Goal: Task Accomplishment & Management: Manage account settings

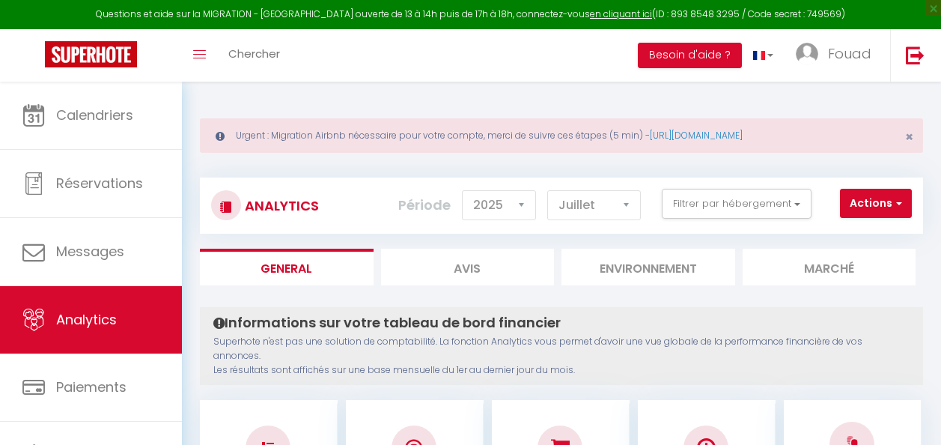
select select "2025"
select select "7"
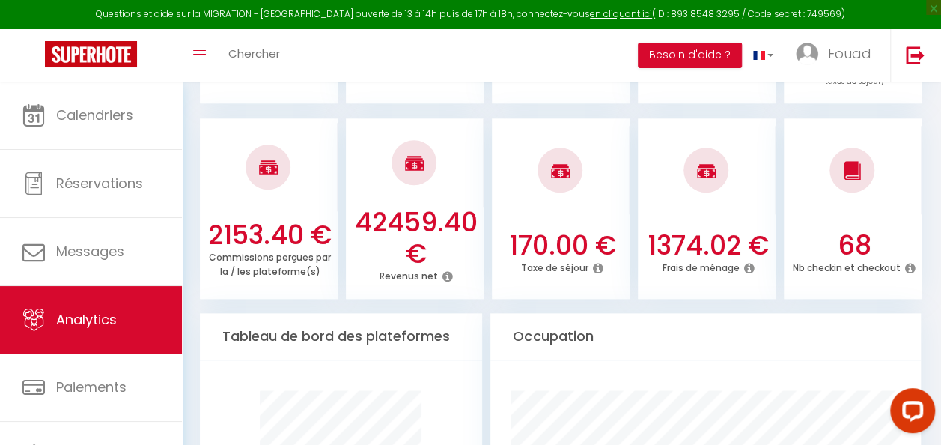
scroll to position [674, 0]
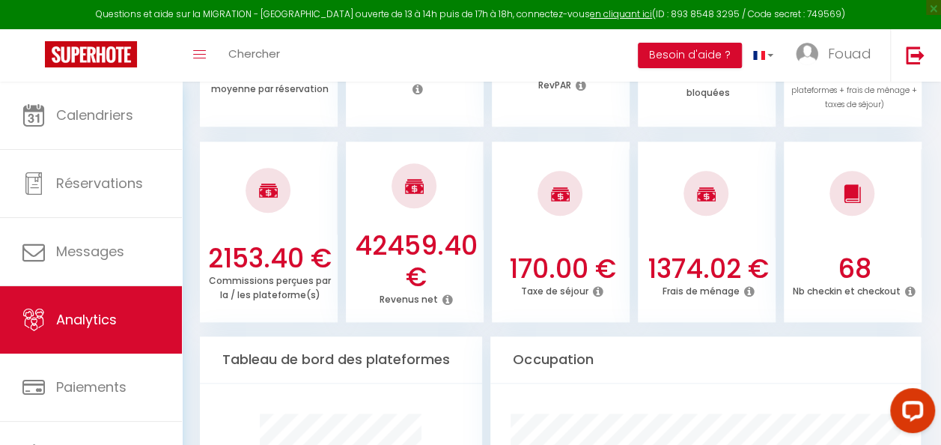
click at [749, 285] on icon at bounding box center [749, 291] width 10 height 12
click at [750, 285] on icon at bounding box center [749, 291] width 10 height 12
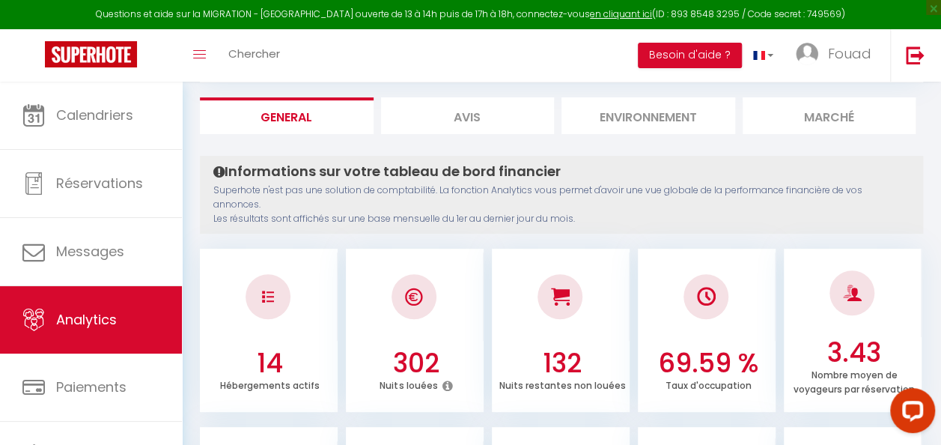
scroll to position [0, 0]
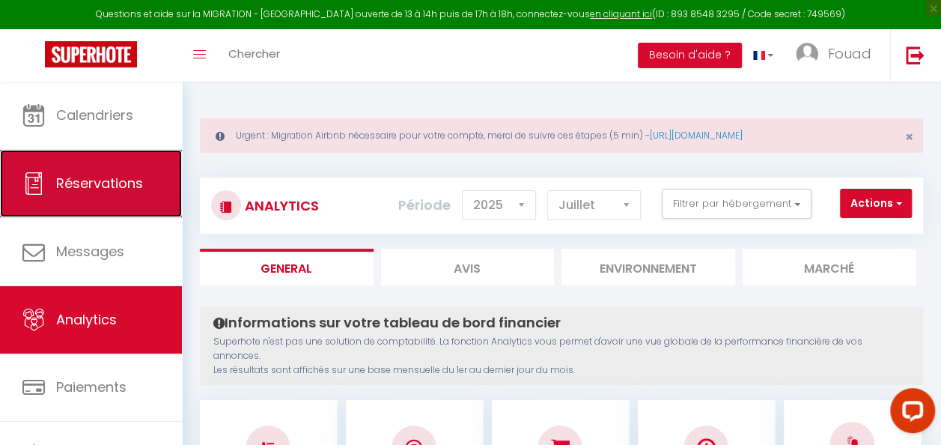
click at [135, 190] on span "Réservations" at bounding box center [99, 183] width 87 height 19
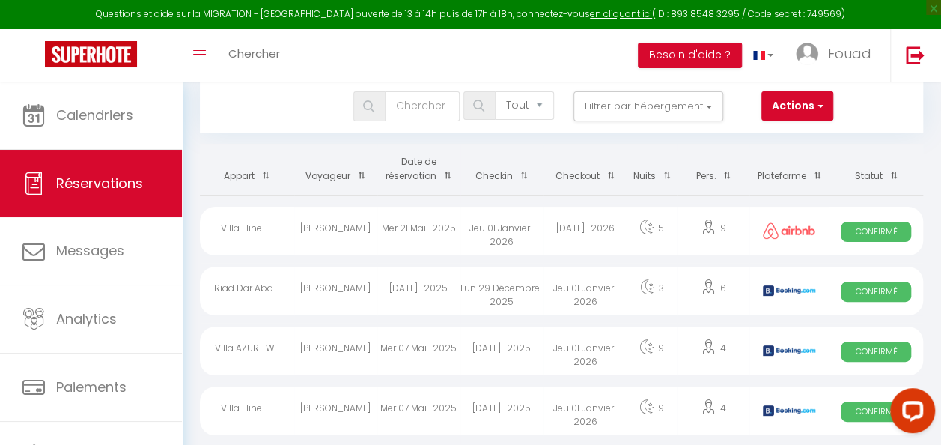
scroll to position [150, 0]
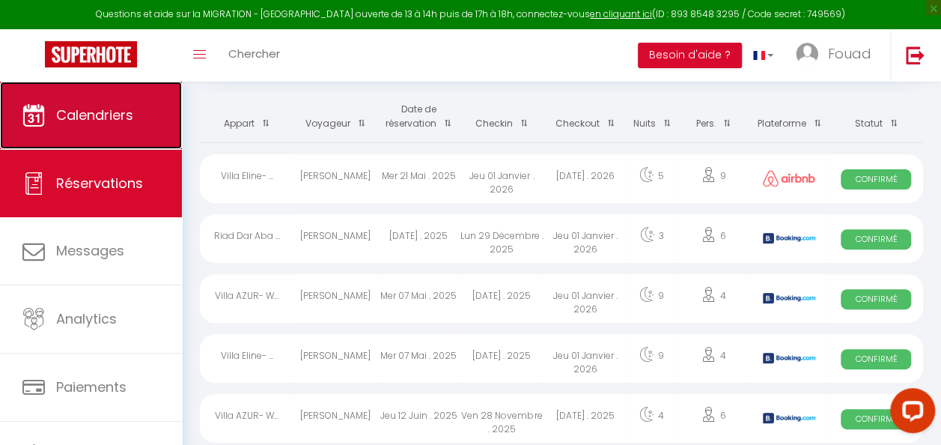
click at [90, 128] on link "Calendriers" at bounding box center [91, 115] width 182 height 67
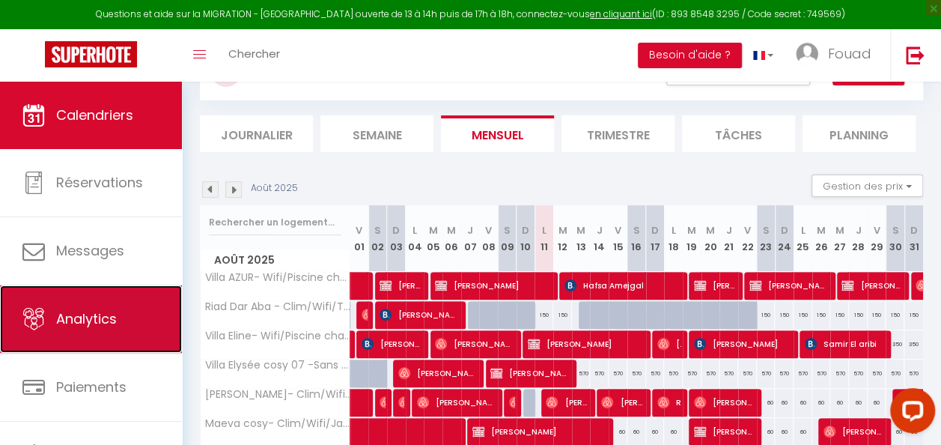
click at [116, 304] on link "Analytics" at bounding box center [91, 318] width 182 height 67
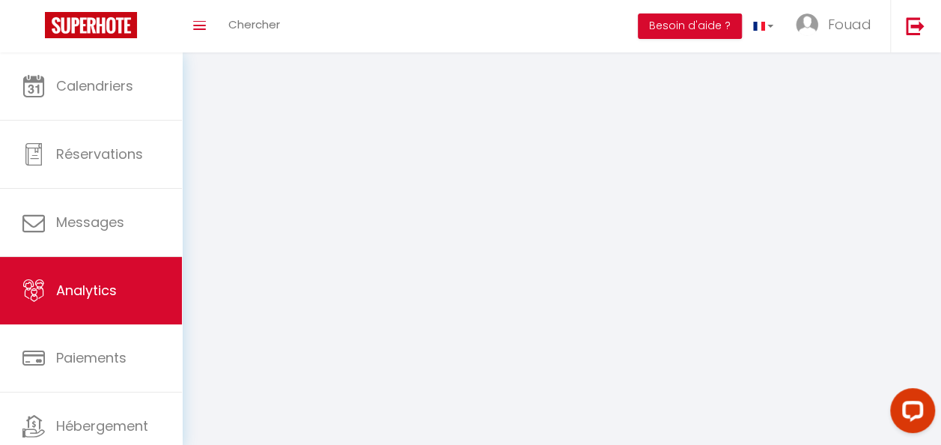
select select "2025"
select select "8"
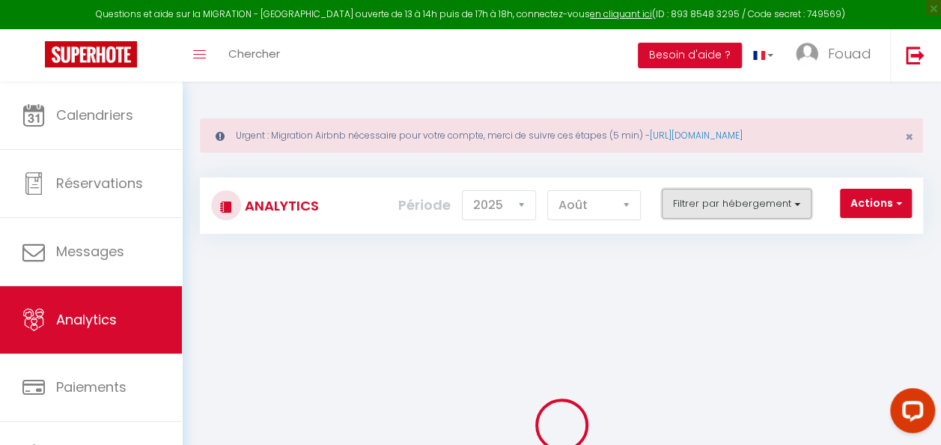
click at [731, 201] on button "Filtrer par hébergement" at bounding box center [737, 204] width 150 height 30
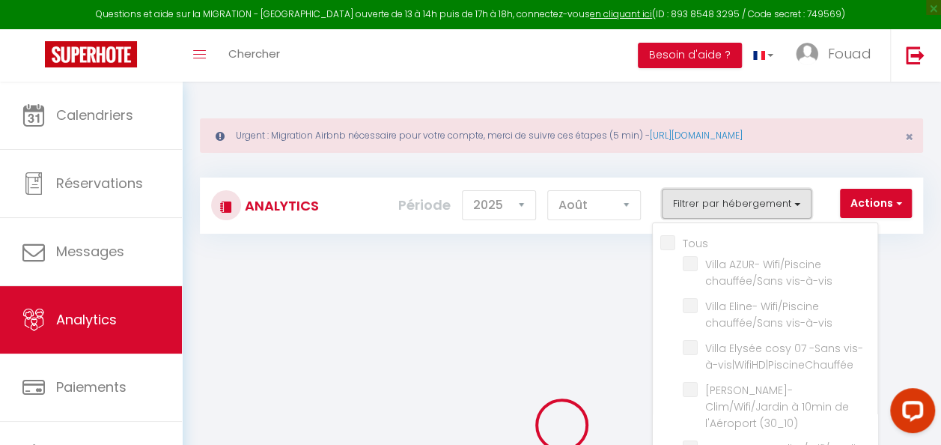
click at [730, 190] on button "Filtrer par hébergement" at bounding box center [737, 204] width 150 height 30
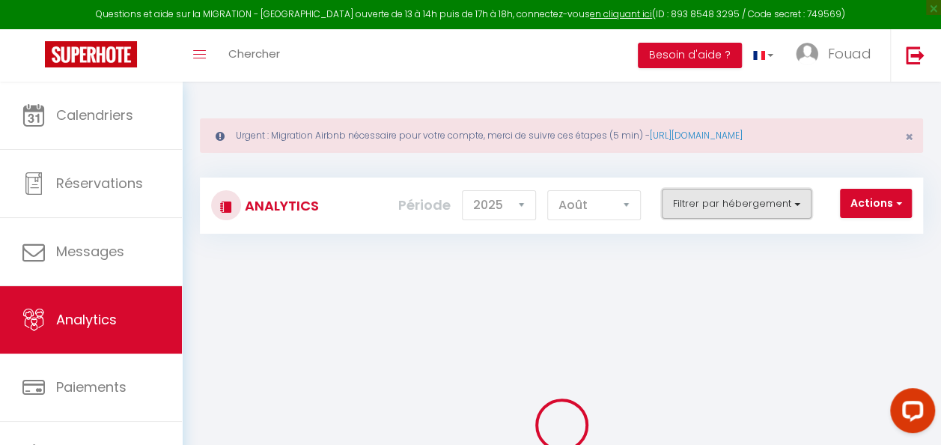
checkbox input "false"
checkbox vis-à-vis "false"
checkbox vis-à-vis\|WifiHD\|PiscineChauffée "false"
checkbox \(30_10\) "false"
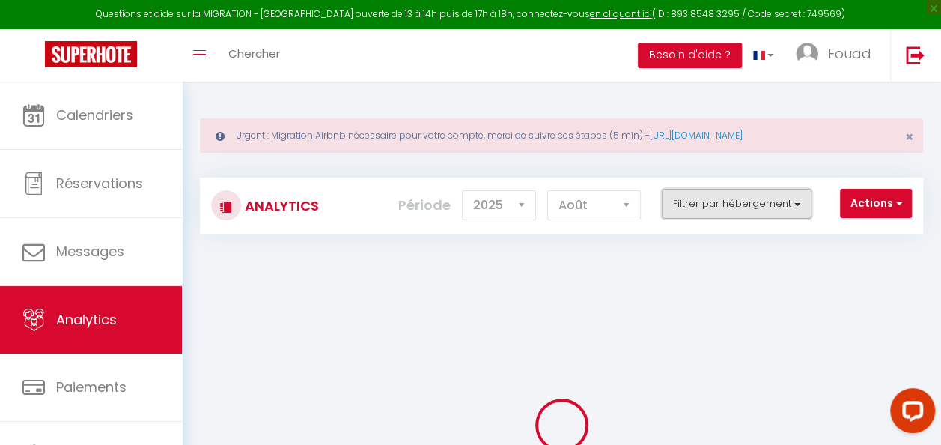
checkbox \(30_05\) "false"
checkbox \(30_06\) "false"
checkbox \(29_10\) "false"
checkbox \(29_05\) "false"
checkbox \(09_01\) "false"
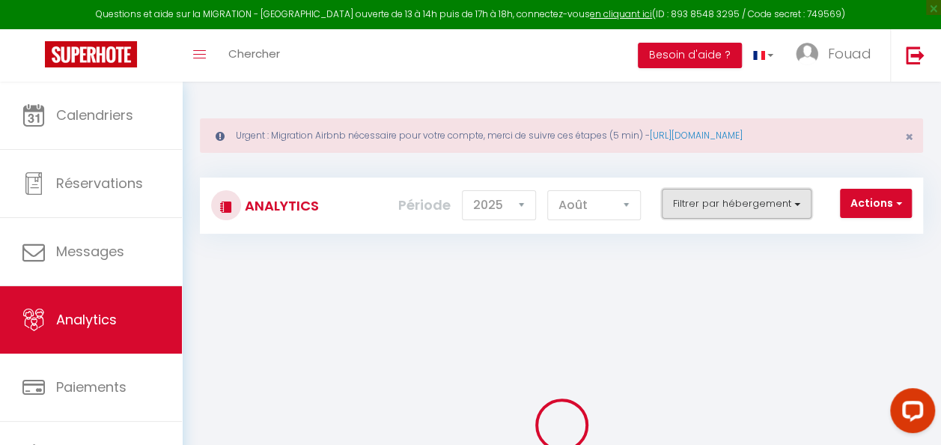
checkbox 13\) "false"
checkbox HD "false"
checkbox jeux "false"
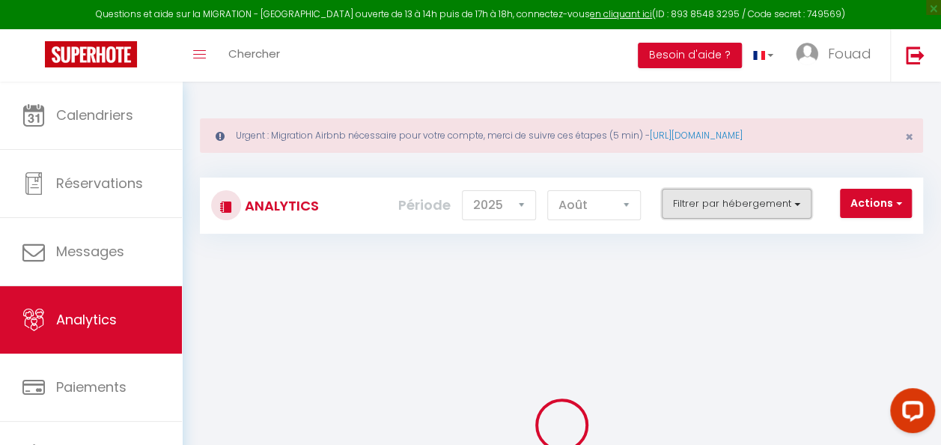
checkbox medina "false"
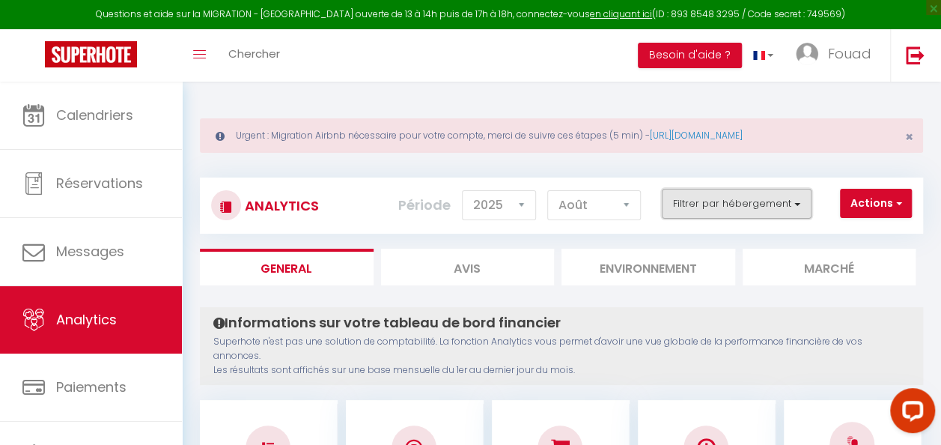
click at [736, 199] on button "Filtrer par hébergement" at bounding box center [737, 204] width 150 height 30
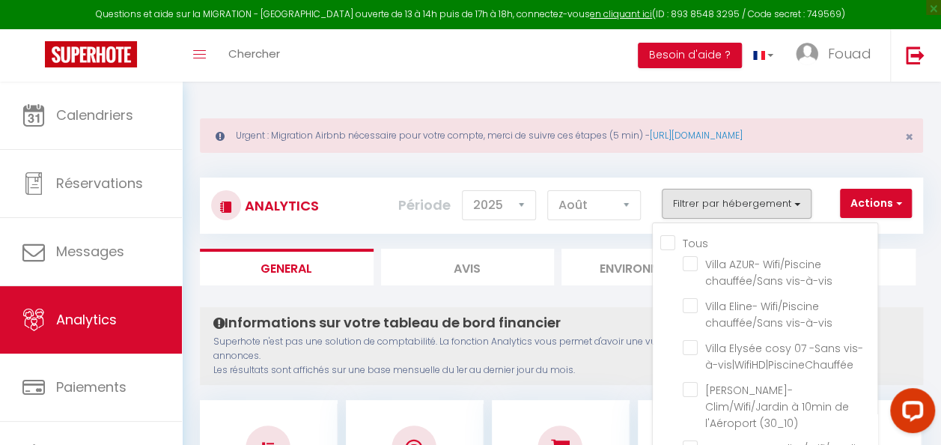
click at [675, 245] on input "Tous" at bounding box center [769, 241] width 217 height 15
checkbox input "true"
checkbox vis-à-vis "true"
checkbox vis-à-vis\|WifiHD\|PiscineChauffée "true"
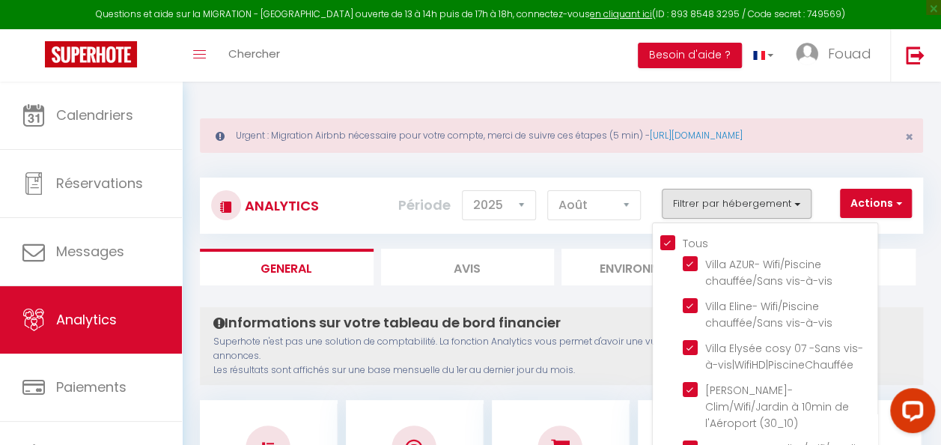
checkbox \(30_10\) "true"
checkbox \(30_05\) "true"
checkbox \(30_06\) "true"
checkbox \(29_10\) "true"
checkbox \(29_05\) "true"
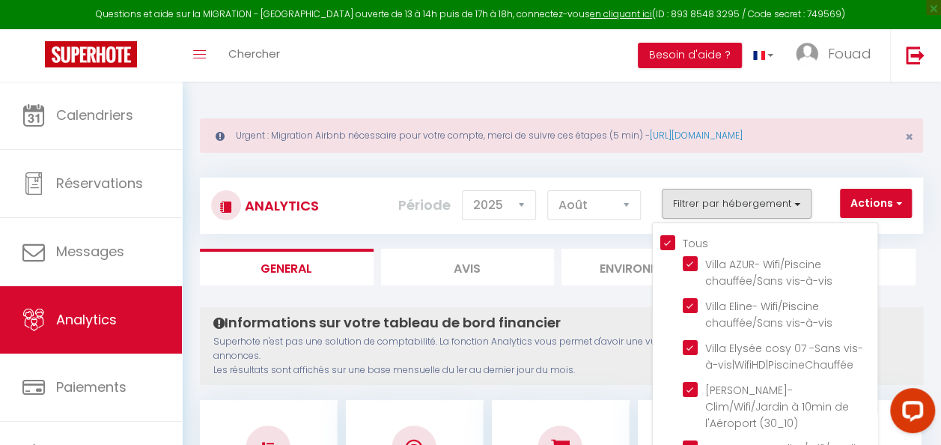
checkbox \(09_01\) "true"
checkbox 13\) "true"
checkbox HD "true"
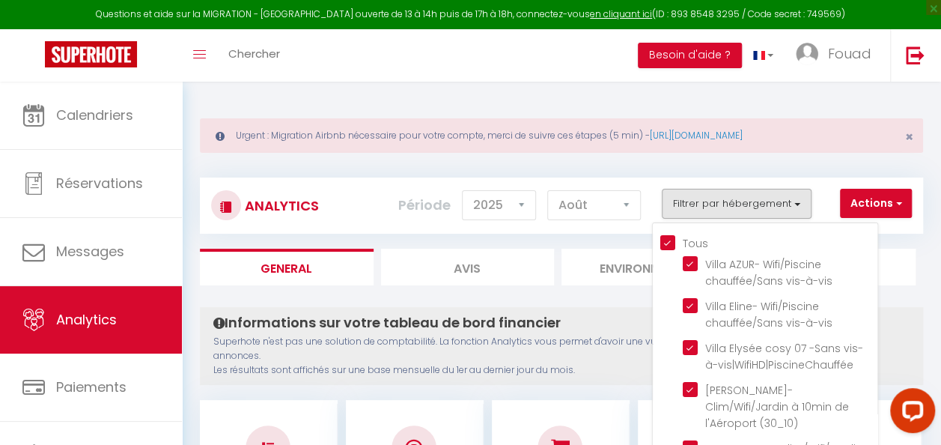
checkbox jeux "true"
checkbox medina "true"
click at [671, 247] on input "Tous" at bounding box center [769, 241] width 217 height 15
checkbox input "false"
checkbox vis-à-vis "false"
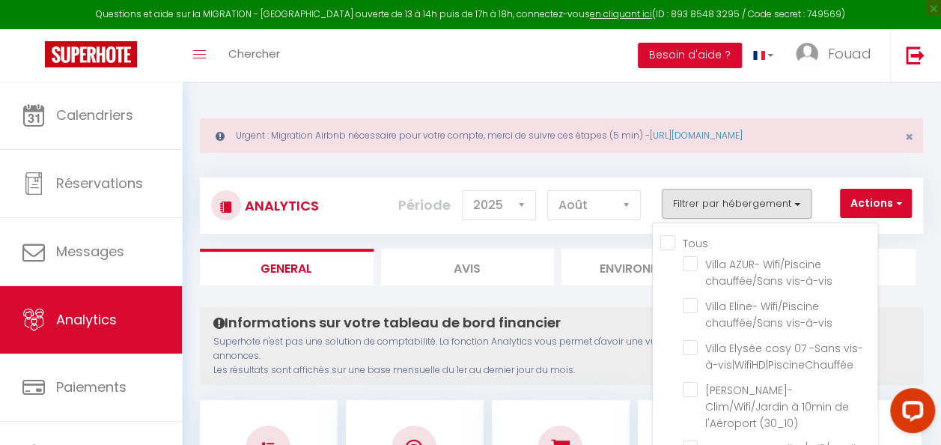
checkbox vis-à-vis "false"
checkbox vis-à-vis\|WifiHD\|PiscineChauffée "false"
checkbox \(30_10\) "false"
checkbox \(30_05\) "false"
checkbox \(30_06\) "false"
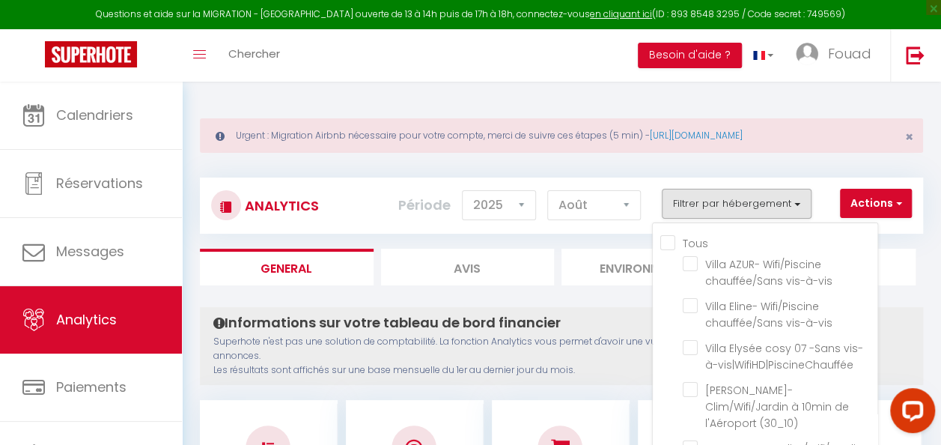
checkbox \(29_10\) "false"
checkbox \(29_05\) "false"
checkbox \(09_01\) "false"
checkbox 13\) "false"
checkbox HD "false"
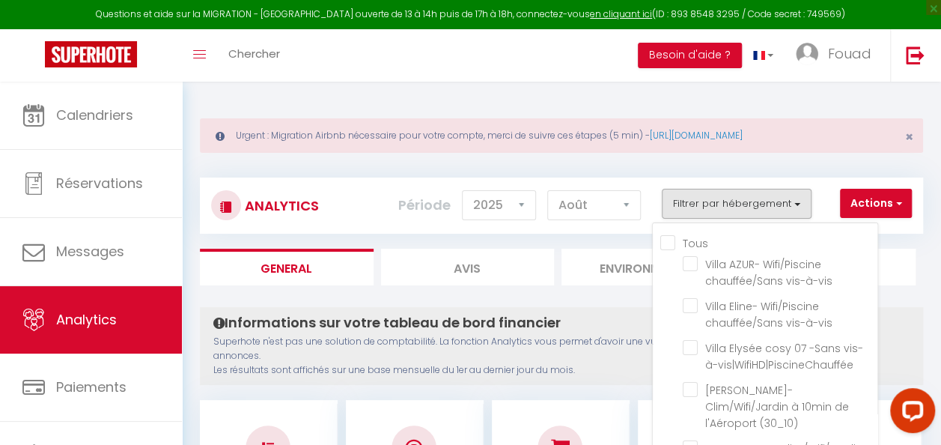
checkbox HD "false"
checkbox jeux "false"
checkbox medina "false"
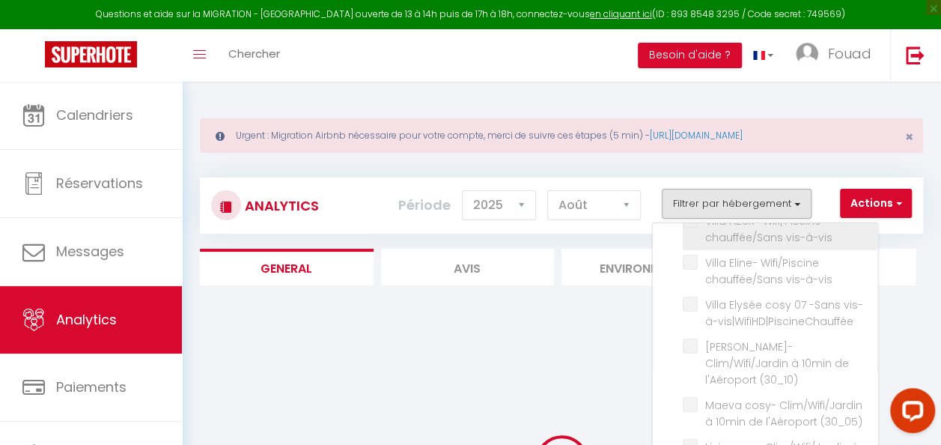
scroll to position [75, 0]
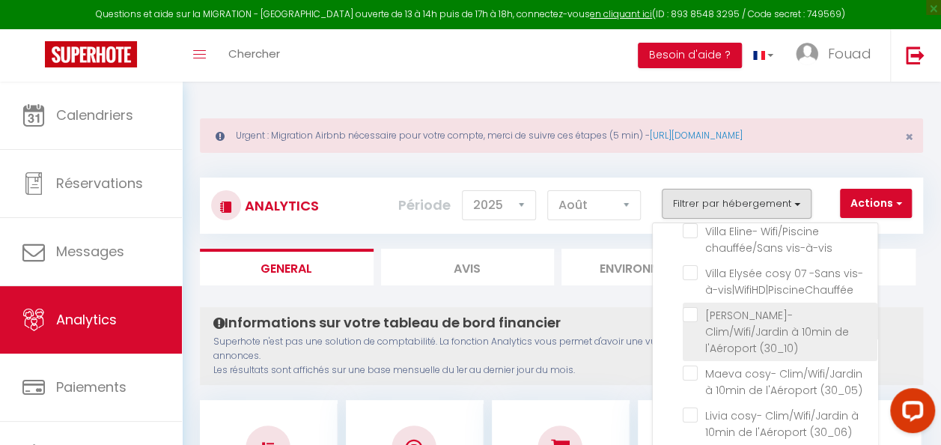
click at [698, 318] on \(30_10\) "checkbox" at bounding box center [780, 314] width 195 height 15
checkbox \(30_10\) "true"
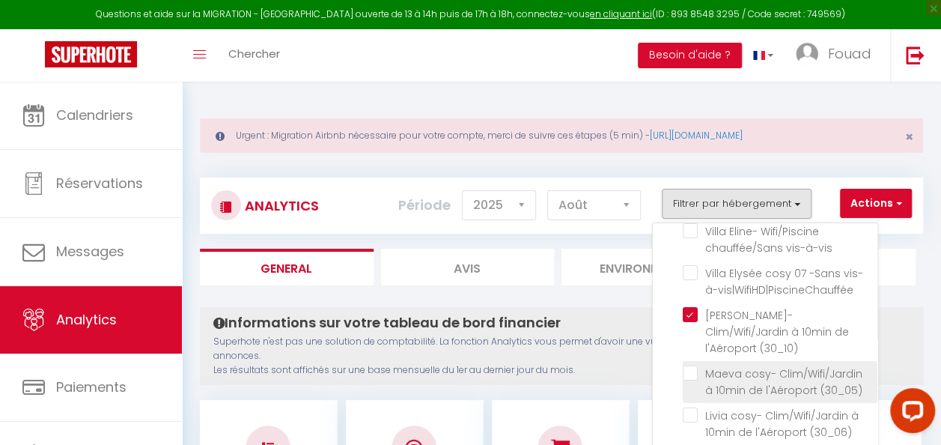
click at [694, 366] on \(30_05\) "checkbox" at bounding box center [780, 373] width 195 height 15
checkbox \(30_05\) "true"
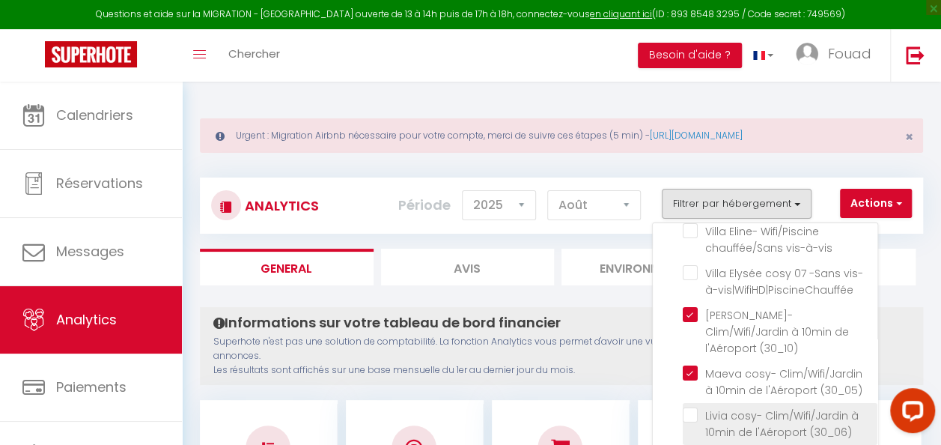
click at [695, 407] on \(30_06\) "checkbox" at bounding box center [780, 414] width 195 height 15
checkbox \(30_06\) "true"
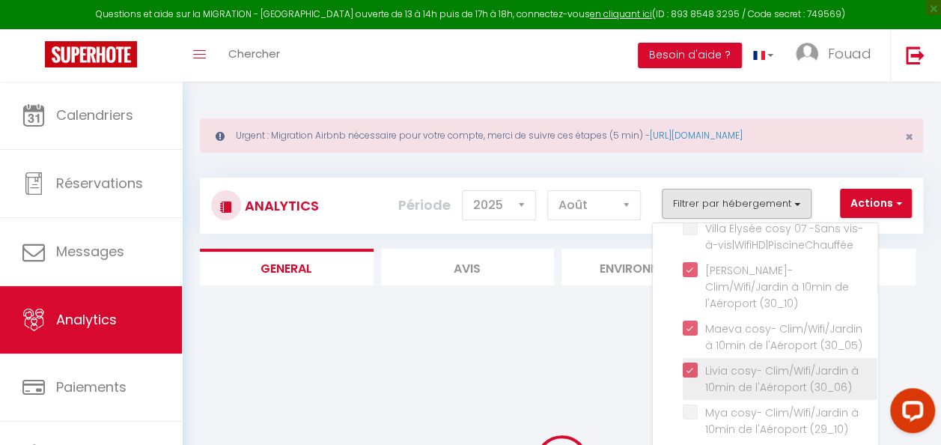
scroll to position [150, 0]
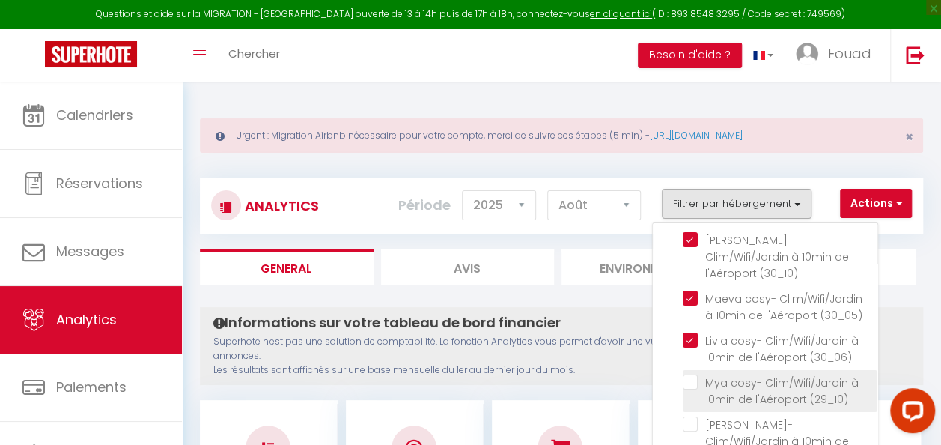
click at [694, 374] on \(29_10\) "checkbox" at bounding box center [780, 381] width 195 height 15
checkbox \(29_10\) "true"
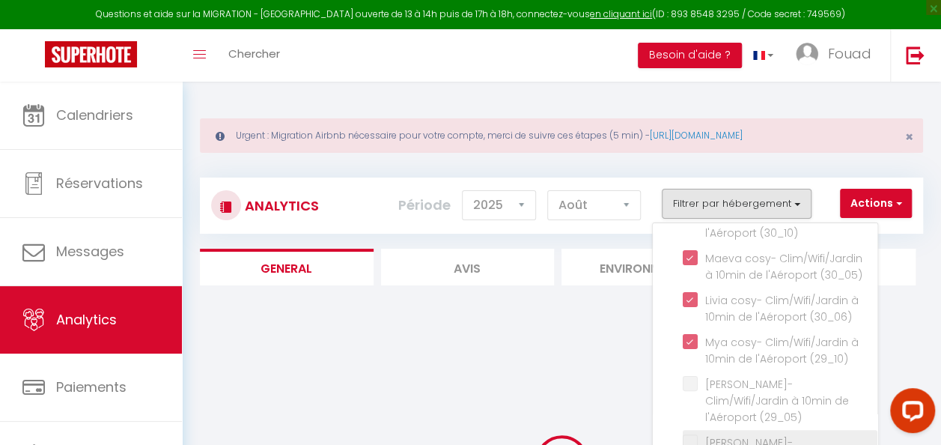
scroll to position [225, 0]
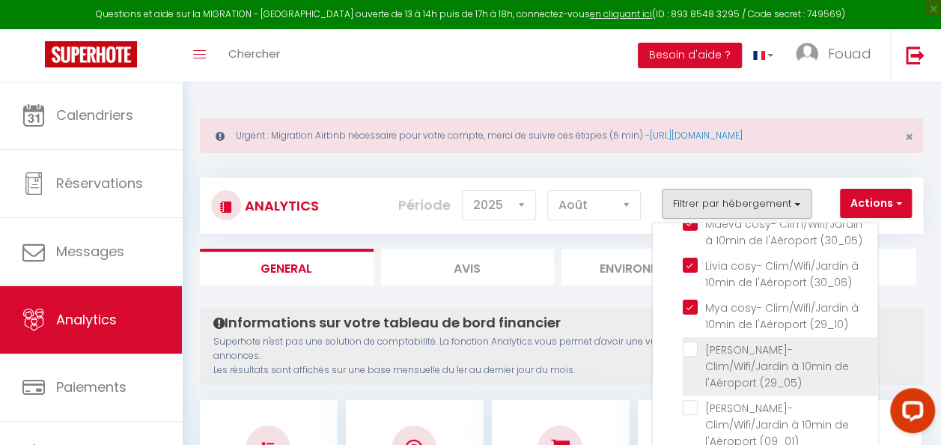
click at [694, 342] on \(29_05\) "checkbox" at bounding box center [780, 349] width 195 height 15
checkbox \(29_05\) "true"
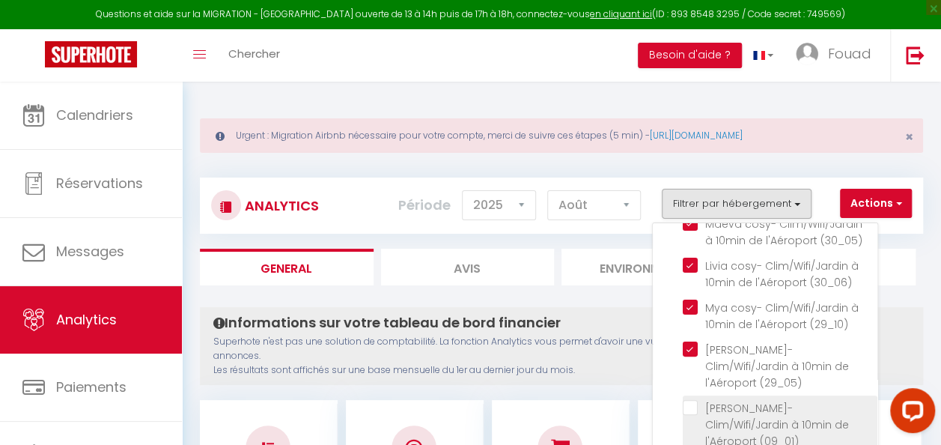
click at [700, 400] on \(09_01\) "checkbox" at bounding box center [780, 407] width 195 height 15
checkbox \(09_01\) "true"
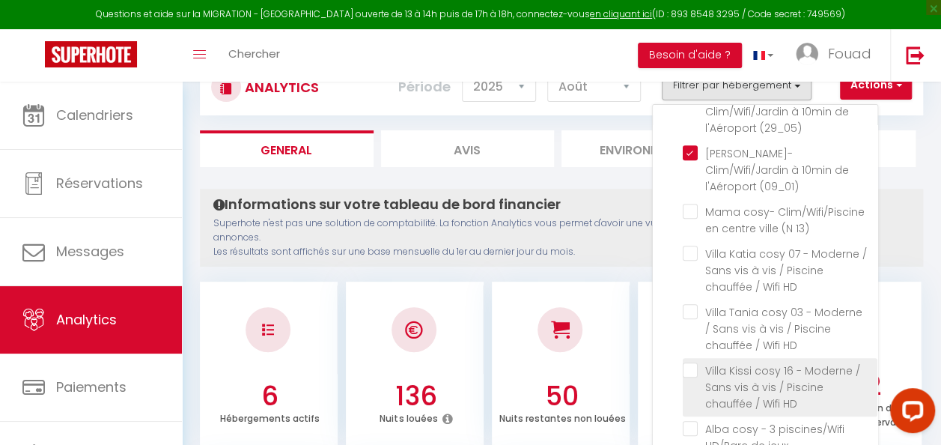
scroll to position [150, 0]
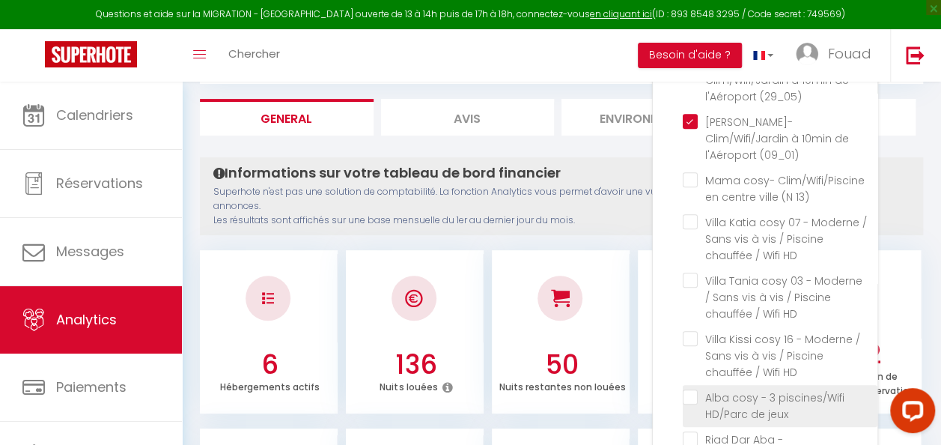
click at [695, 389] on jeux "checkbox" at bounding box center [780, 396] width 195 height 15
checkbox jeux "true"
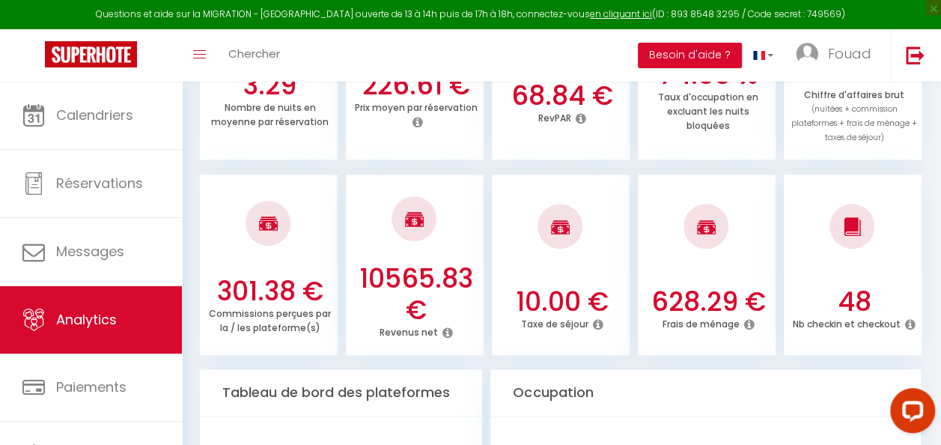
scroll to position [674, 0]
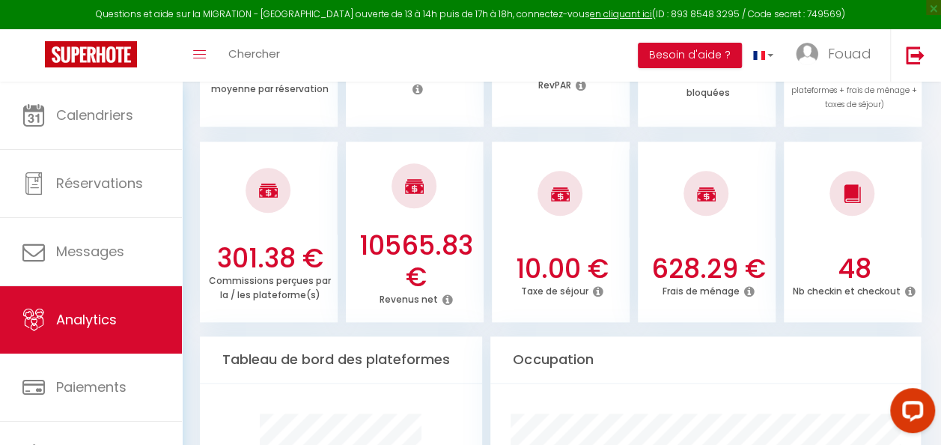
click at [909, 285] on icon at bounding box center [911, 291] width 10 height 12
drag, startPoint x: 846, startPoint y: 253, endPoint x: 875, endPoint y: 253, distance: 28.5
click at [875, 253] on h3 "48" at bounding box center [854, 268] width 127 height 31
drag, startPoint x: 875, startPoint y: 253, endPoint x: 889, endPoint y: 297, distance: 45.7
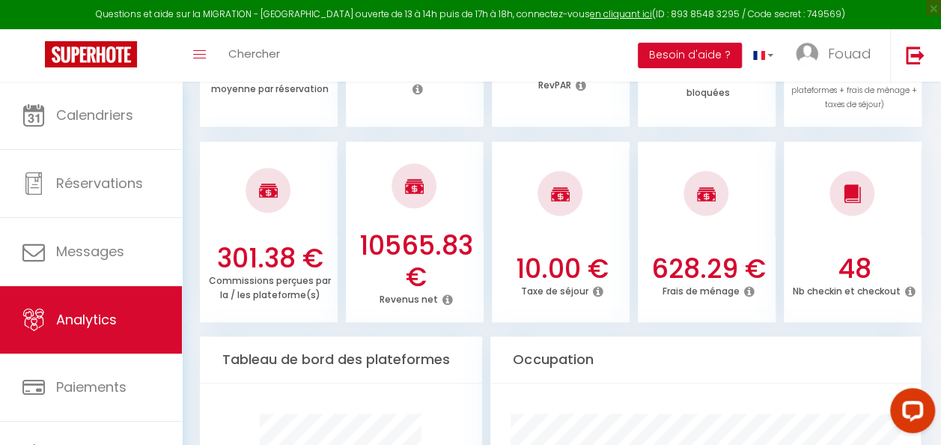
click at [889, 297] on div "48 Nb checkin et checkout" at bounding box center [853, 283] width 138 height 61
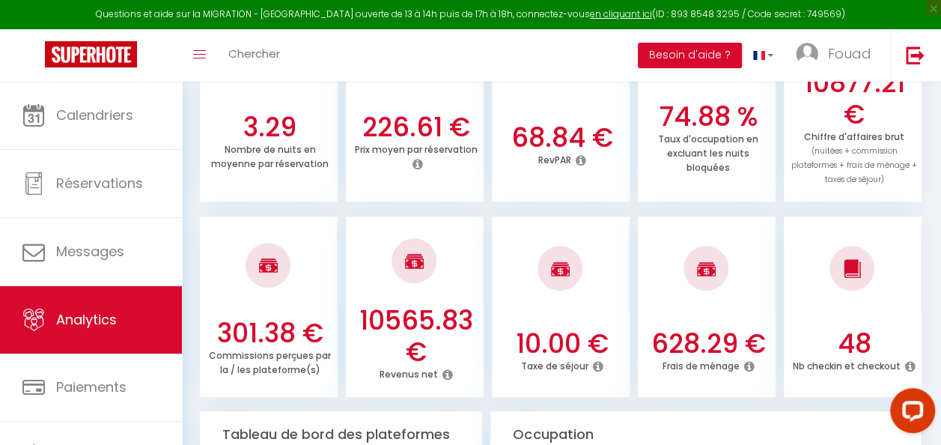
click at [915, 351] on div "48 Nb checkin et checkout" at bounding box center [853, 358] width 138 height 61
click at [912, 360] on icon at bounding box center [911, 366] width 10 height 12
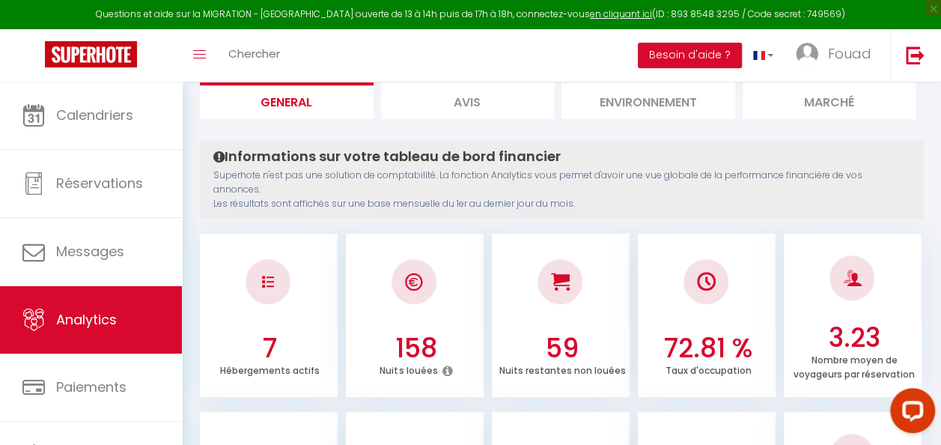
scroll to position [0, 0]
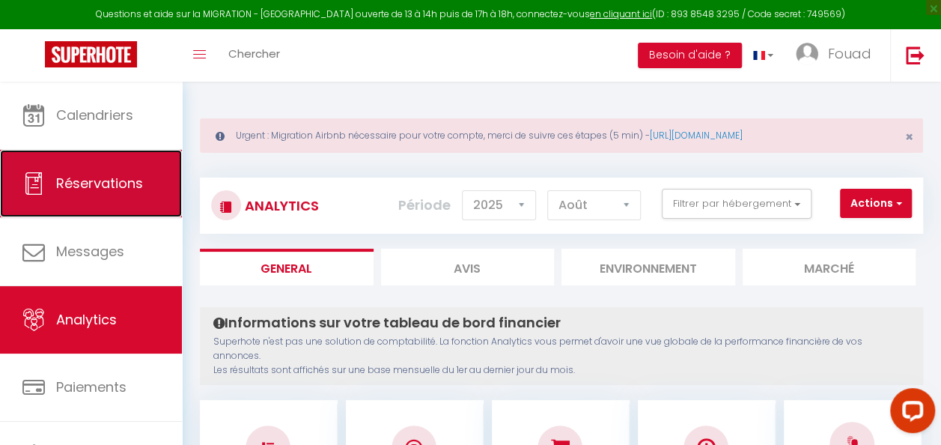
click at [85, 209] on link "Réservations" at bounding box center [91, 183] width 182 height 67
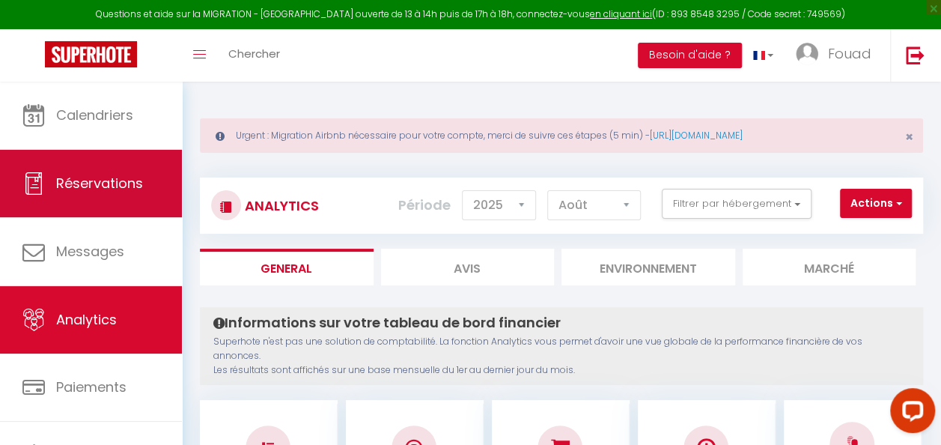
select select "not_cancelled"
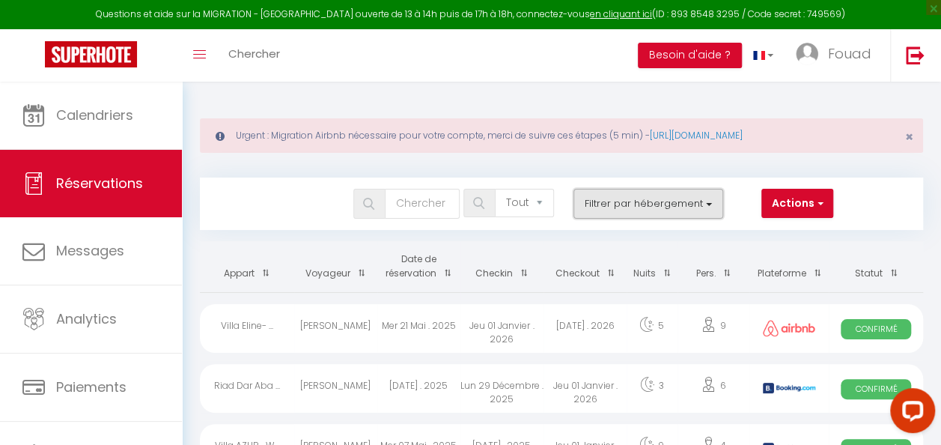
click at [667, 207] on button "Filtrer par hébergement" at bounding box center [649, 204] width 150 height 30
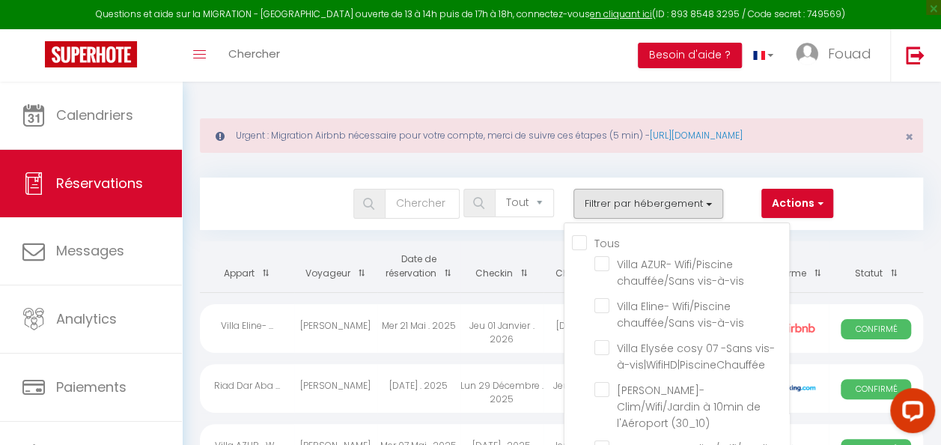
click at [580, 237] on input "Tous" at bounding box center [680, 241] width 217 height 15
checkbox input "true"
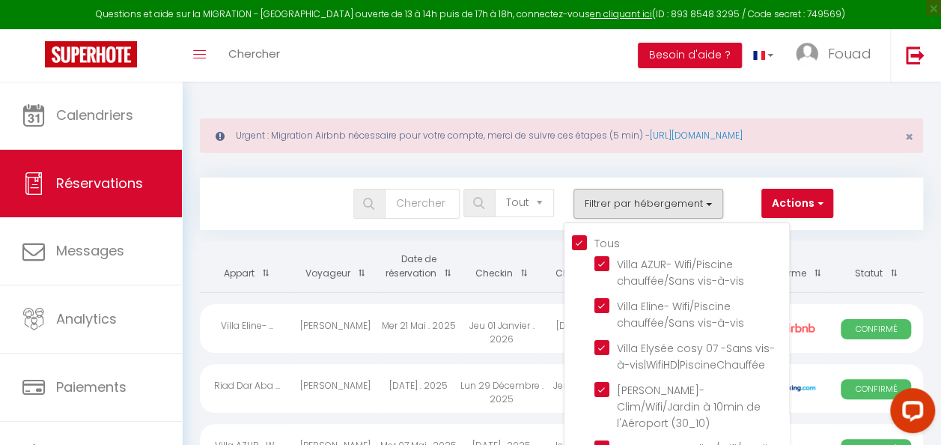
checkbox input "true"
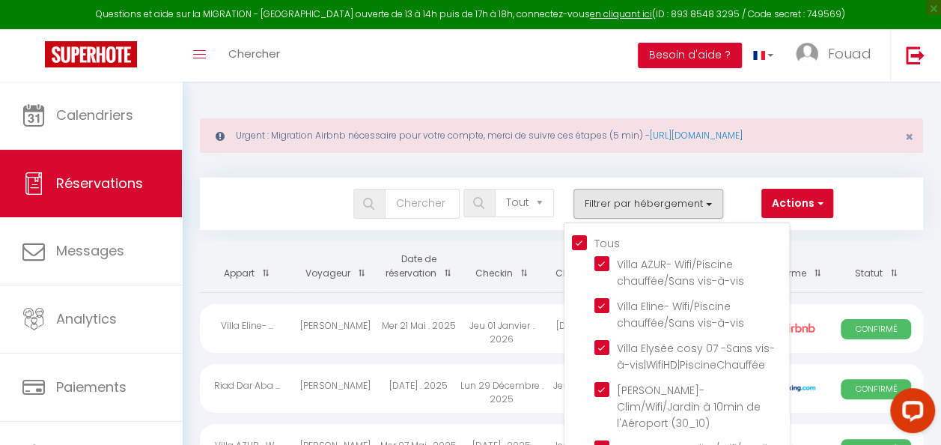
checkbox input "true"
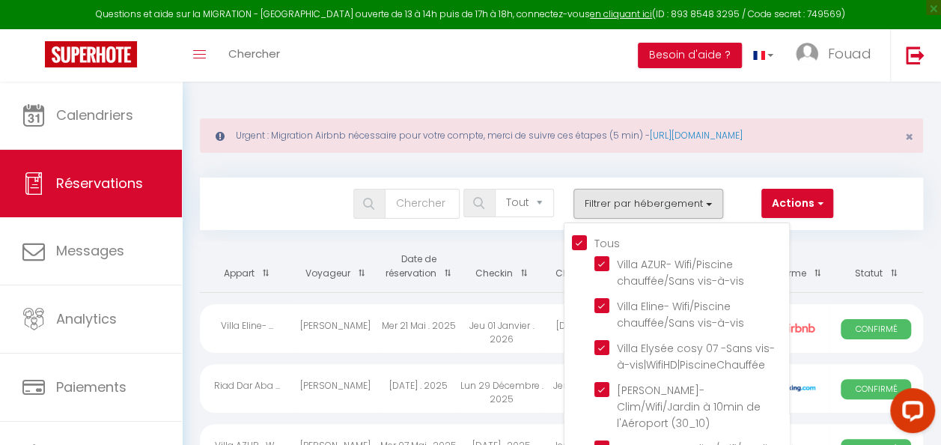
checkbox input "true"
click at [584, 241] on input "Tous" at bounding box center [680, 241] width 217 height 15
checkbox input "false"
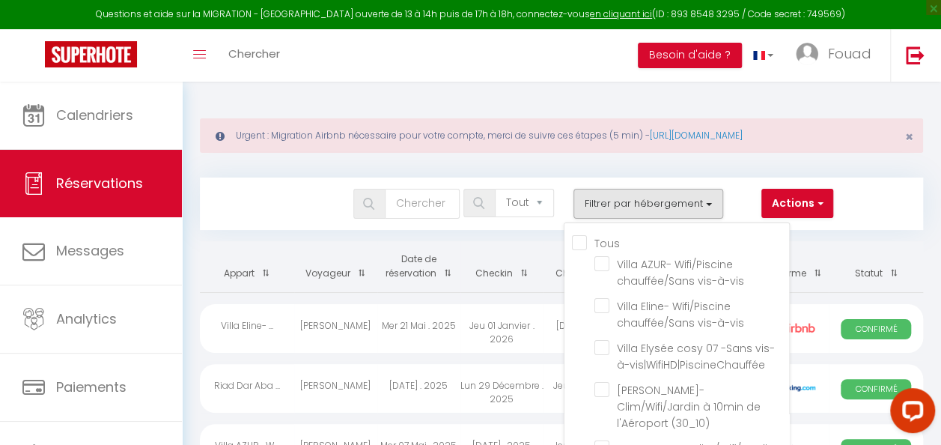
checkbox input "false"
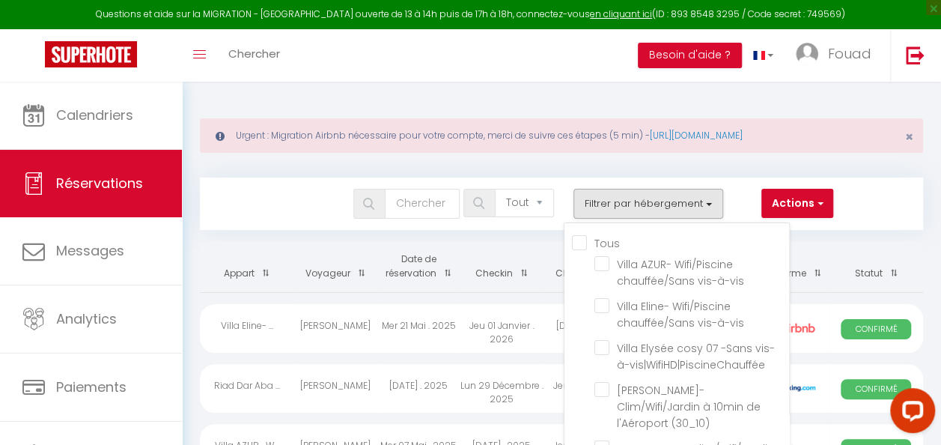
checkbox input "false"
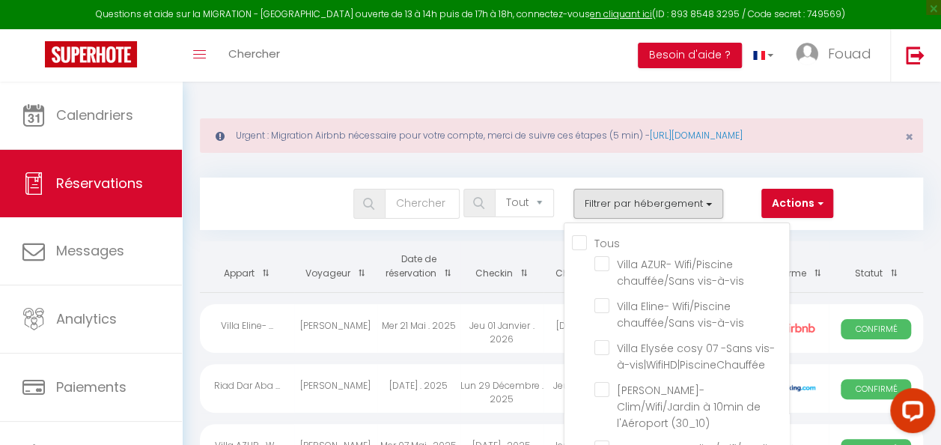
checkbox input "false"
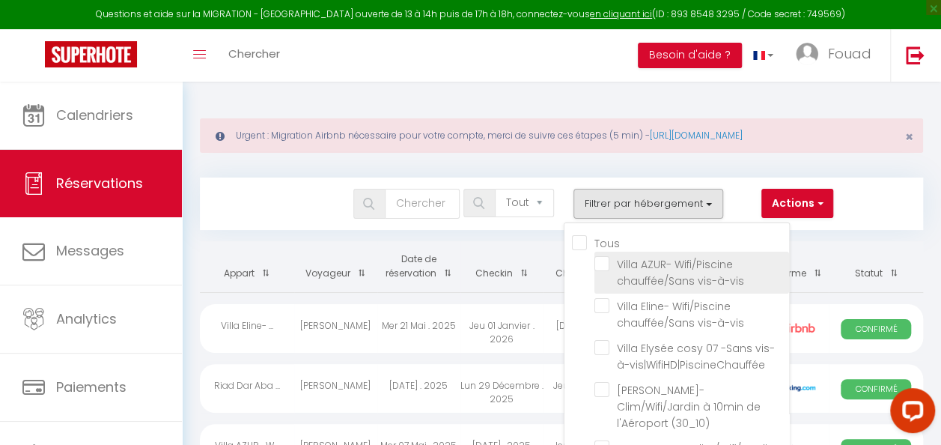
scroll to position [75, 0]
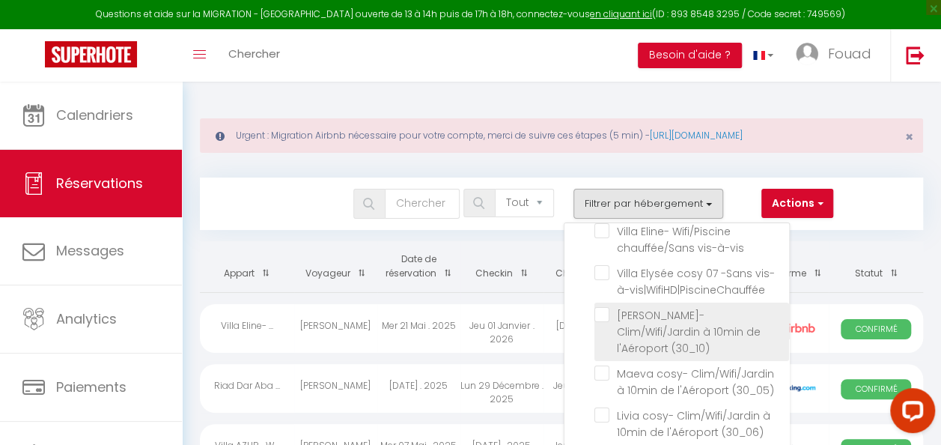
click at [605, 308] on input "[PERSON_NAME]- Clim/Wifi/Jardin à 10min de l'Aéroport (30_10)" at bounding box center [692, 314] width 195 height 15
checkbox input "true"
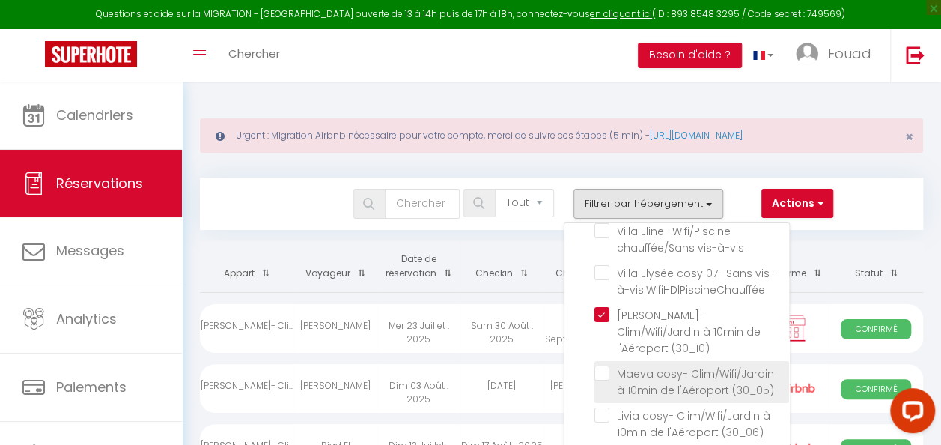
drag, startPoint x: 605, startPoint y: 354, endPoint x: 607, endPoint y: 381, distance: 27.8
click at [606, 366] on input "Maeva cosy- Clim/Wifi/Jardin à 10min de l'Aéroport (30_05)" at bounding box center [692, 373] width 195 height 15
checkbox input "true"
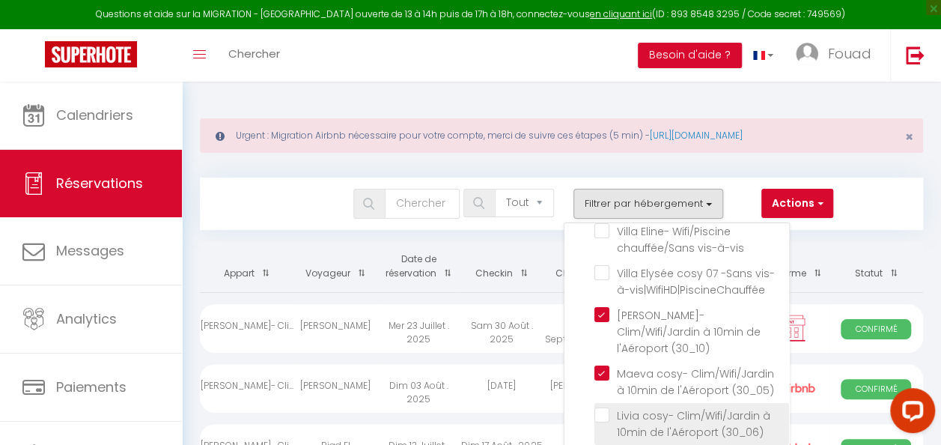
click at [608, 407] on input "Livia cosy- Clim/Wifi/Jardin à 10min de l'Aéroport (30_06)" at bounding box center [692, 414] width 195 height 15
checkbox input "true"
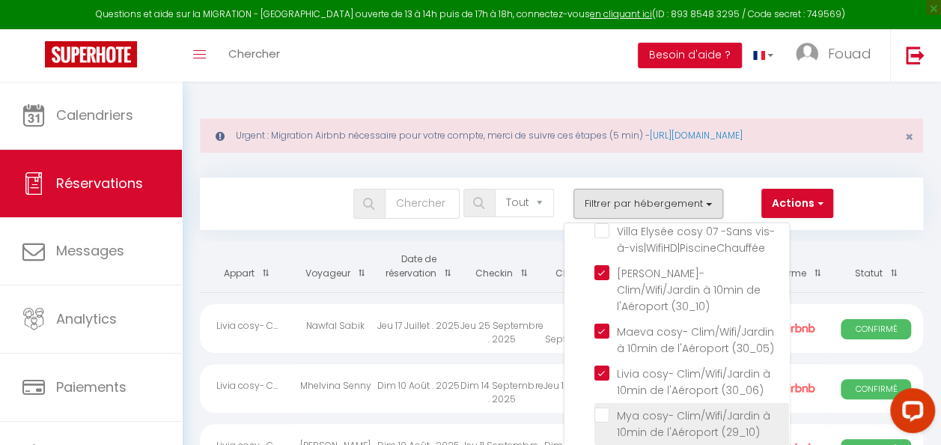
scroll to position [150, 0]
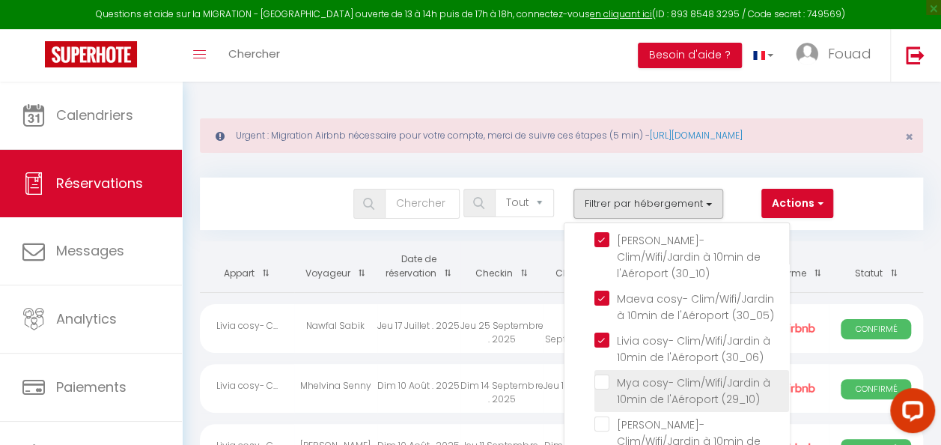
click at [604, 374] on input "Mya cosy- Clim/Wifi/Jardin à 10min de l'Aéroport (29_10)" at bounding box center [692, 381] width 195 height 15
checkbox input "true"
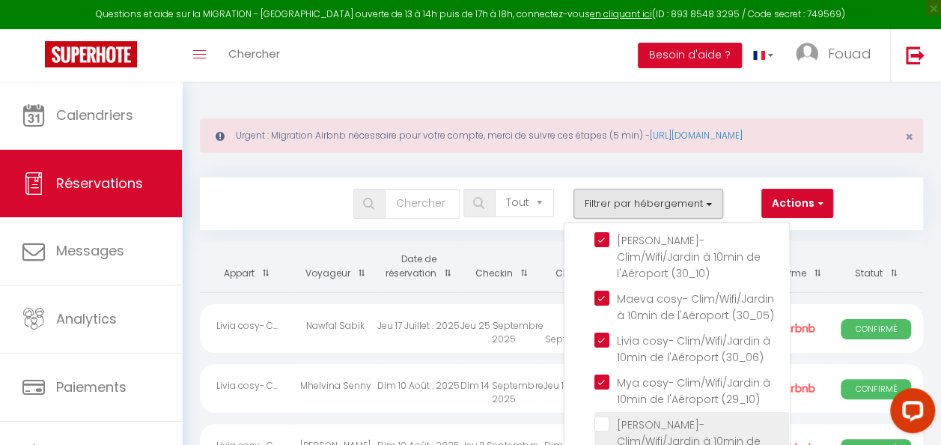
click at [606, 416] on input "[PERSON_NAME]- Clim/Wifi/Jardin à 10min de l'Aéroport (29_05)" at bounding box center [692, 423] width 195 height 15
checkbox input "true"
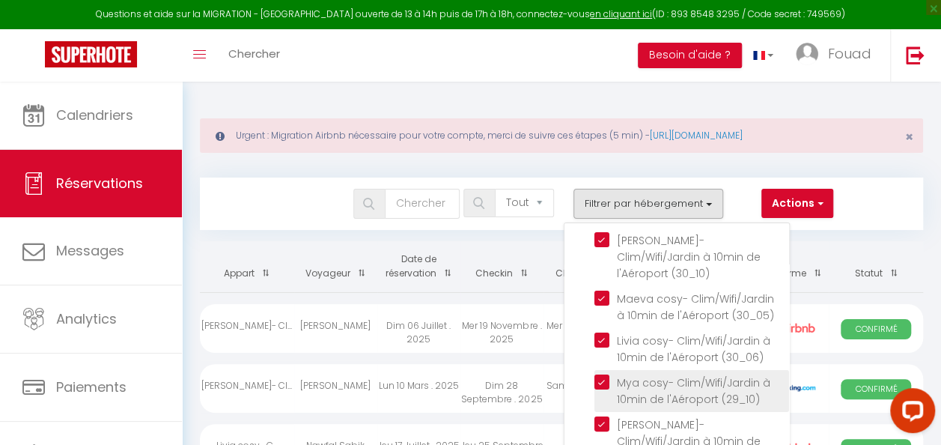
scroll to position [225, 0]
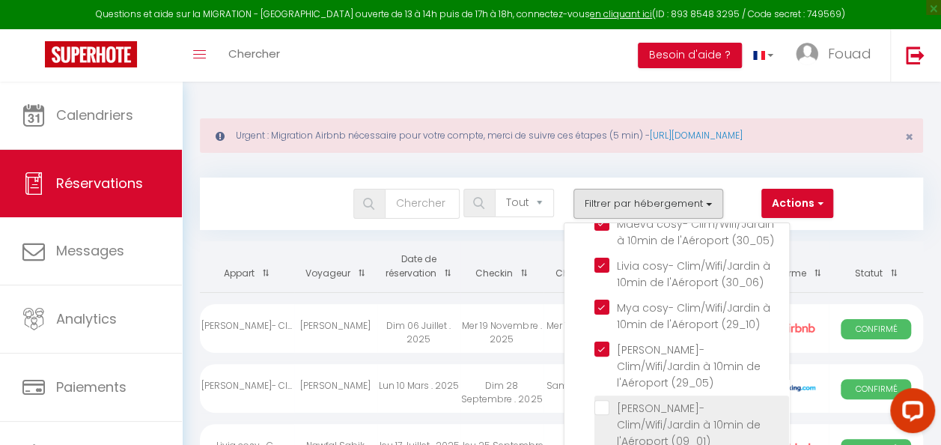
click at [631, 400] on input "[PERSON_NAME]- Clim/Wifi/Jardin à 10min de l'Aéroport (09_01)" at bounding box center [692, 407] width 195 height 15
checkbox input "true"
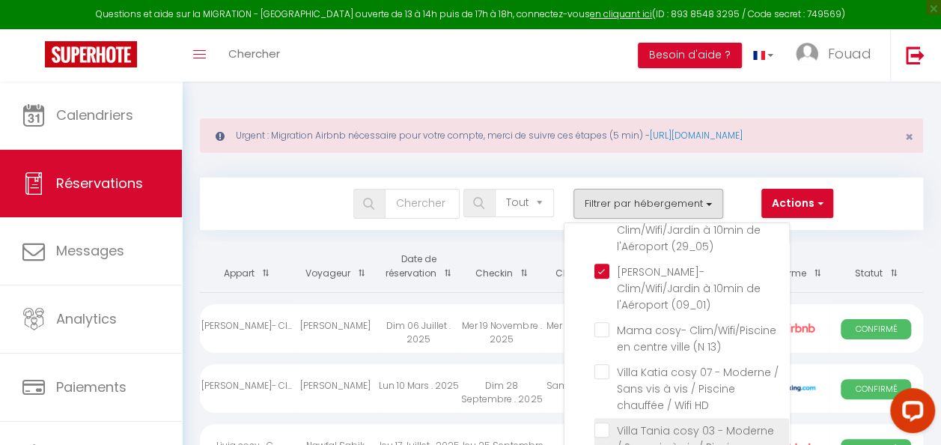
scroll to position [300, 0]
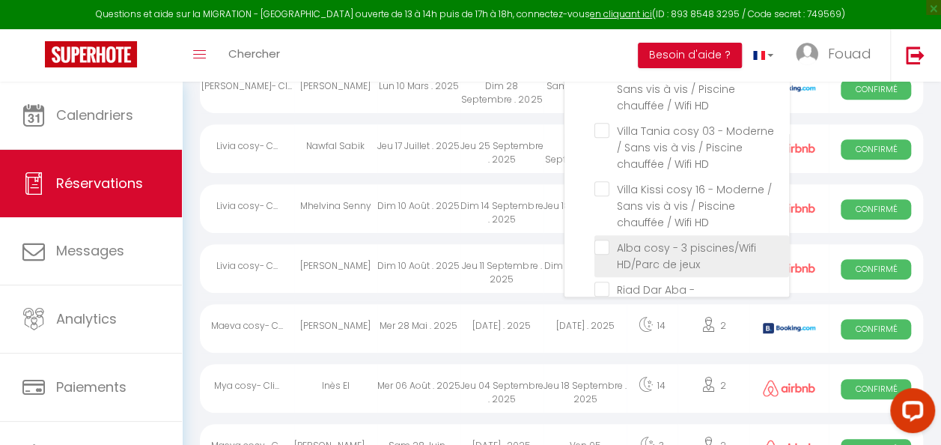
click at [631, 240] on span "Alba cosy - 3 piscines/Wifi HD/Parc de jeux" at bounding box center [686, 255] width 139 height 31
click at [631, 240] on input "Alba cosy - 3 piscines/Wifi HD/Parc de jeux" at bounding box center [692, 247] width 195 height 15
checkbox input "true"
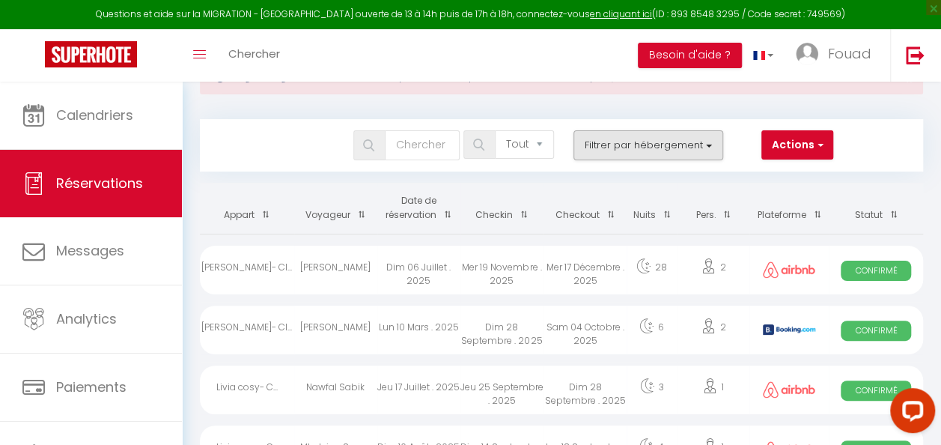
scroll to position [0, 0]
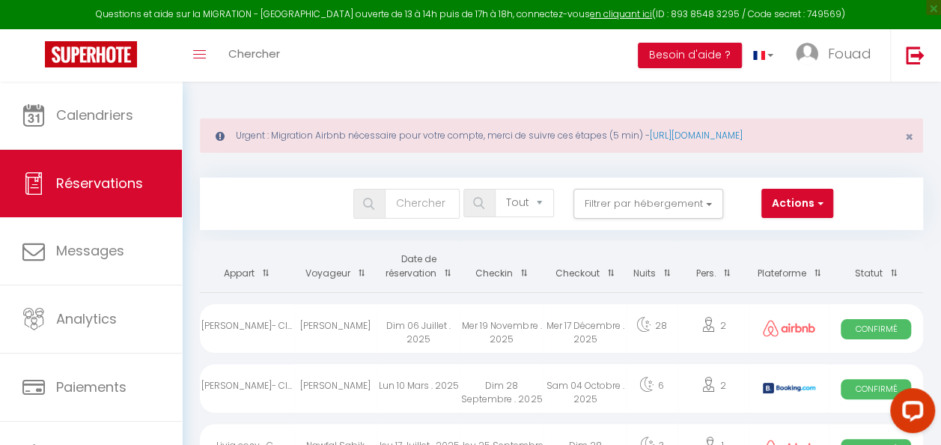
click at [653, 222] on div "Bookings Tous les statuts Annulé Confirmé Non Confirmé Tout sauf annulé No Show…" at bounding box center [562, 204] width 724 height 52
click at [653, 204] on button "Filtrer par hébergement" at bounding box center [649, 204] width 150 height 30
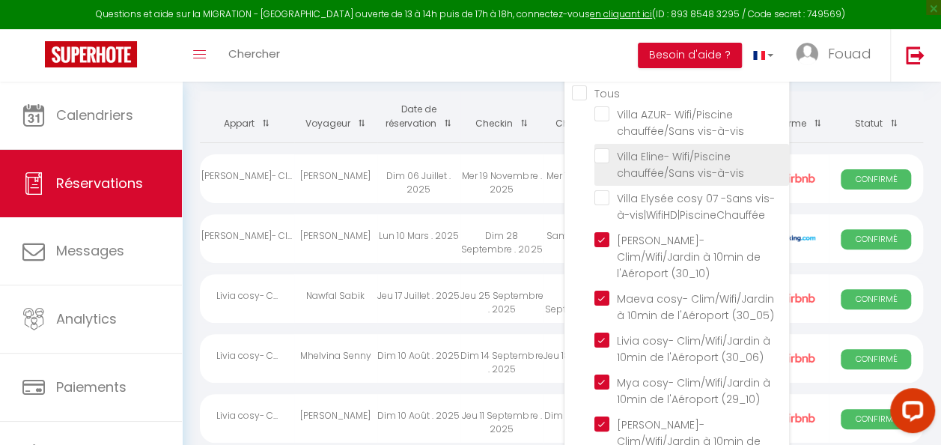
scroll to position [75, 0]
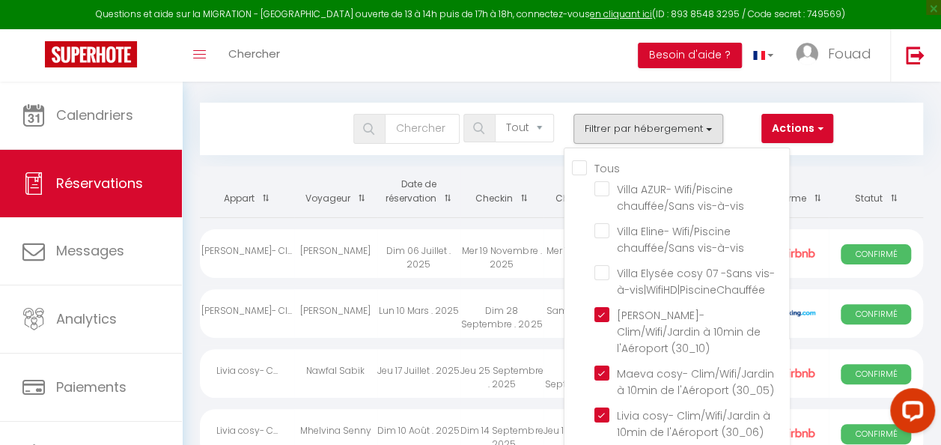
click at [885, 132] on div "Bookings Tous les statuts Annulé Confirmé Non Confirmé Tout sauf annulé No Show…" at bounding box center [561, 129] width 721 height 30
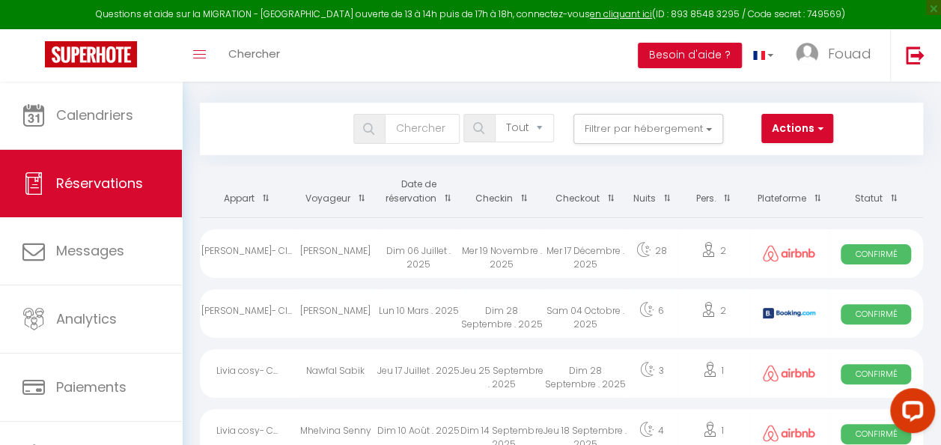
click at [509, 200] on th "Checkin" at bounding box center [502, 191] width 83 height 51
click at [525, 197] on span at bounding box center [520, 198] width 15 height 28
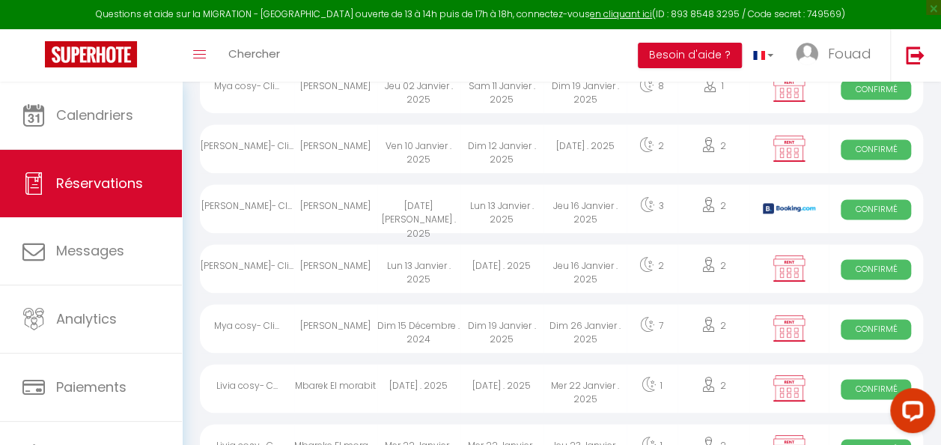
scroll to position [737, 0]
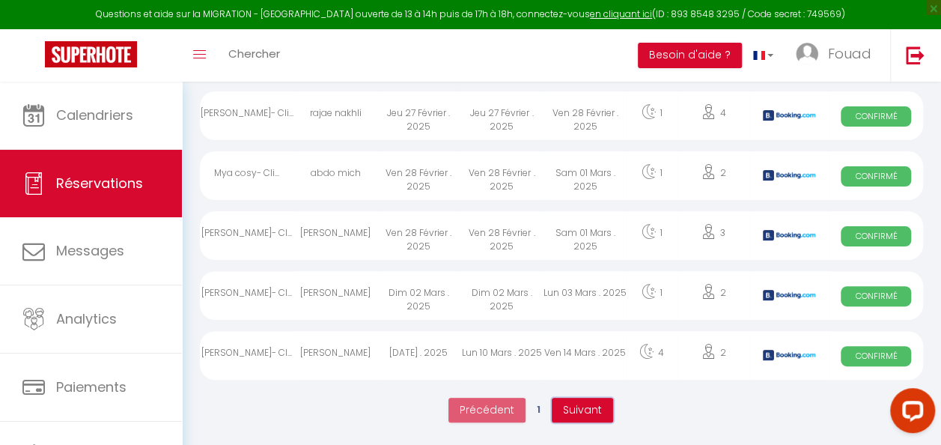
click at [600, 407] on span "Suivant" at bounding box center [582, 409] width 39 height 15
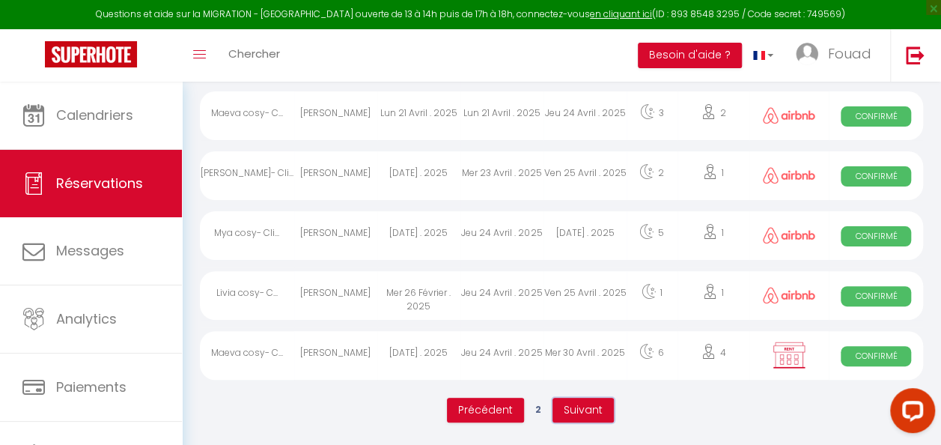
click at [588, 398] on button "Suivant" at bounding box center [583, 410] width 61 height 25
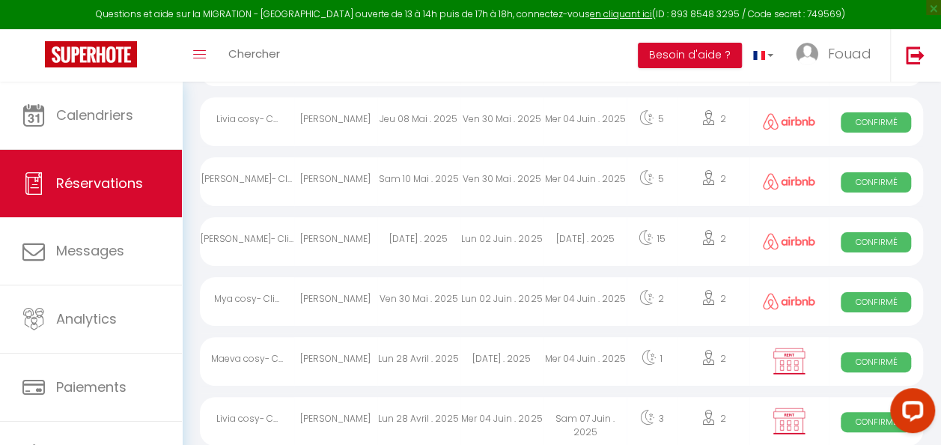
scroll to position [2909, 0]
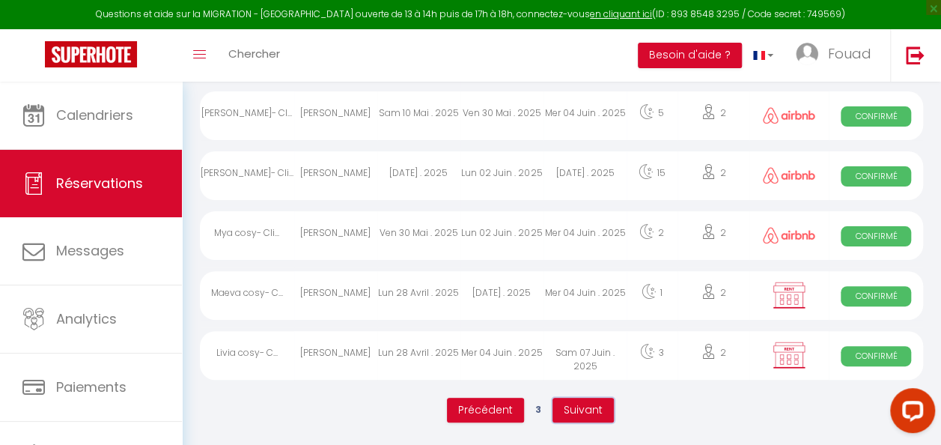
click at [601, 404] on span "Suivant" at bounding box center [583, 409] width 39 height 15
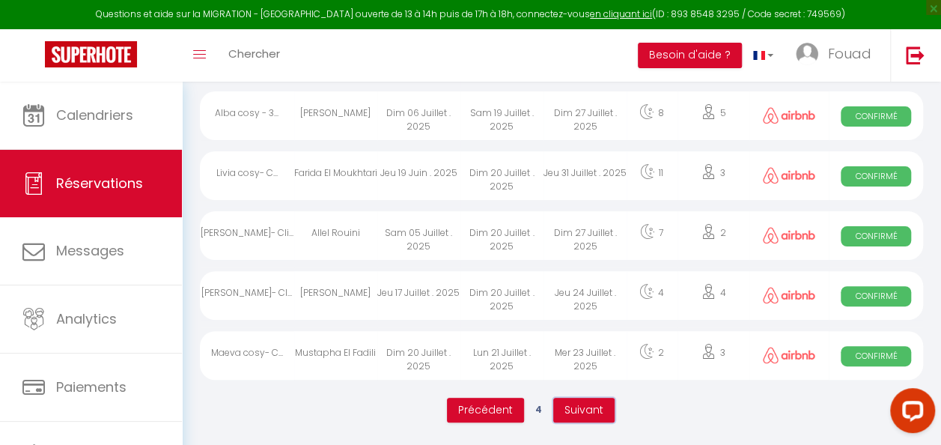
click at [589, 403] on span "Suivant" at bounding box center [584, 409] width 39 height 15
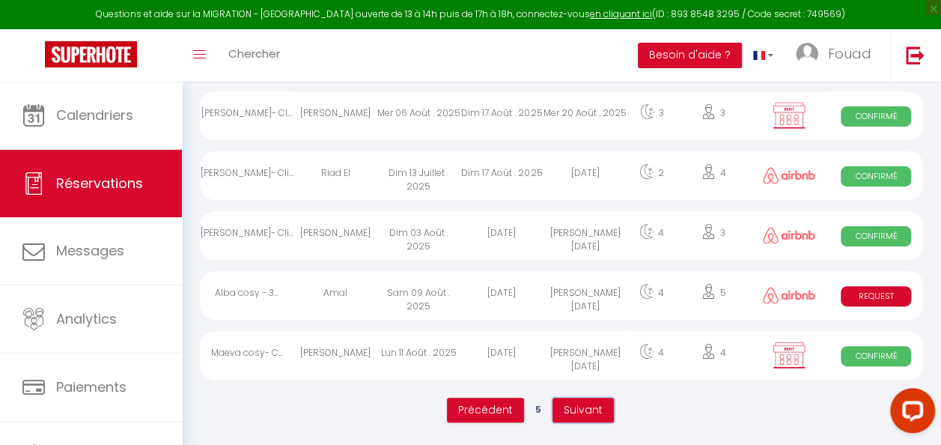
click at [588, 405] on span "Suivant" at bounding box center [583, 409] width 39 height 15
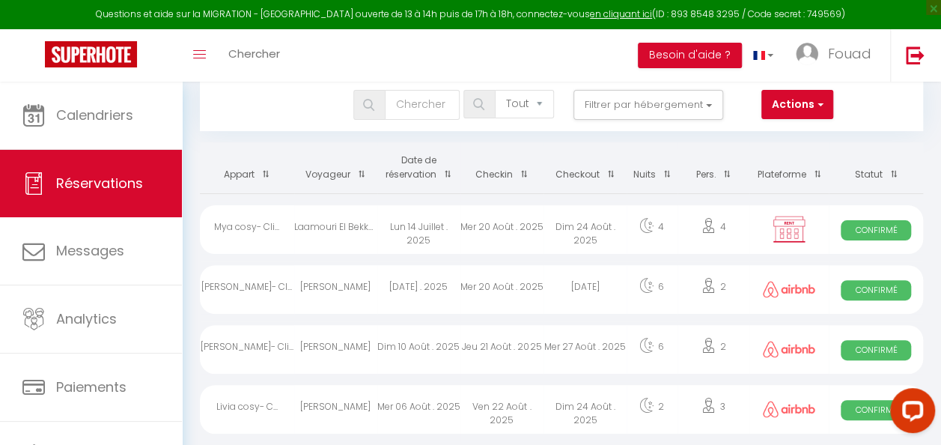
scroll to position [0, 0]
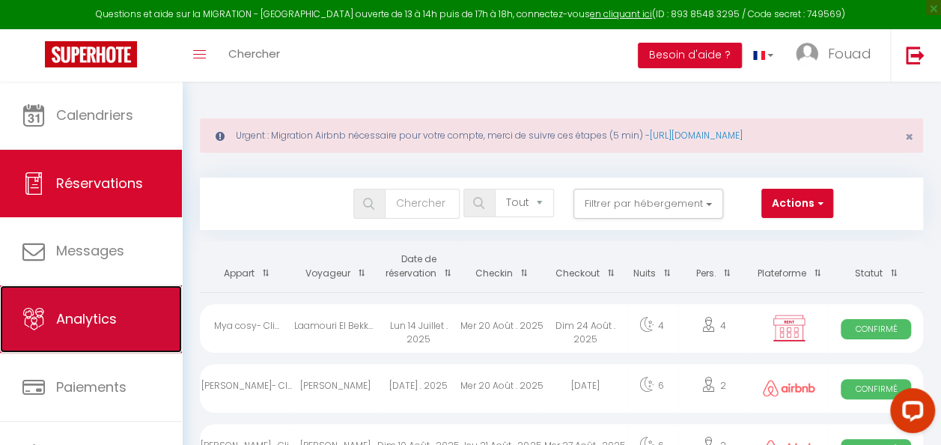
click at [114, 304] on link "Analytics" at bounding box center [91, 318] width 182 height 67
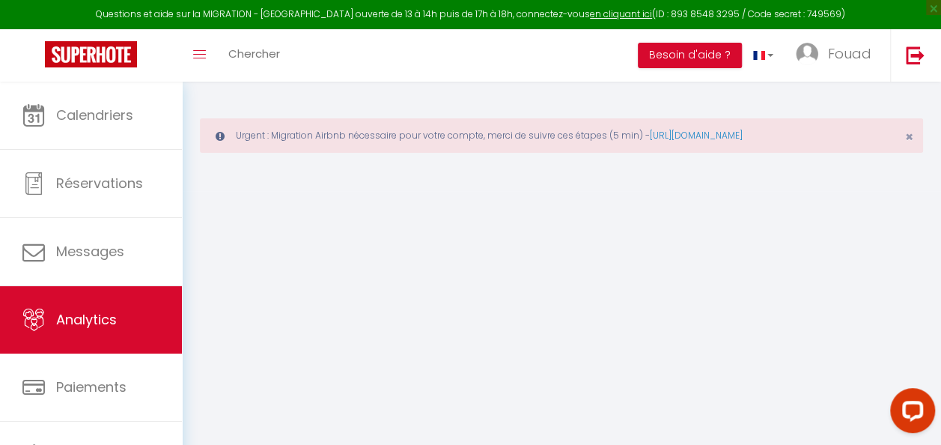
select select "2025"
select select "8"
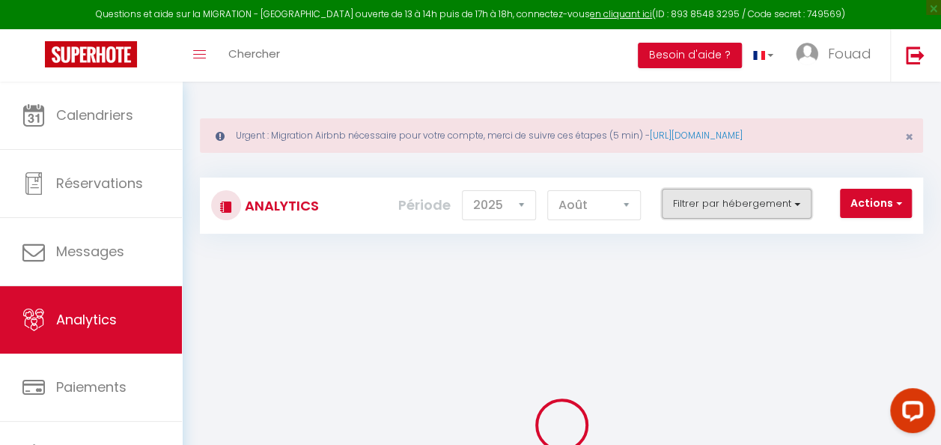
click at [779, 203] on button "Filtrer par hébergement" at bounding box center [737, 204] width 150 height 30
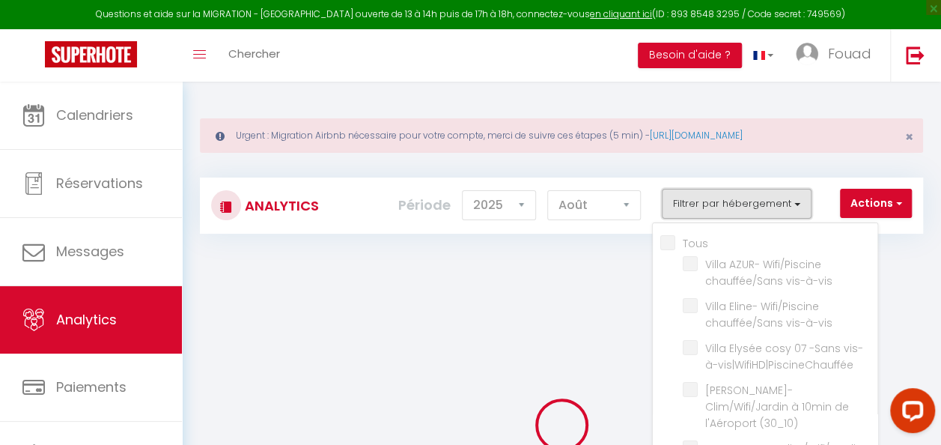
click at [771, 202] on button "Filtrer par hébergement" at bounding box center [737, 204] width 150 height 30
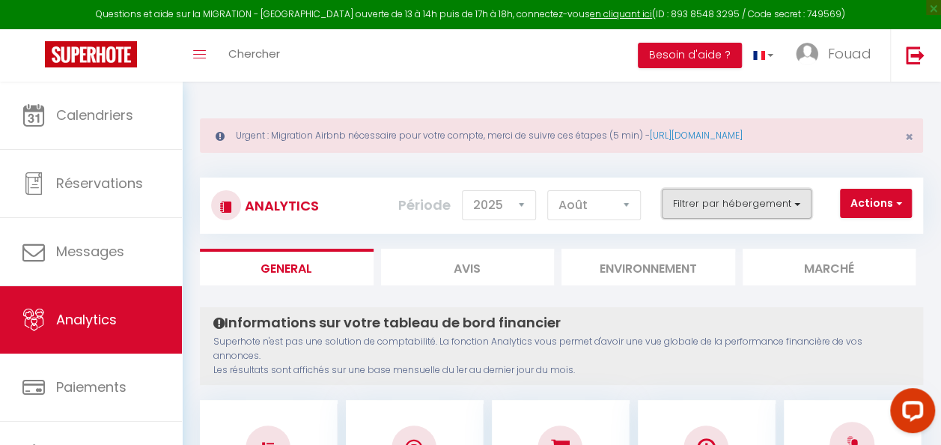
click at [741, 203] on button "Filtrer par hébergement" at bounding box center [737, 204] width 150 height 30
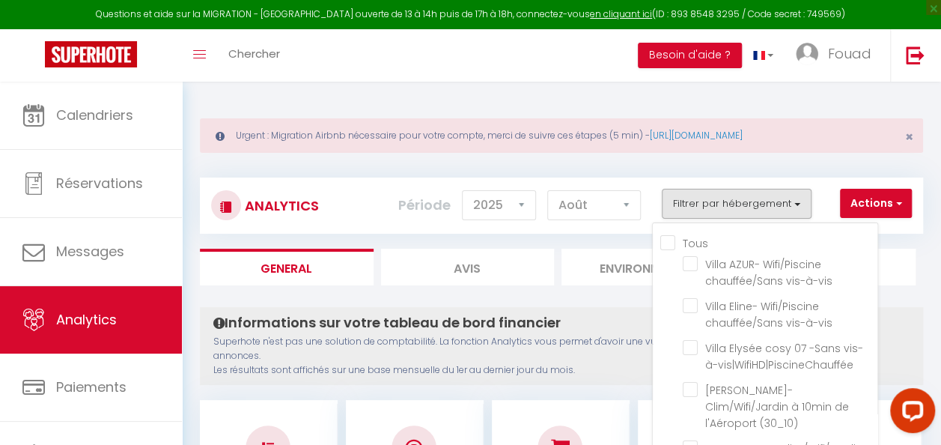
click at [688, 244] on input "Tous" at bounding box center [769, 241] width 217 height 15
checkbox input "true"
checkbox vis-à-vis "true"
checkbox vis-à-vis\|WifiHD\|PiscineChauffée "true"
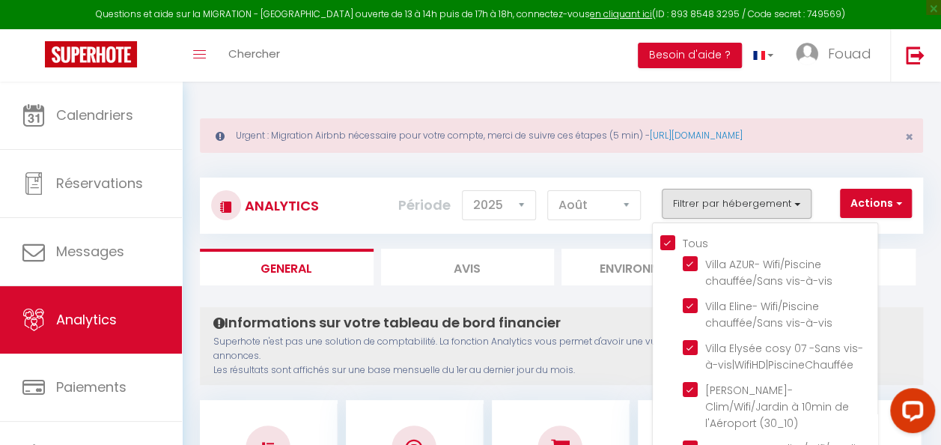
checkbox \(30_10\) "true"
checkbox \(30_05\) "true"
checkbox \(30_06\) "true"
checkbox \(29_10\) "true"
checkbox \(29_05\) "true"
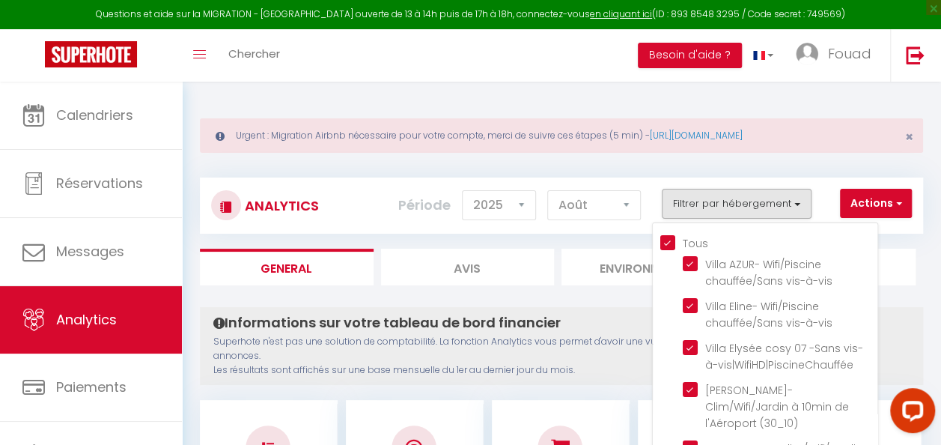
checkbox \(09_01\) "true"
checkbox 13\) "true"
checkbox HD "true"
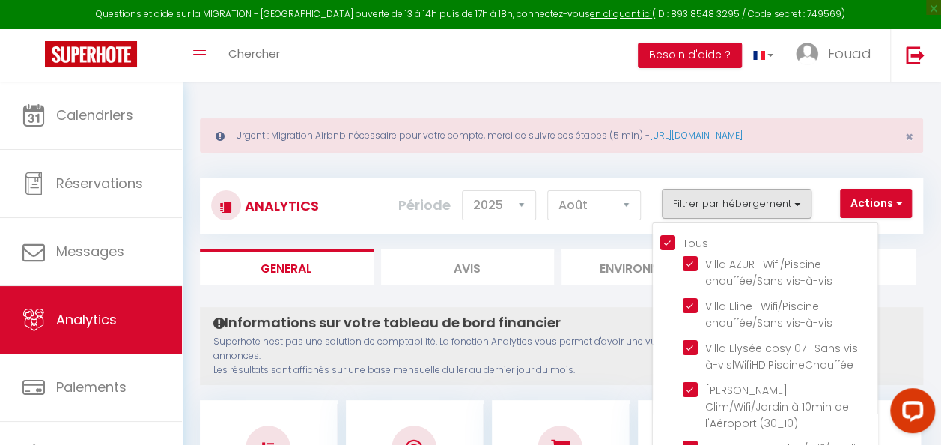
checkbox jeux "true"
checkbox medina "true"
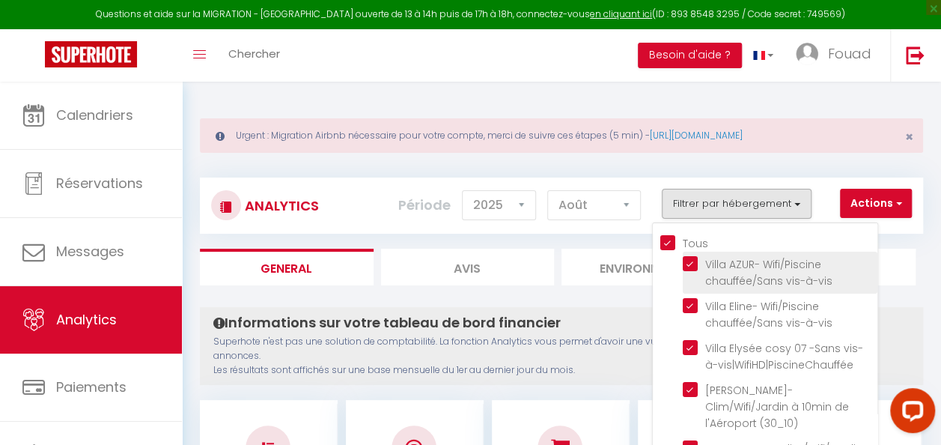
click at [692, 267] on vis-à-vis "checkbox" at bounding box center [780, 263] width 195 height 15
checkbox vis-à-vis "false"
checkbox input "false"
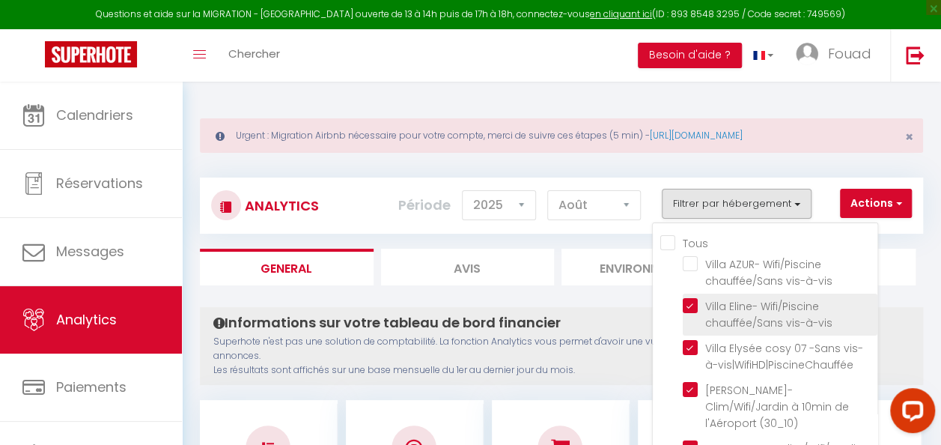
click at [689, 314] on li "Villa Eline- Wifi/Piscine chauffée/Sans vis-à-vis" at bounding box center [780, 315] width 195 height 42
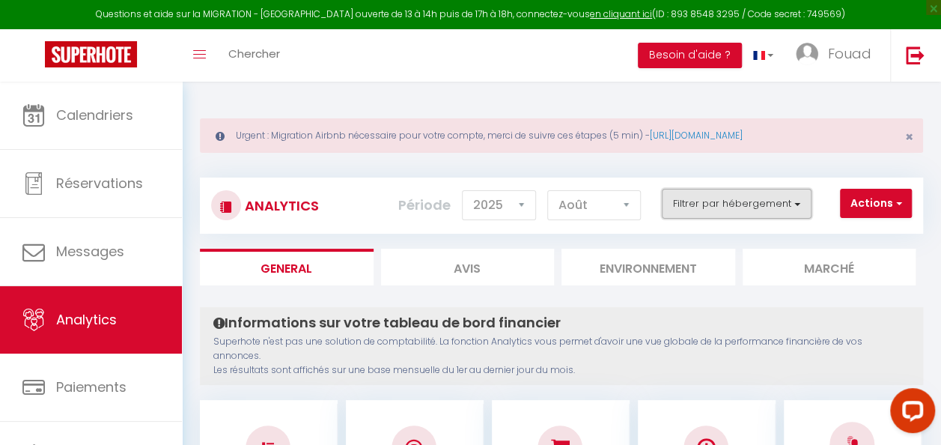
click at [709, 203] on button "Filtrer par hébergement" at bounding box center [737, 204] width 150 height 30
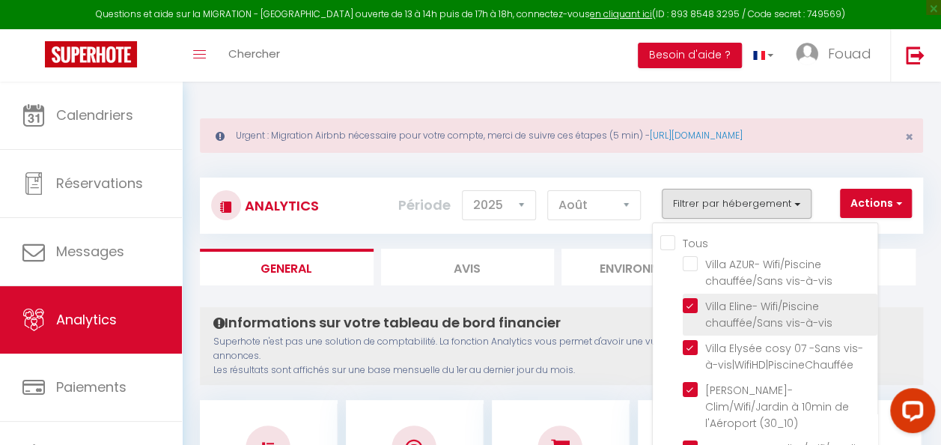
click at [694, 303] on vis-à-vis "checkbox" at bounding box center [780, 305] width 195 height 15
checkbox vis-à-vis "false"
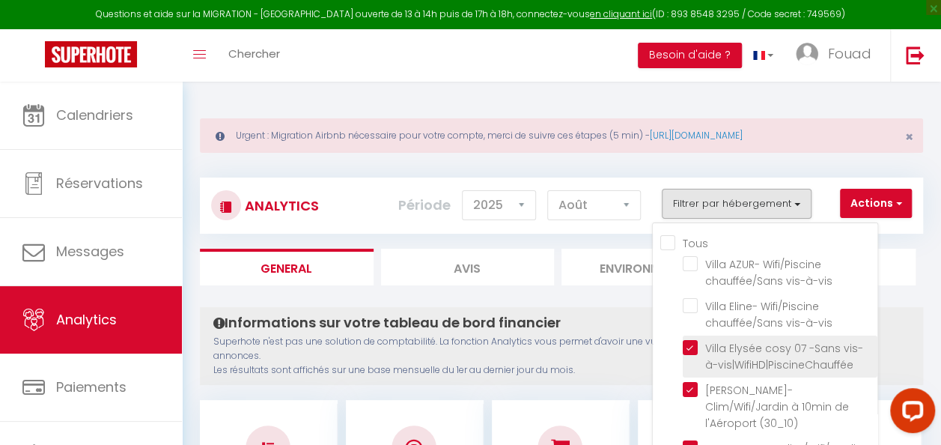
click at [693, 351] on vis-à-vis\|WifiHD\|PiscineChauffée "checkbox" at bounding box center [780, 347] width 195 height 15
checkbox vis-à-vis\|WifiHD\|PiscineChauffée "false"
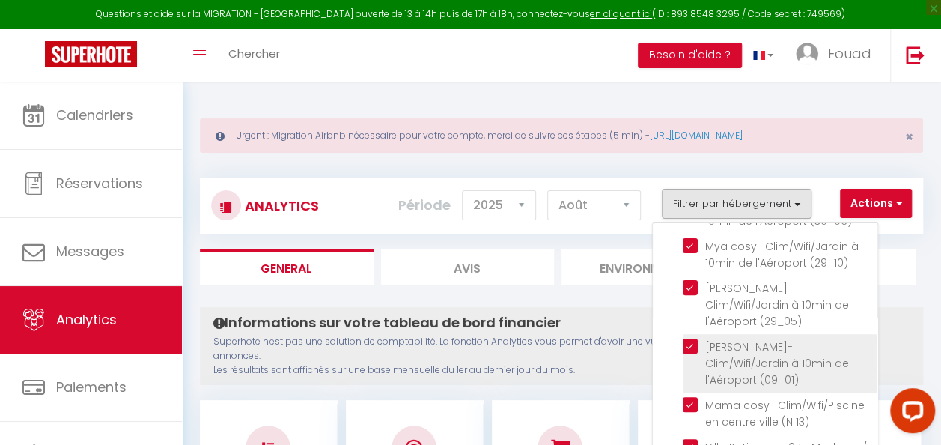
scroll to position [300, 0]
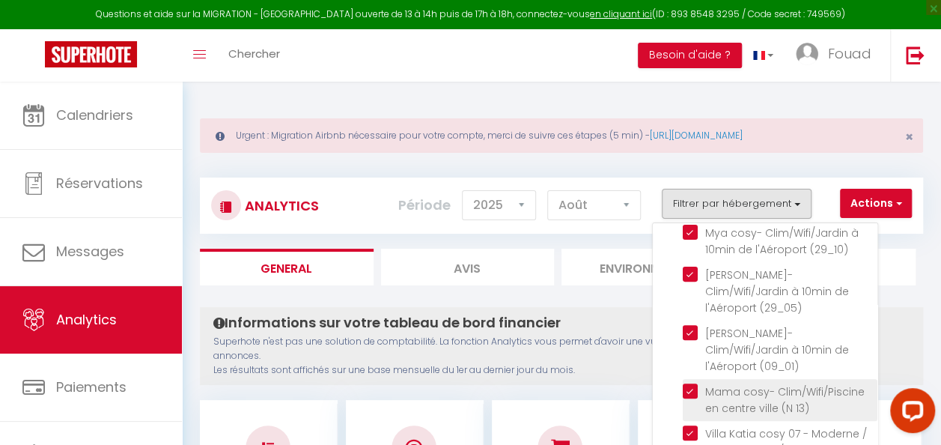
click at [692, 383] on 13\) "checkbox" at bounding box center [780, 390] width 195 height 15
checkbox 13\) "false"
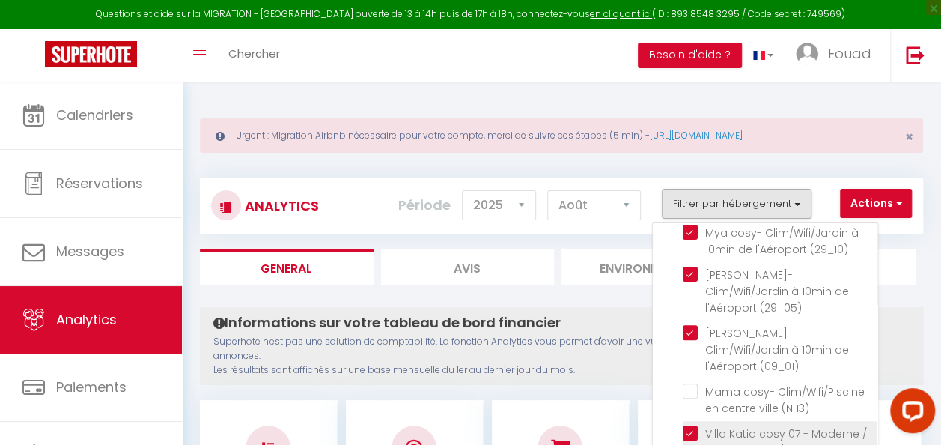
click at [696, 425] on HD "checkbox" at bounding box center [780, 432] width 195 height 15
checkbox HD "false"
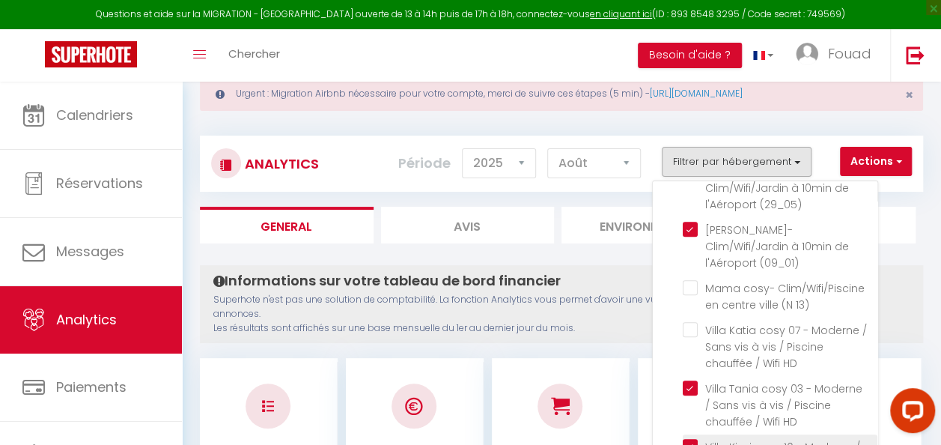
scroll to position [75, 0]
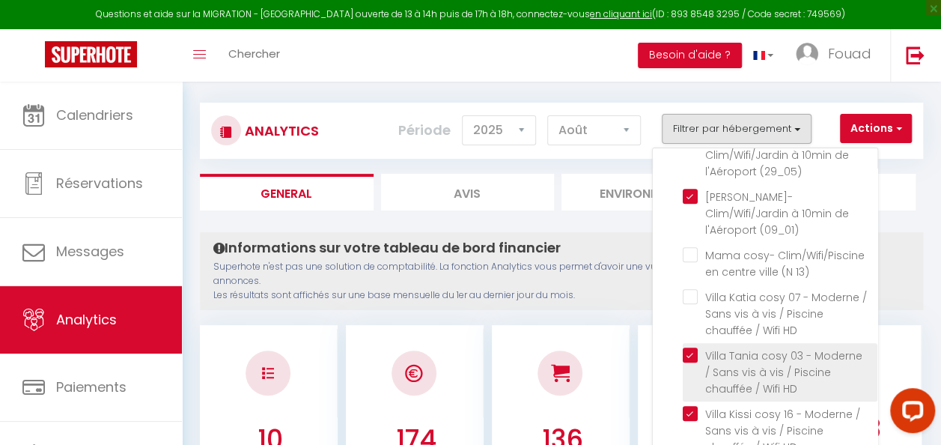
click at [690, 348] on HD "checkbox" at bounding box center [780, 355] width 195 height 15
checkbox HD "false"
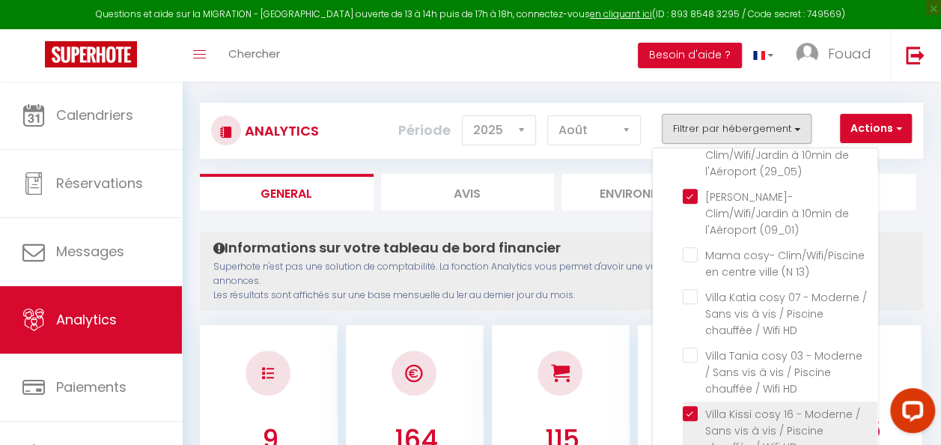
click at [688, 406] on HD "checkbox" at bounding box center [780, 413] width 195 height 15
checkbox HD "false"
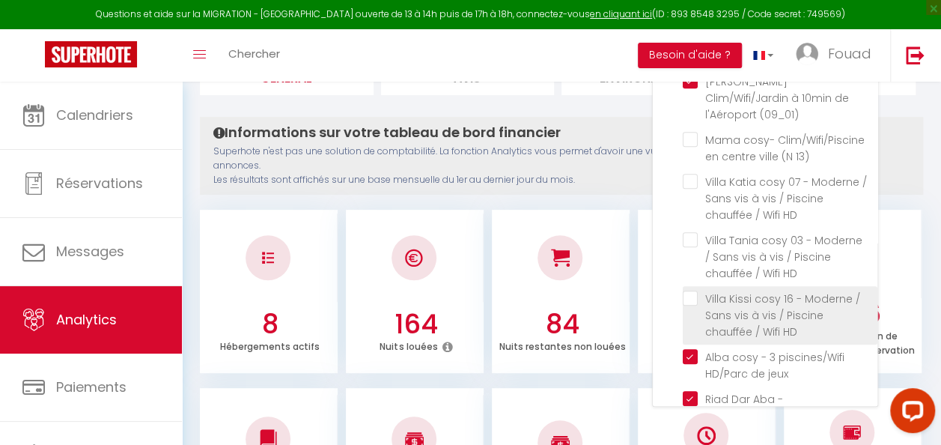
scroll to position [225, 0]
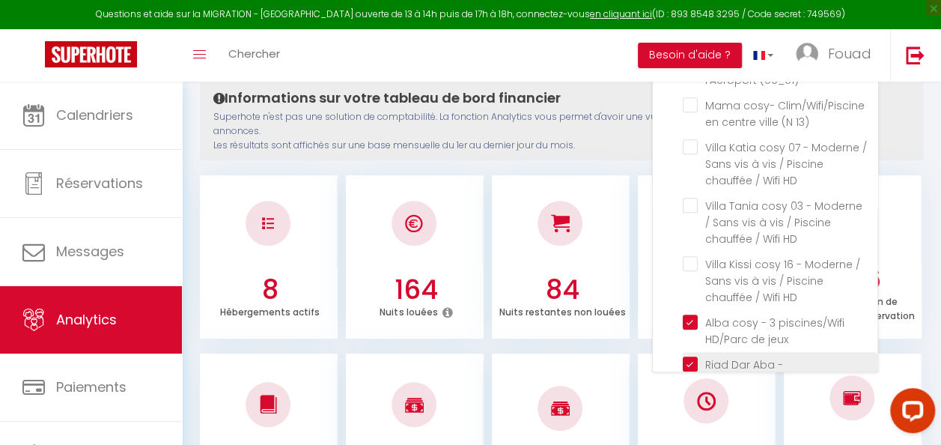
click at [693, 357] on medina "checkbox" at bounding box center [780, 364] width 195 height 15
checkbox medina "false"
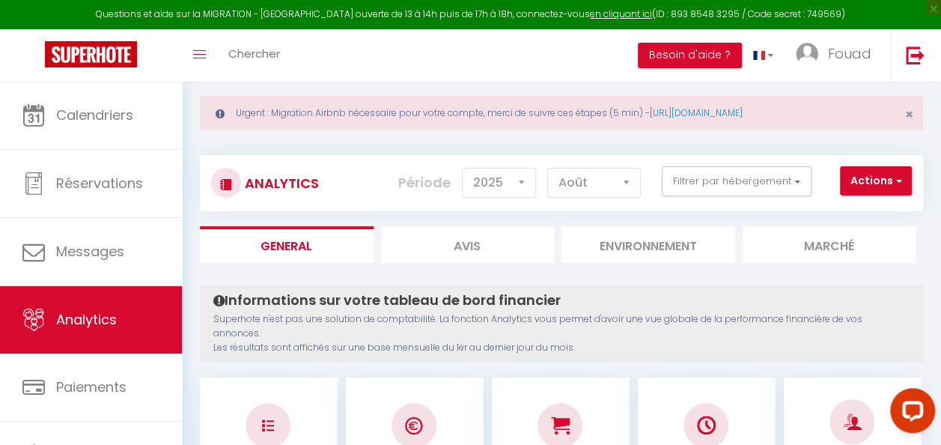
scroll to position [0, 0]
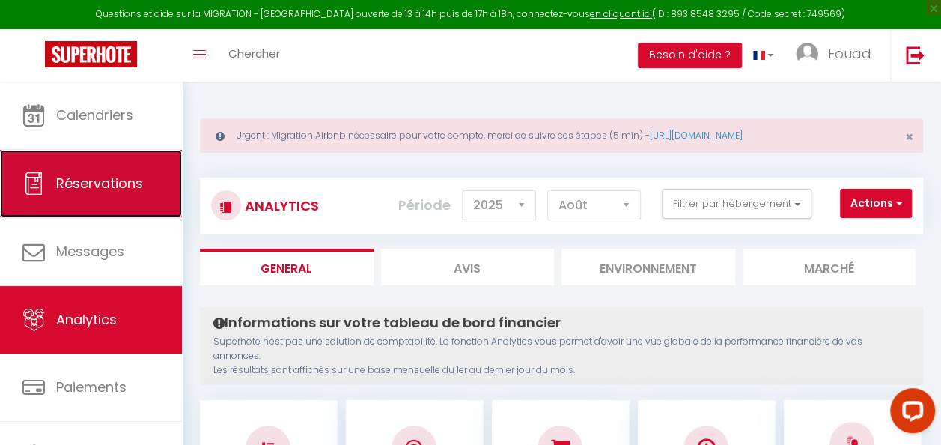
click at [85, 178] on span "Réservations" at bounding box center [99, 183] width 87 height 19
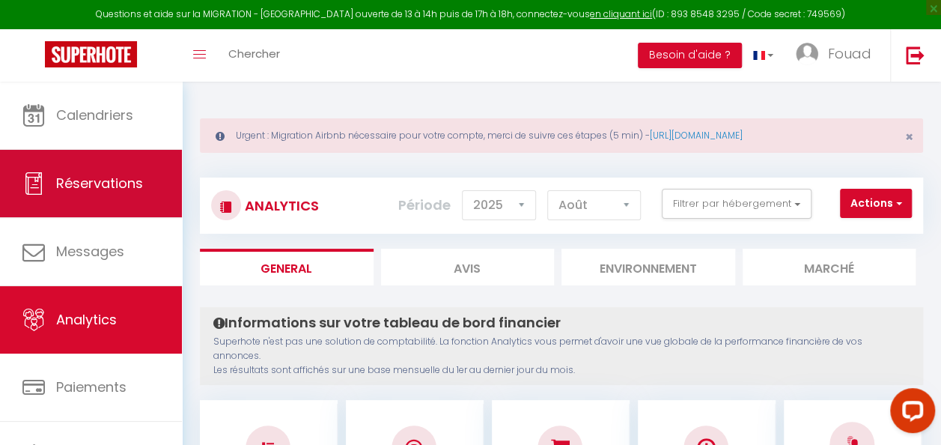
select select "not_cancelled"
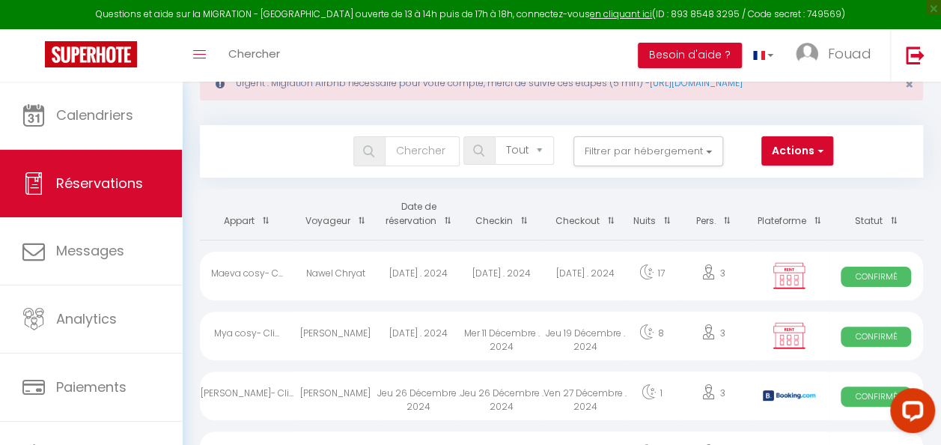
scroll to position [75, 0]
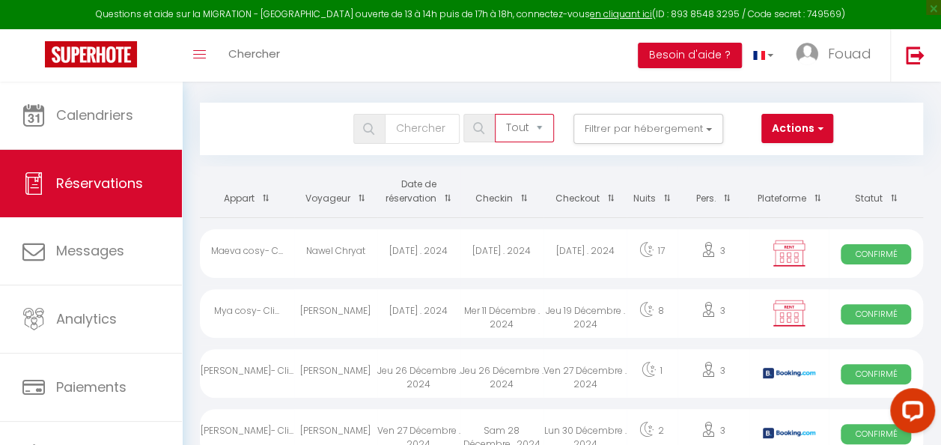
click at [527, 121] on select "Tous les statuts Annulé Confirmé Non Confirmé Tout sauf annulé No Show Request" at bounding box center [524, 128] width 59 height 28
click at [528, 119] on select "Tous les statuts Annulé Confirmé Non Confirmé Tout sauf annulé No Show Request" at bounding box center [524, 128] width 59 height 28
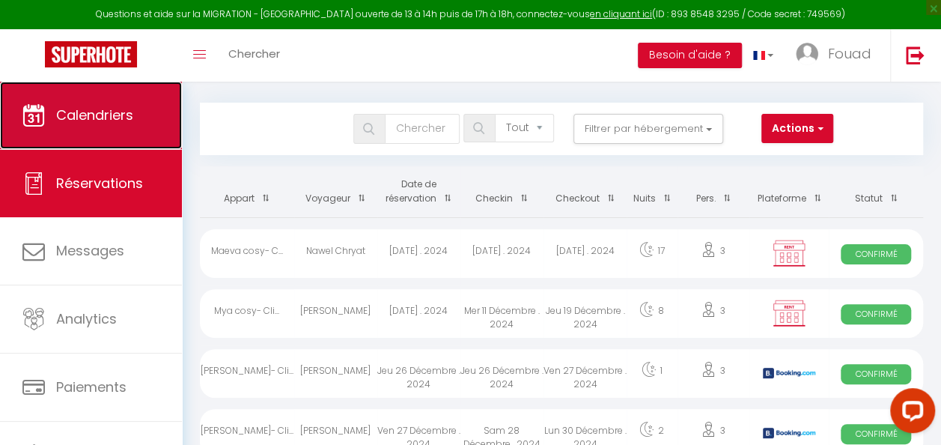
click at [120, 123] on span "Calendriers" at bounding box center [94, 115] width 77 height 19
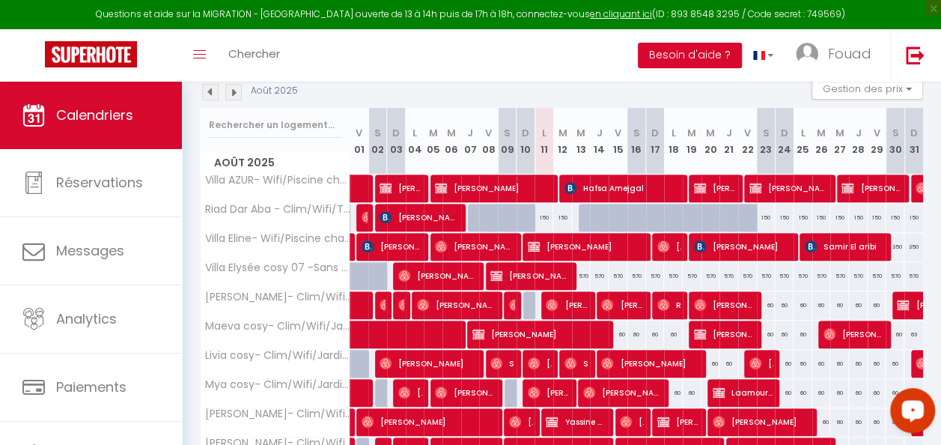
scroll to position [208, 0]
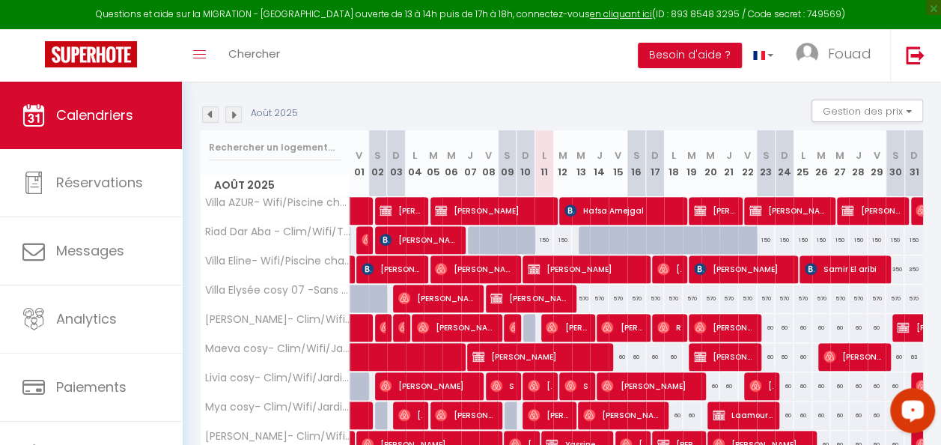
click at [211, 116] on img at bounding box center [210, 114] width 16 height 16
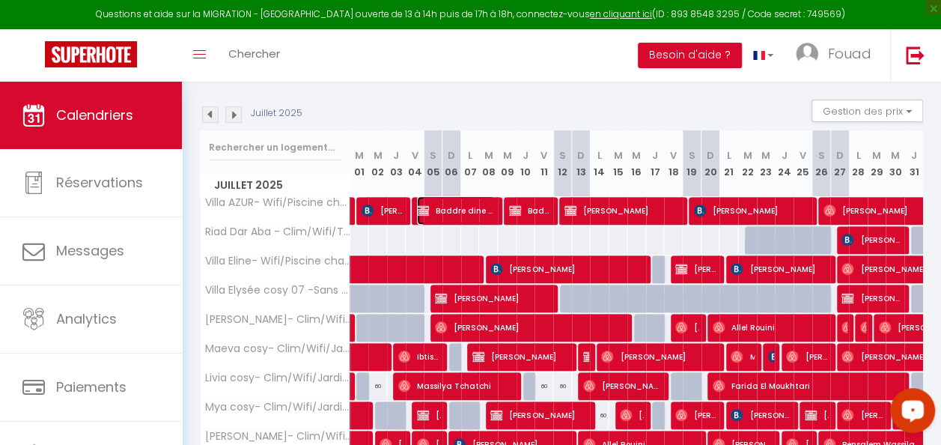
click at [455, 213] on span "Baddre dine Tedjani" at bounding box center [456, 210] width 78 height 28
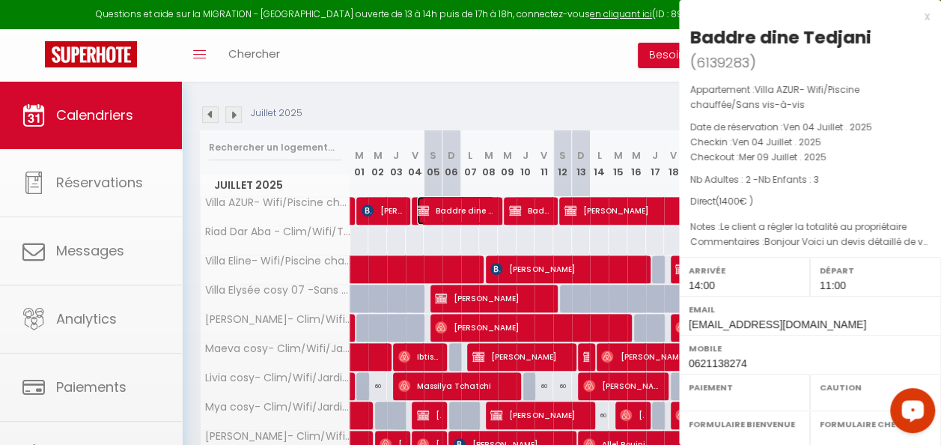
select select "OK"
select select "KO"
select select "0"
select select "1"
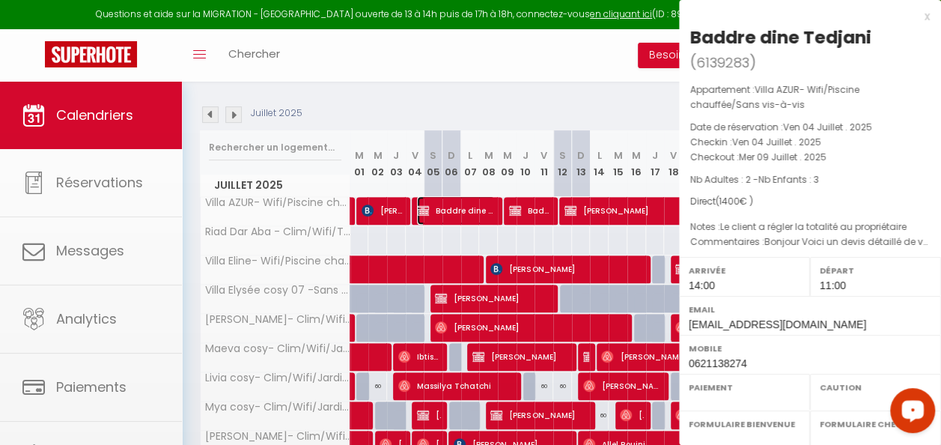
select select
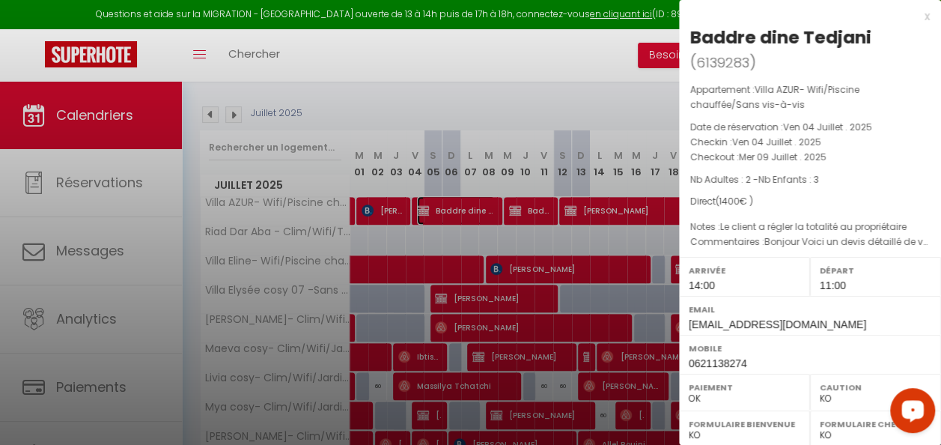
select select "34495"
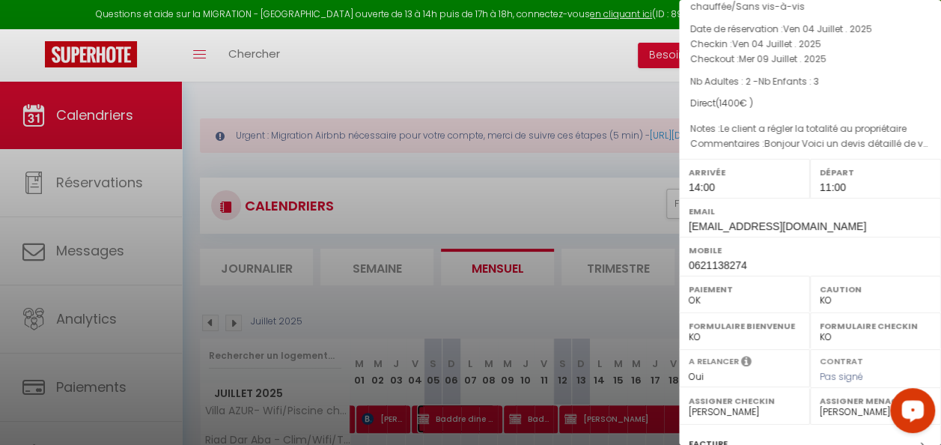
scroll to position [75, 0]
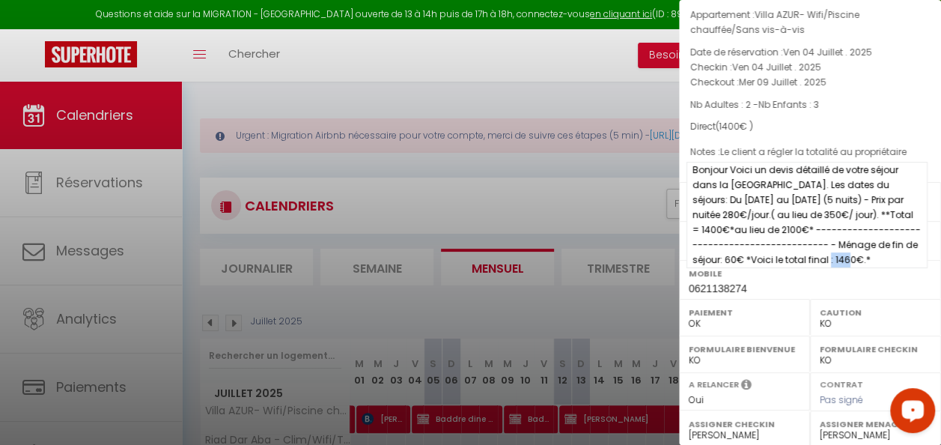
drag, startPoint x: 719, startPoint y: 262, endPoint x: 694, endPoint y: 263, distance: 25.5
click at [694, 263] on span "Bonjour Voici un devis détaillé de votre séjour dans la [GEOGRAPHIC_DATA]. Les …" at bounding box center [807, 215] width 241 height 106
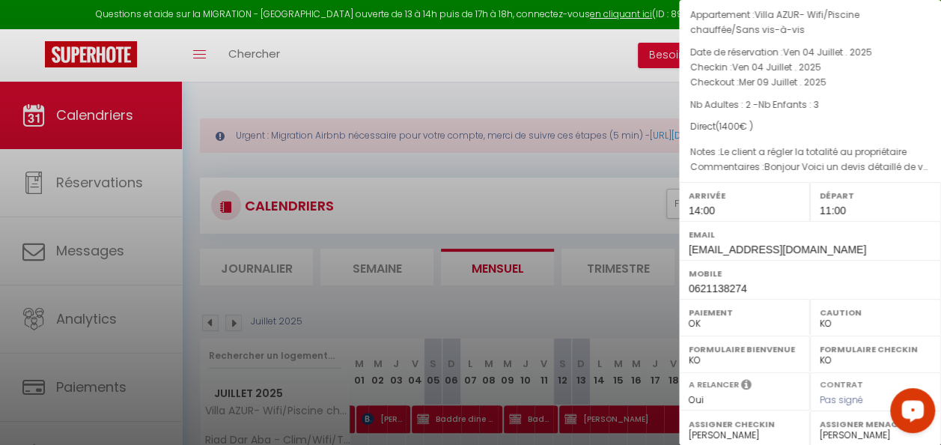
drag, startPoint x: 694, startPoint y: 263, endPoint x: 897, endPoint y: 72, distance: 279.3
click at [897, 72] on p "Checkin : [DATE] . 2025" at bounding box center [811, 67] width 240 height 15
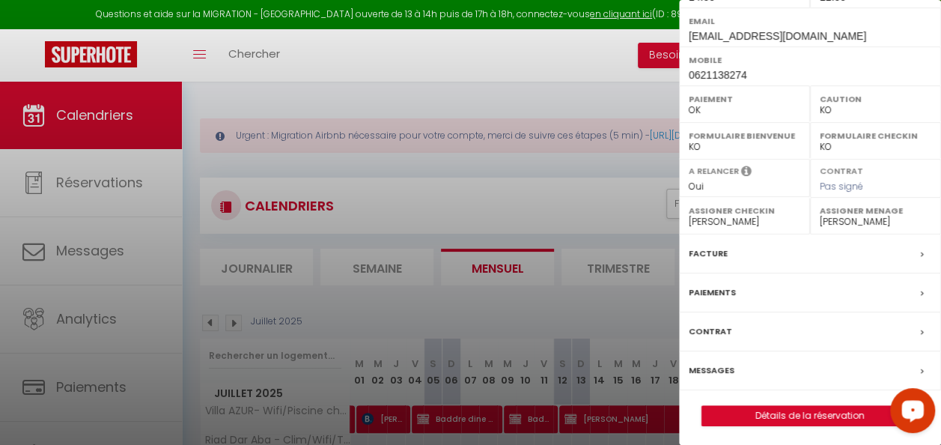
scroll to position [0, 0]
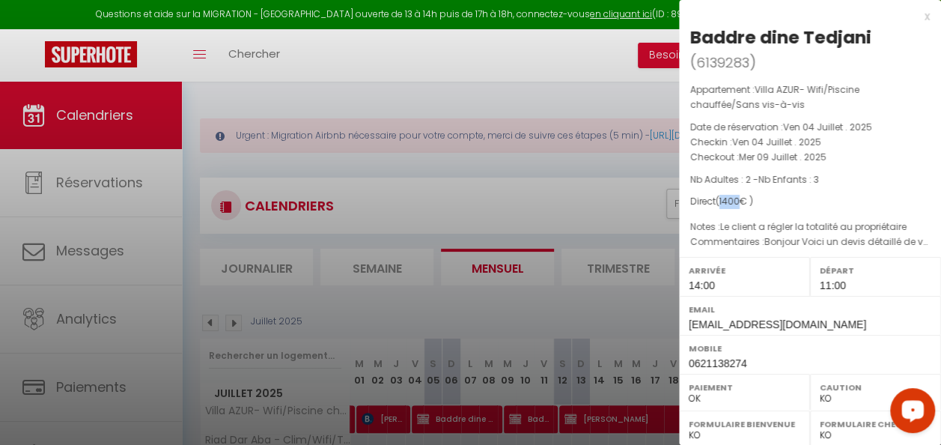
drag, startPoint x: 743, startPoint y: 201, endPoint x: 724, endPoint y: 201, distance: 19.5
click at [724, 201] on span "( 1400 € )" at bounding box center [734, 201] width 37 height 13
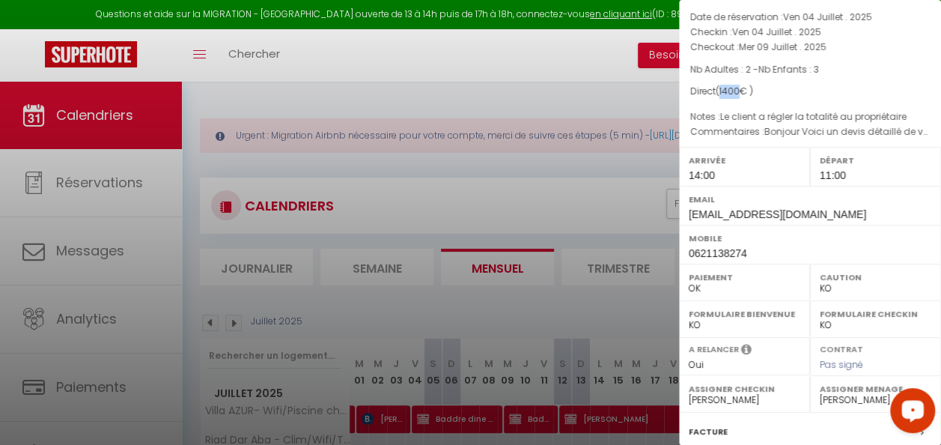
scroll to position [150, 0]
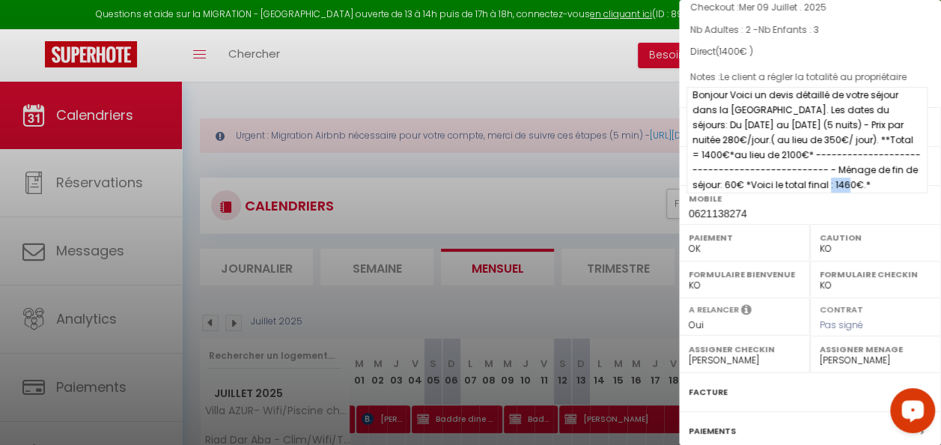
drag, startPoint x: 719, startPoint y: 186, endPoint x: 689, endPoint y: 183, distance: 30.1
click at [689, 183] on span "Bonjour Voici un devis détaillé de votre séjour dans la [GEOGRAPHIC_DATA]. Les …" at bounding box center [807, 140] width 241 height 106
click at [752, 175] on span "Bonjour Voici un devis détaillé de votre séjour dans la [GEOGRAPHIC_DATA]. Les …" at bounding box center [807, 140] width 241 height 106
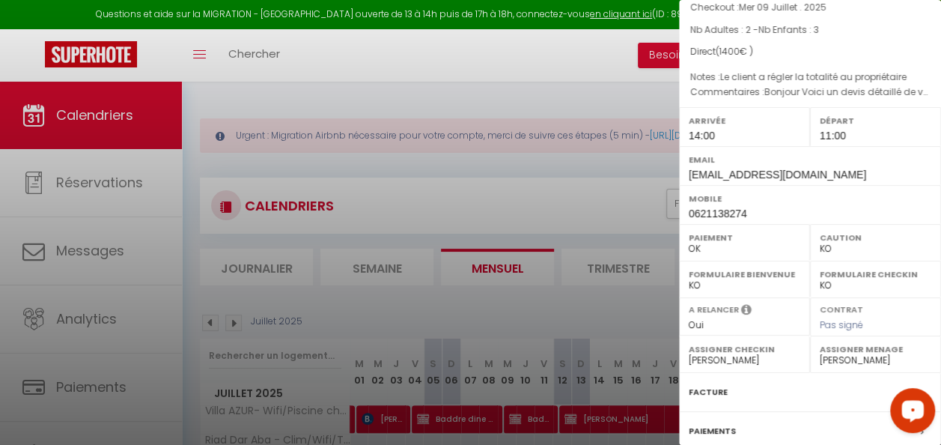
drag, startPoint x: 524, startPoint y: 195, endPoint x: 530, endPoint y: 186, distance: 9.8
click at [525, 195] on div at bounding box center [470, 222] width 941 height 445
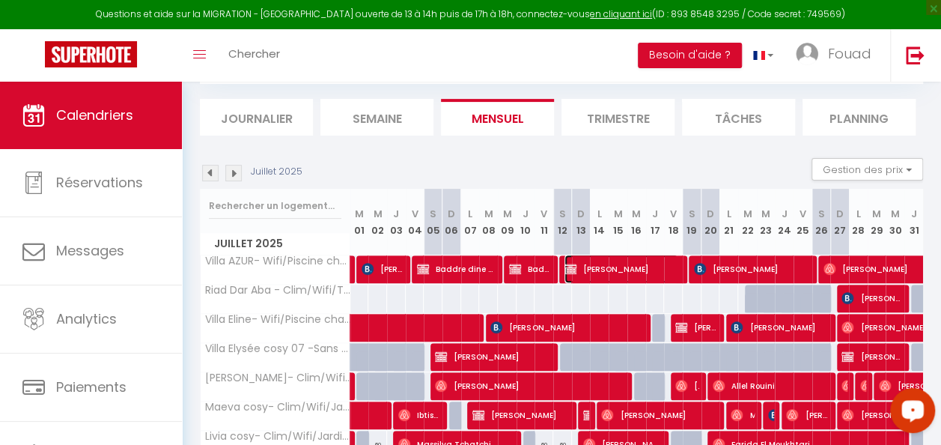
click at [637, 267] on span "[PERSON_NAME]" at bounding box center [622, 269] width 114 height 28
select select "OK"
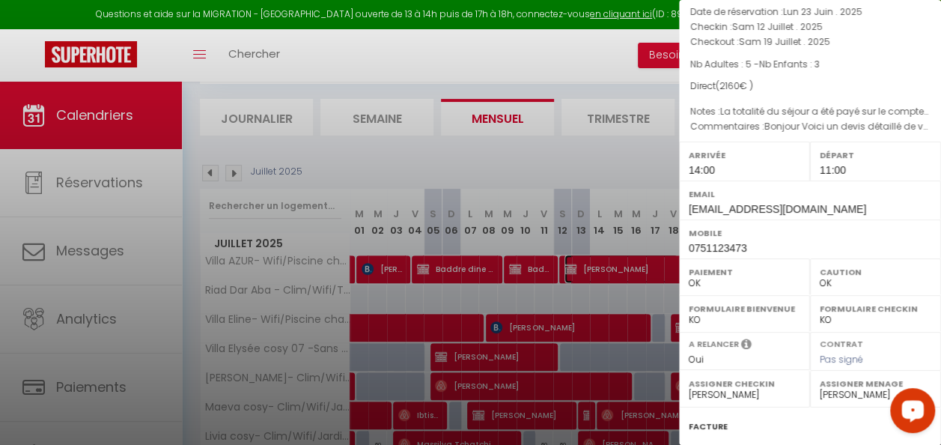
scroll to position [0, 0]
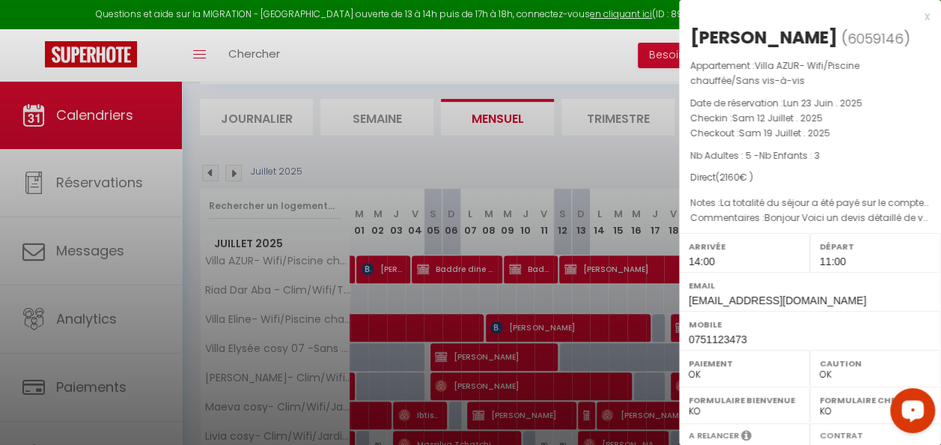
drag, startPoint x: 741, startPoint y: 177, endPoint x: 754, endPoint y: 177, distance: 13.5
click at [753, 177] on span "( 2160 € )" at bounding box center [734, 177] width 37 height 13
drag, startPoint x: 754, startPoint y: 177, endPoint x: 801, endPoint y: 195, distance: 50.5
click at [801, 195] on div "Appartement : Villa AZUR- Wifi/Piscine chauffée/Sans vis-à-vis Date de réservat…" at bounding box center [810, 142] width 262 height 168
click at [837, 218] on span "La totalité du séjour a été payé sur le compte du propriétaire A récupérer les …" at bounding box center [807, 221] width 241 height 46
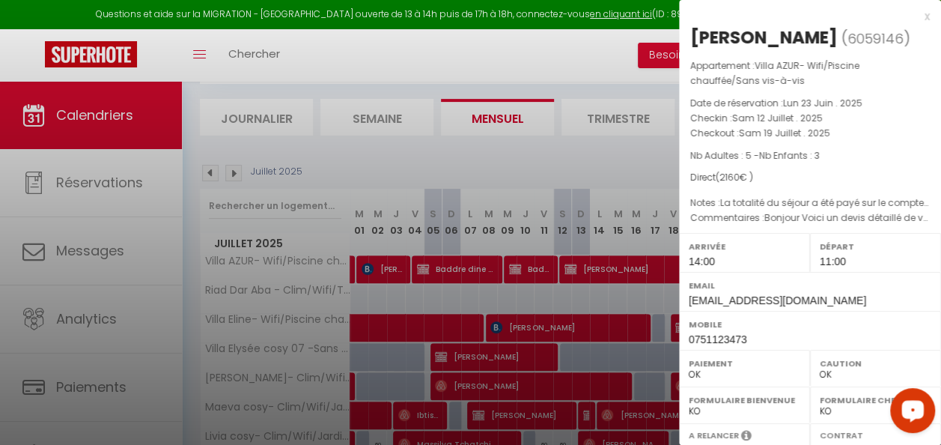
click at [894, 133] on p "Checkout : [PERSON_NAME][DATE] . 2025" at bounding box center [811, 133] width 240 height 15
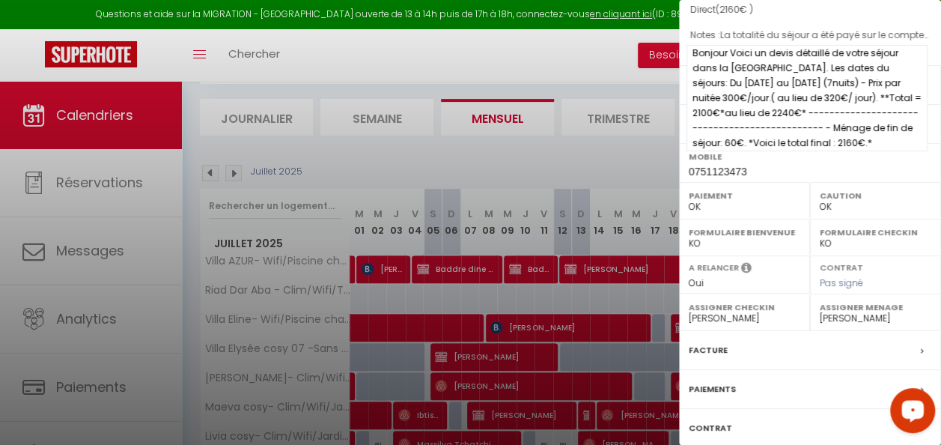
scroll to position [264, 0]
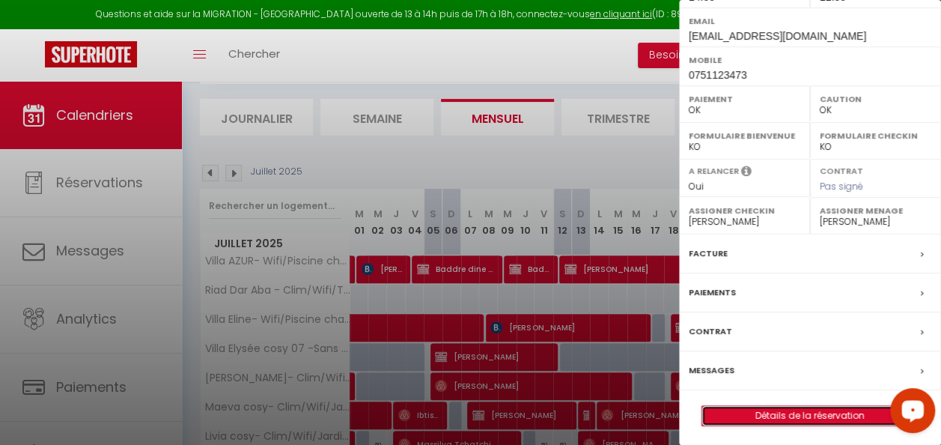
click at [824, 416] on link "Détails de la réservation" at bounding box center [811, 415] width 216 height 19
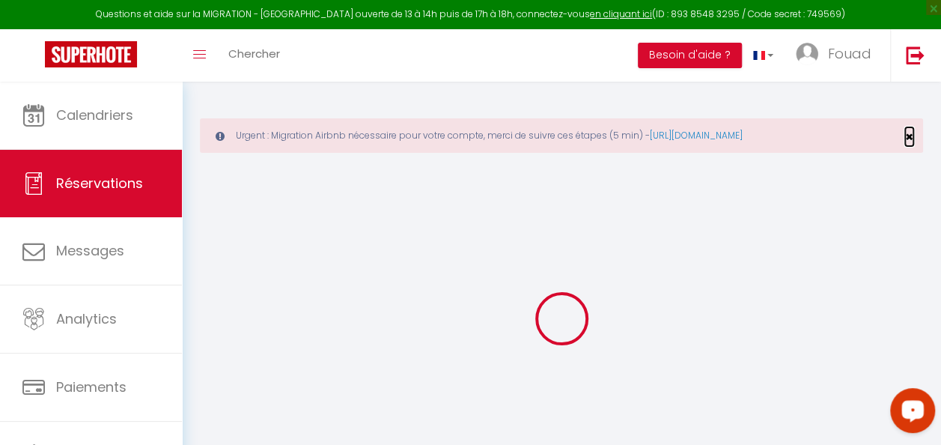
click at [906, 139] on span "×" at bounding box center [910, 136] width 8 height 19
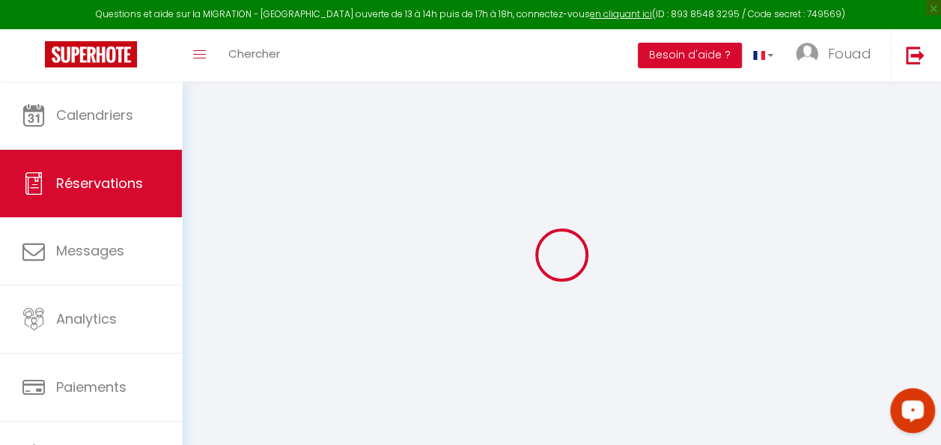
type input "Issam"
type input "Souirti"
type input "[EMAIL_ADDRESS][DOMAIN_NAME]"
type input "0751123473"
select select
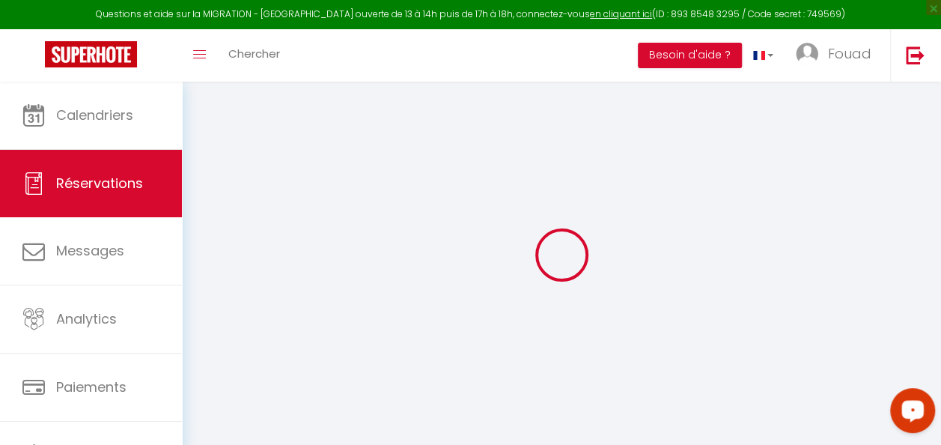
select select "51315"
select select "1"
type input "[DATE]"
select select
type input "[DATE]"
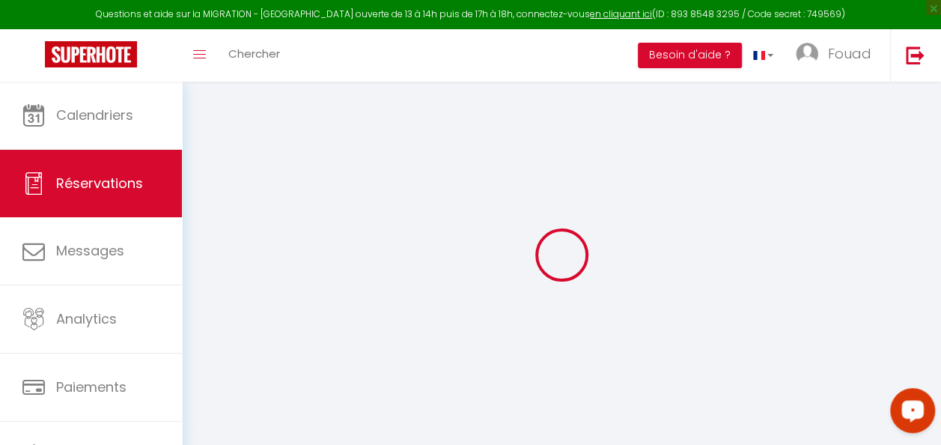
select select
type input "5"
type input "3"
select select "12"
select select "15"
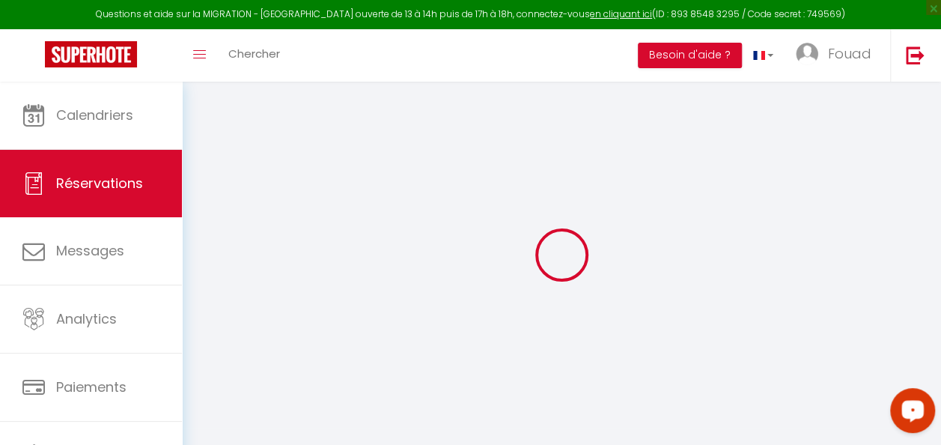
type input "2100"
checkbox input "false"
type input "0"
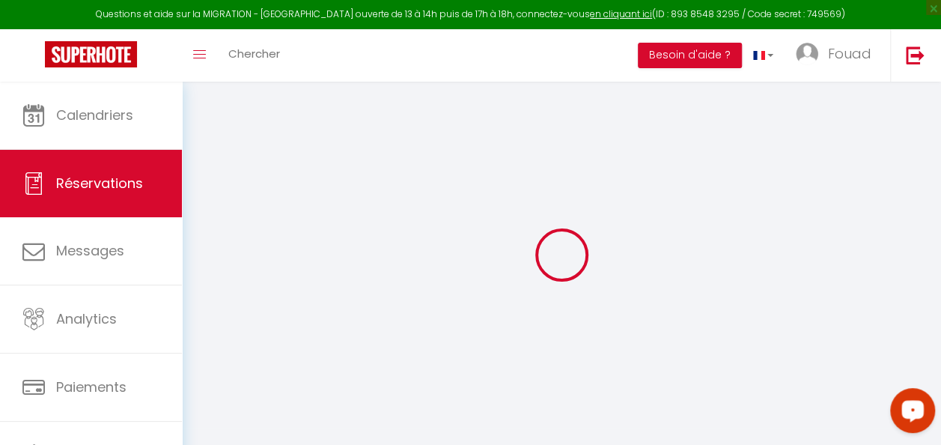
type input "0"
select select
checkbox input "false"
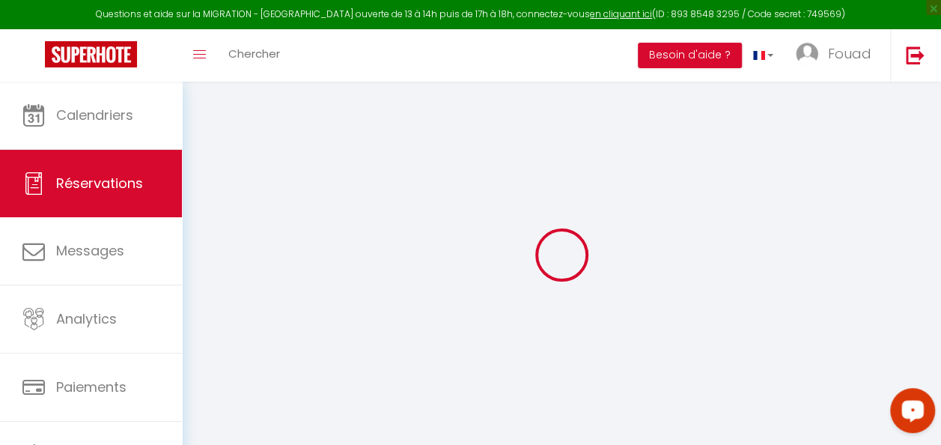
select select
checkbox input "false"
select select
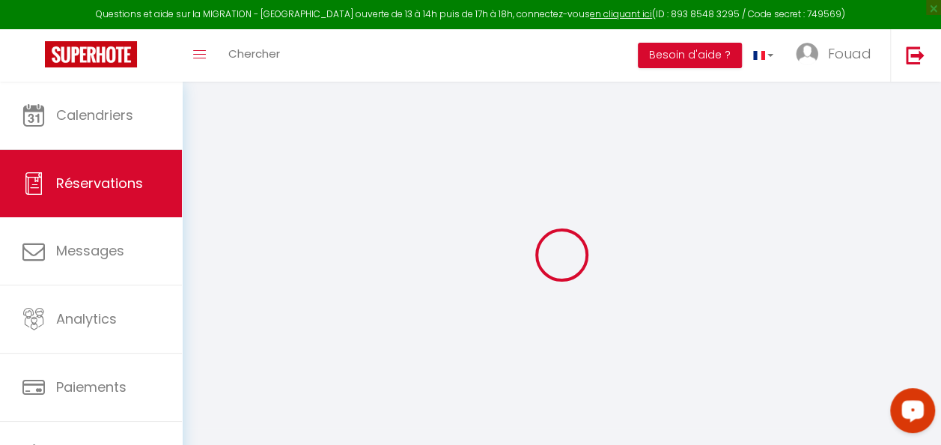
select select
checkbox input "false"
type textarea "Bonjour Voici un devis détaillé de votre séjour dans la [GEOGRAPHIC_DATA]. Les …"
type textarea "La totalité du séjour a été payé sur le compte du propriétaire A récupérer les …"
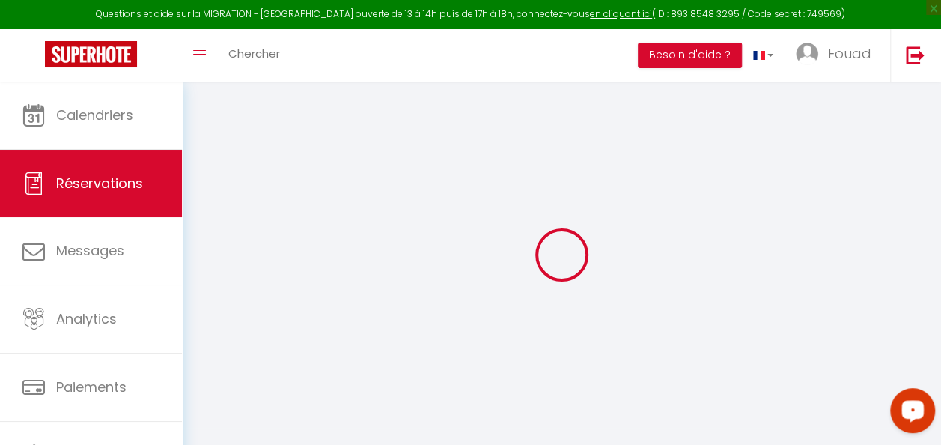
select select
checkbox input "false"
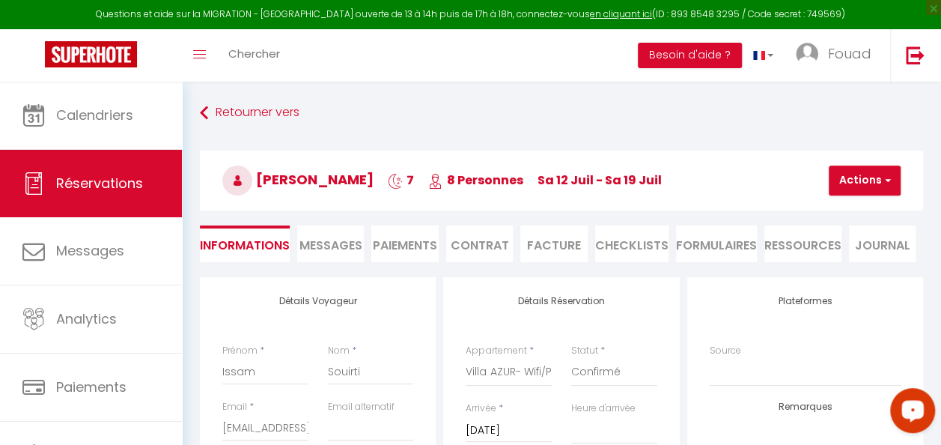
select select
type input "60"
select select
checkbox input "false"
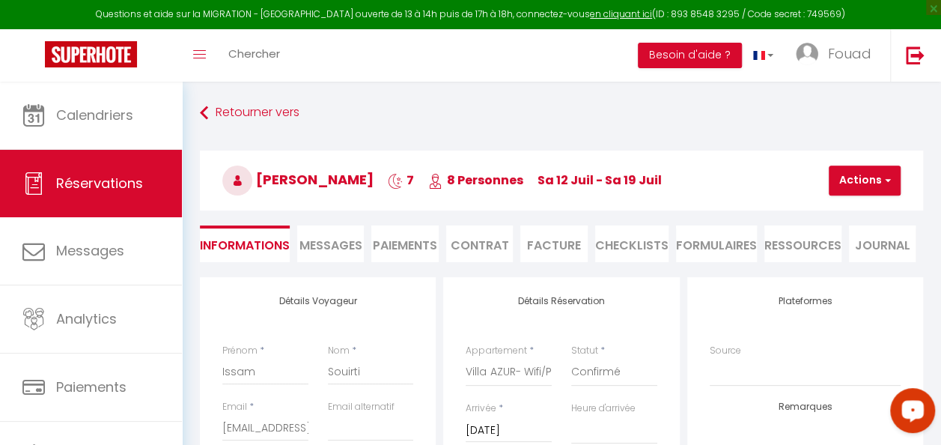
select select
checkbox input "false"
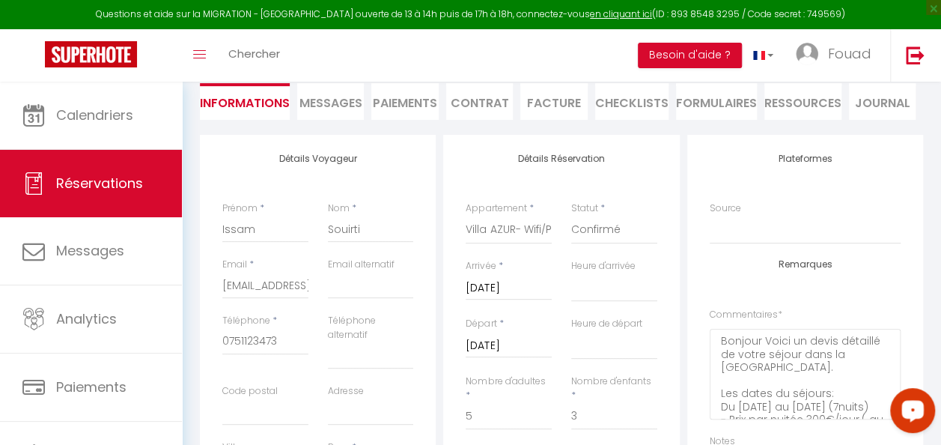
select select "14:00"
select select "11:00"
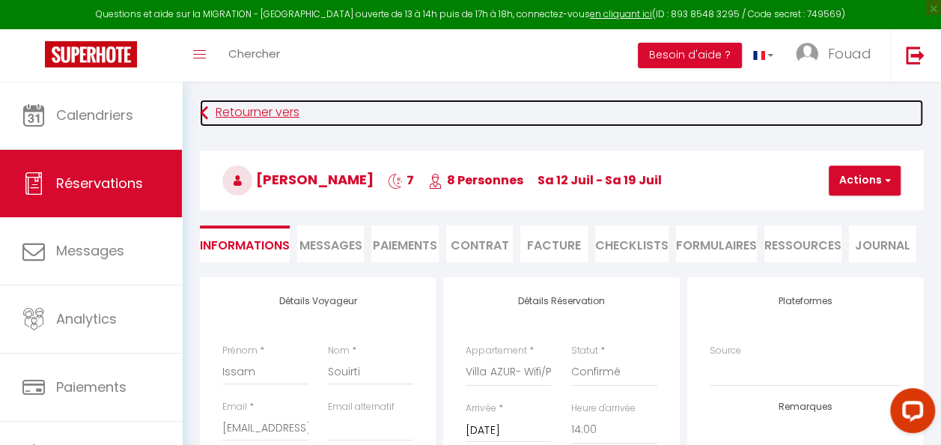
click at [256, 118] on link "Retourner vers" at bounding box center [562, 113] width 724 height 27
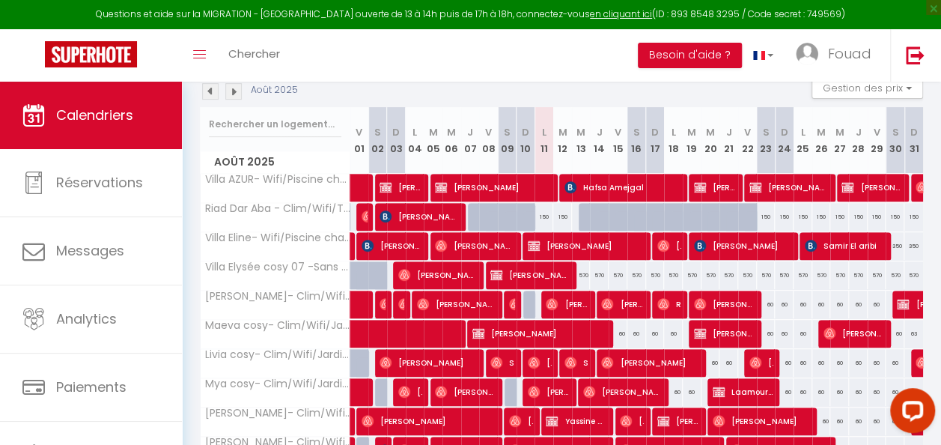
scroll to position [157, 0]
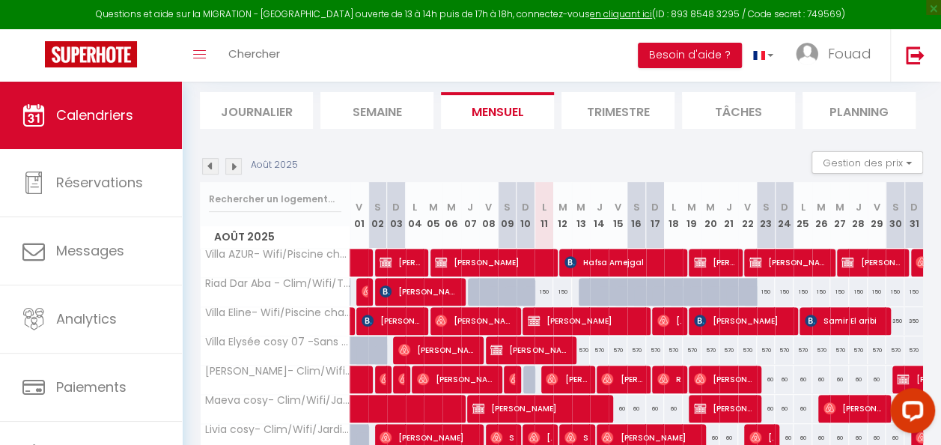
click at [210, 170] on img at bounding box center [210, 166] width 16 height 16
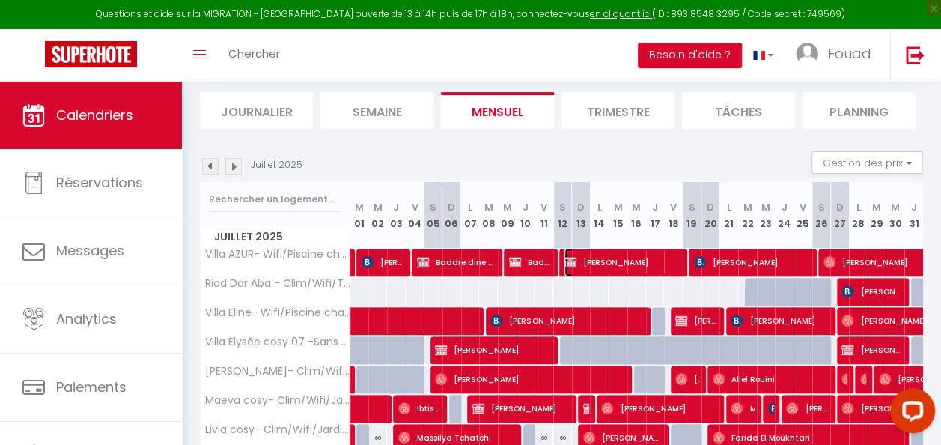
click at [604, 267] on span "[PERSON_NAME]" at bounding box center [622, 262] width 114 height 28
select select "OK"
select select "0"
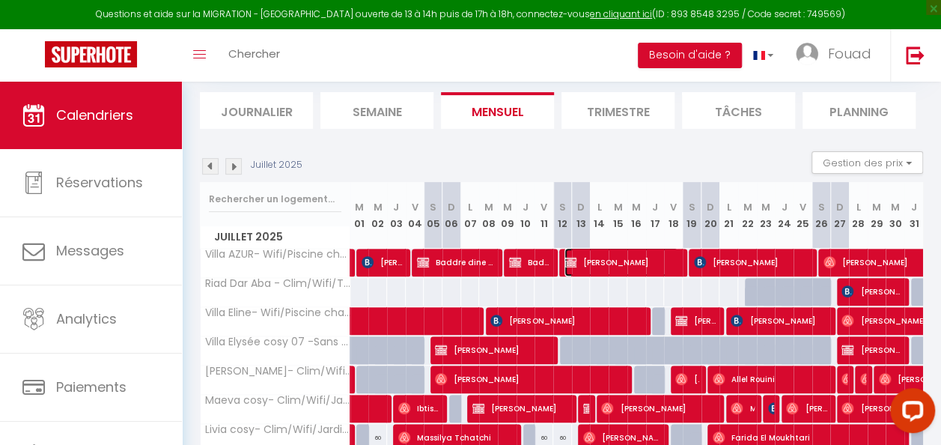
select select "1"
select select
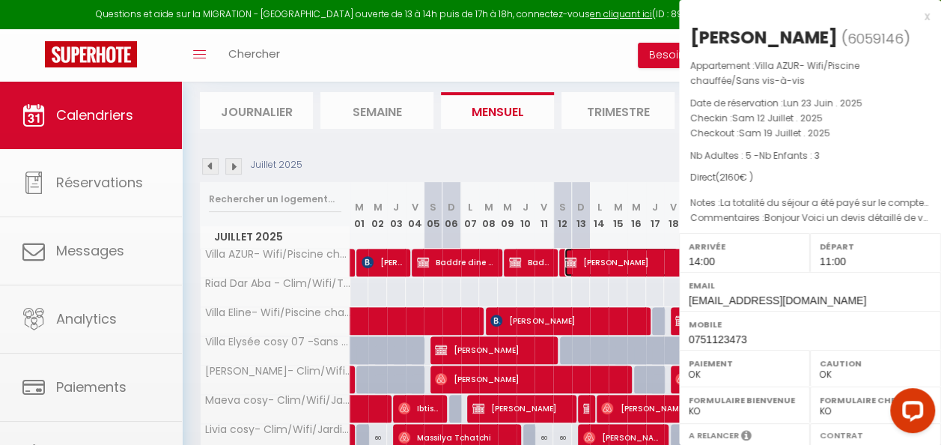
select select "34495"
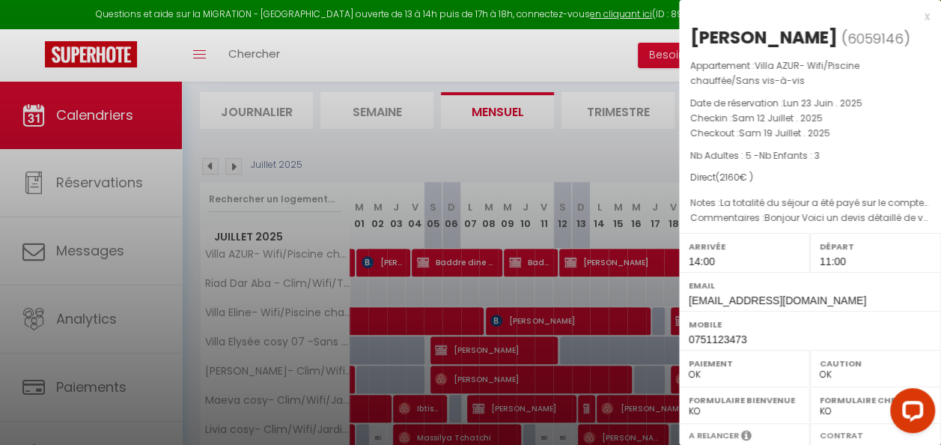
click at [530, 260] on div at bounding box center [470, 222] width 941 height 445
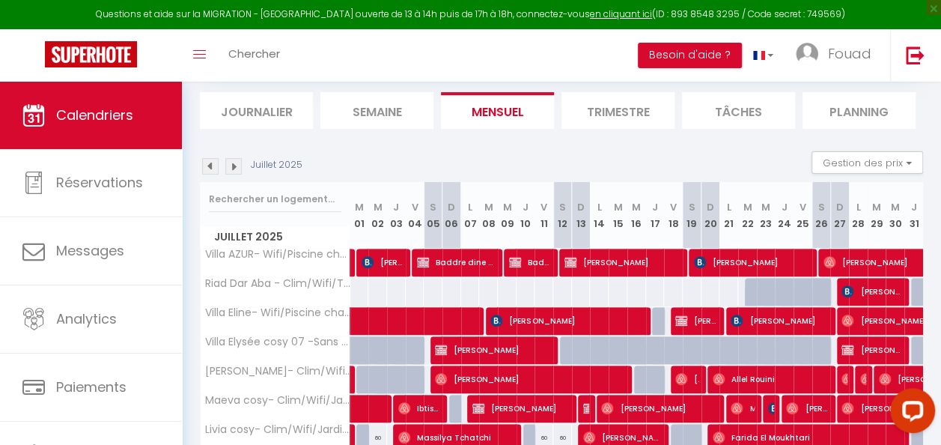
click at [530, 260] on body "Questions et aide sur la MIGRATION - [GEOGRAPHIC_DATA] ouverte de 13 à 14h puis…" at bounding box center [470, 282] width 941 height 715
click at [530, 260] on span "Baddre dine Tedjani" at bounding box center [530, 262] width 42 height 28
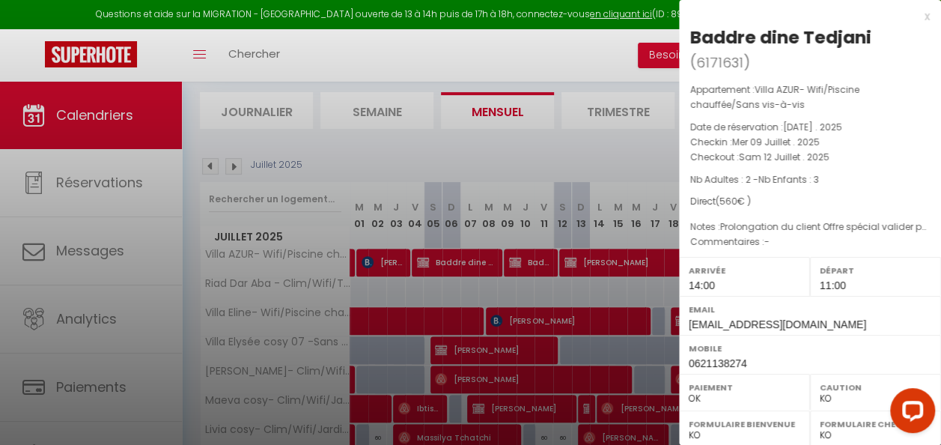
click at [575, 141] on div at bounding box center [470, 222] width 941 height 445
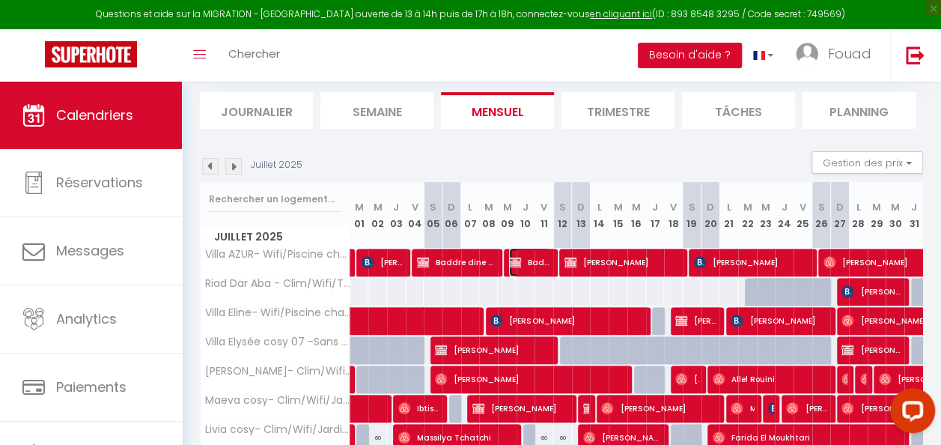
click at [529, 268] on span "Baddre dine Tedjani" at bounding box center [530, 262] width 42 height 28
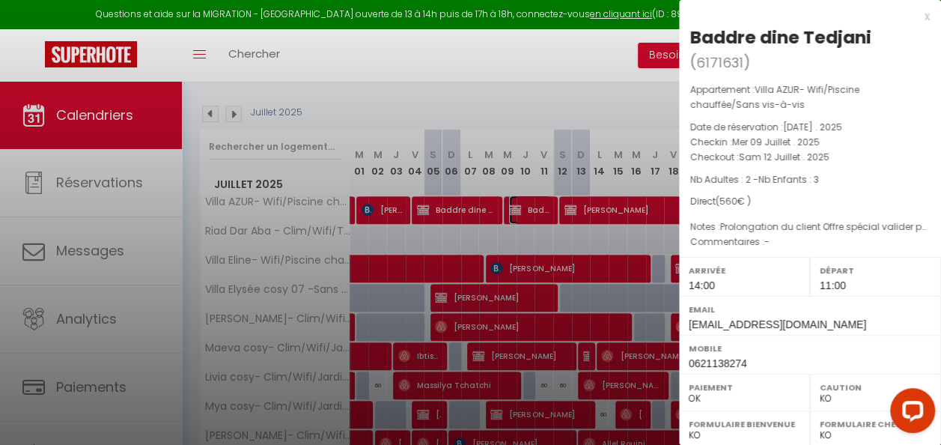
scroll to position [231, 0]
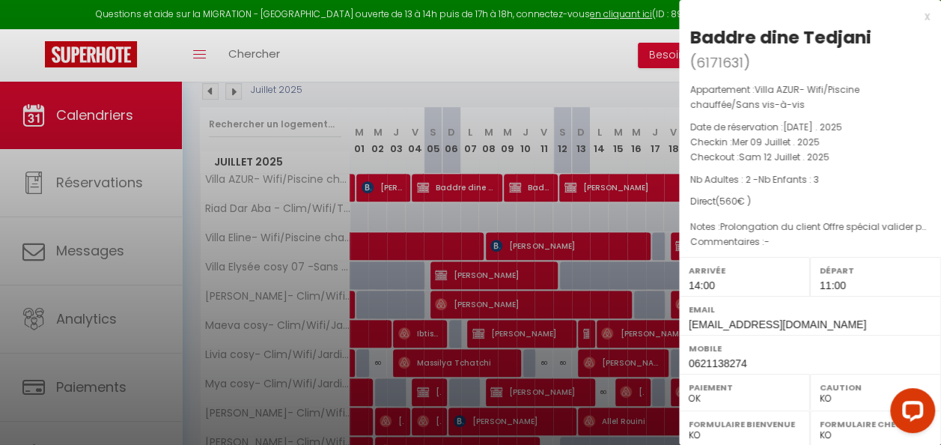
click at [491, 274] on div at bounding box center [470, 222] width 941 height 445
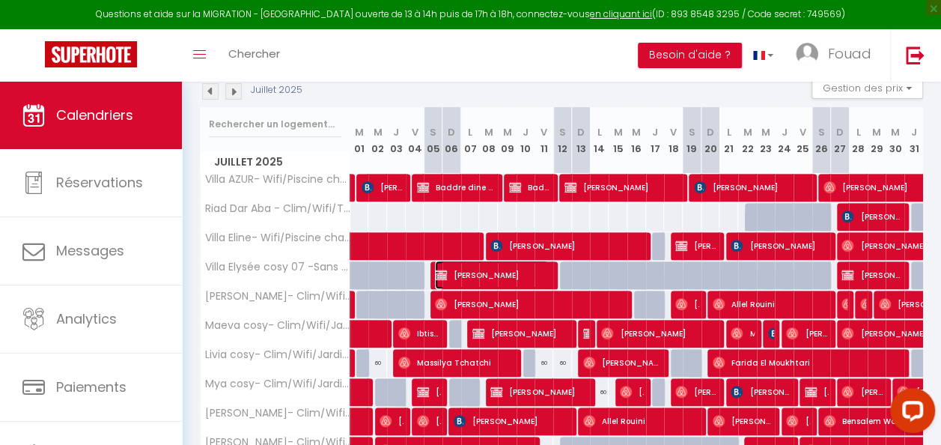
click at [499, 274] on span "[PERSON_NAME]" at bounding box center [492, 275] width 114 height 28
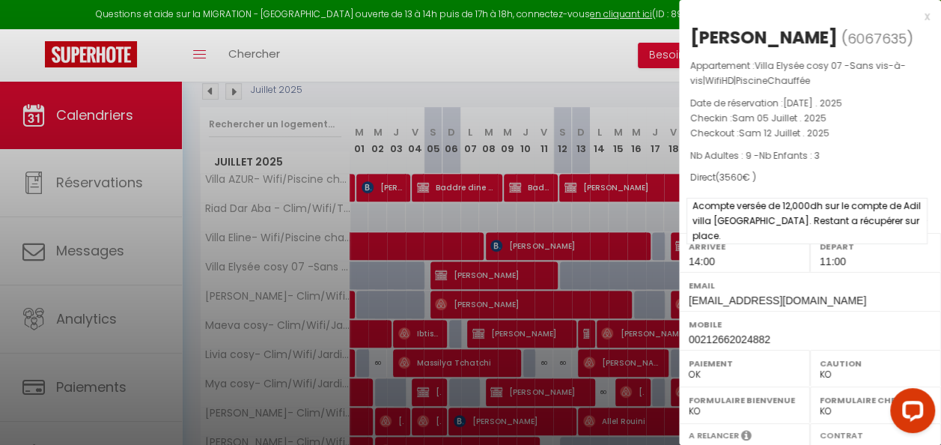
click at [760, 227] on span "Acompte versée de 12,000dh sur le compte de Adil villa [GEOGRAPHIC_DATA]. Resta…" at bounding box center [807, 221] width 241 height 46
click at [766, 238] on span "Acompte versée de 12,000dh sur le compte de Adil villa [GEOGRAPHIC_DATA]. Resta…" at bounding box center [807, 221] width 241 height 46
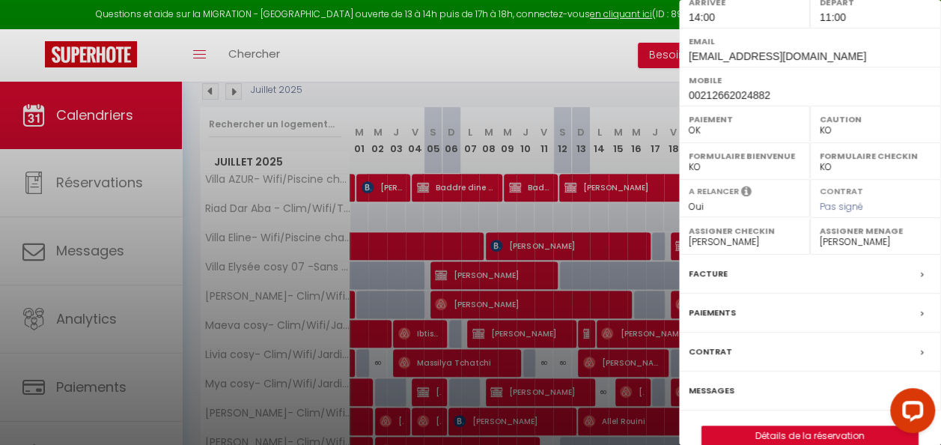
scroll to position [213, 0]
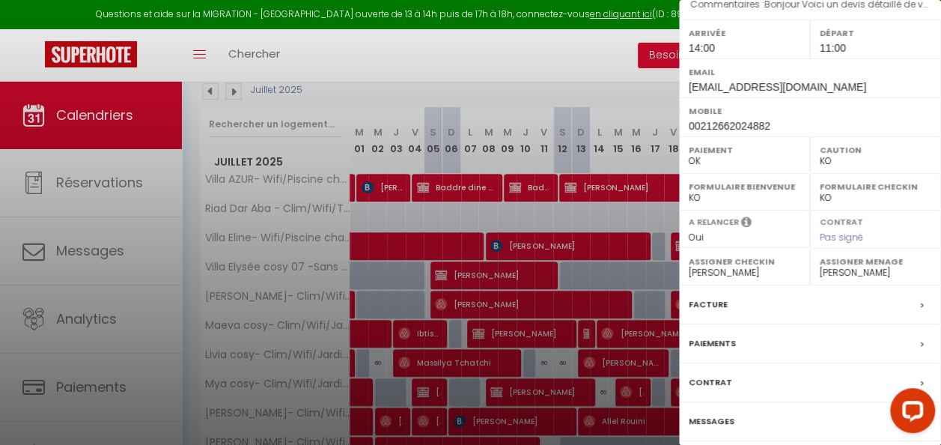
click at [529, 216] on div at bounding box center [470, 222] width 941 height 445
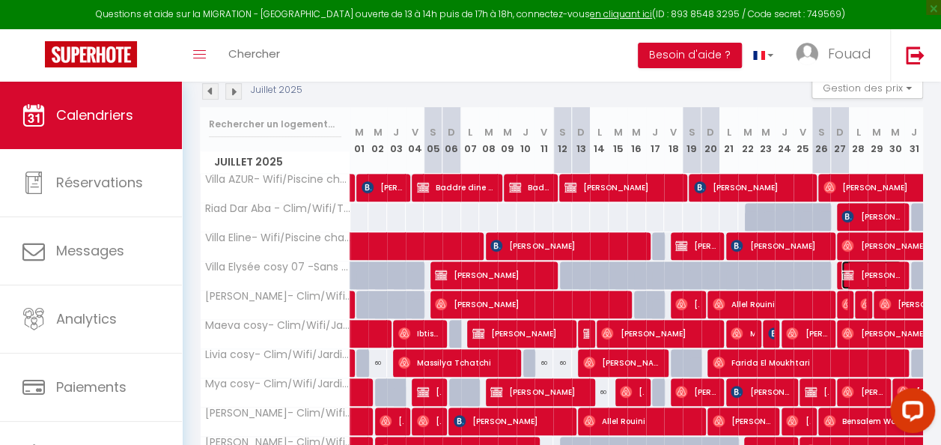
click at [879, 277] on span "[PERSON_NAME]" at bounding box center [872, 275] width 60 height 28
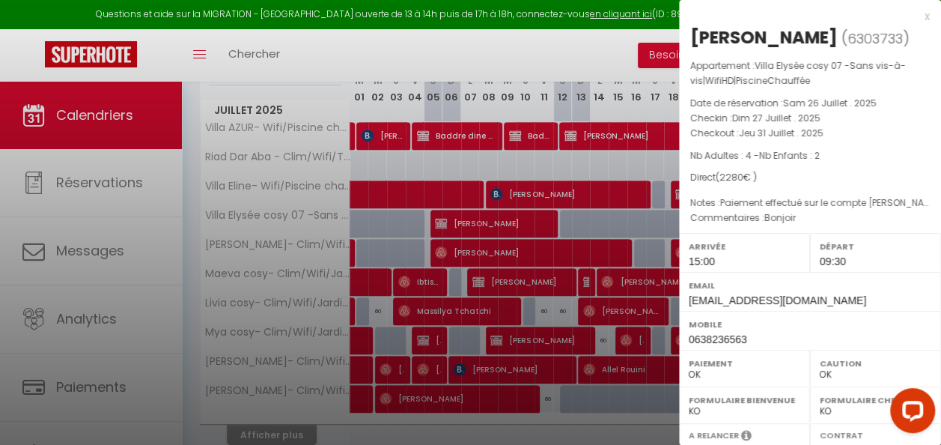
scroll to position [306, 0]
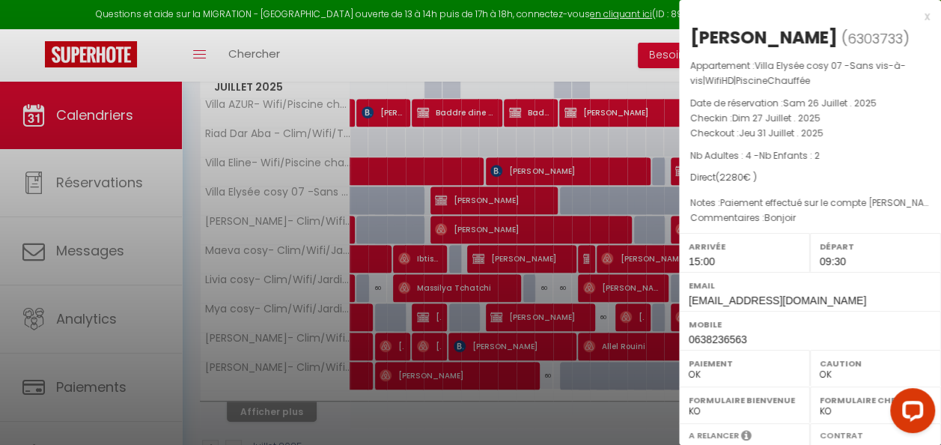
click at [538, 144] on div at bounding box center [470, 222] width 941 height 445
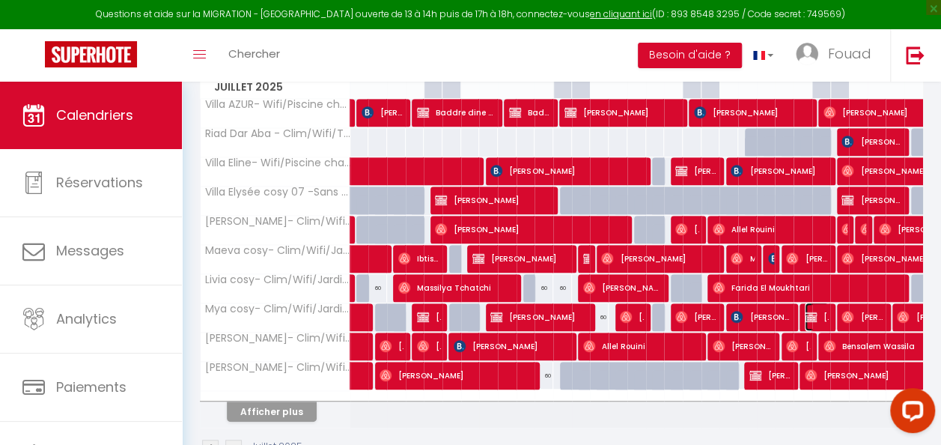
click at [811, 304] on span "[PERSON_NAME]" at bounding box center [817, 317] width 24 height 28
select select "KO"
select select "0"
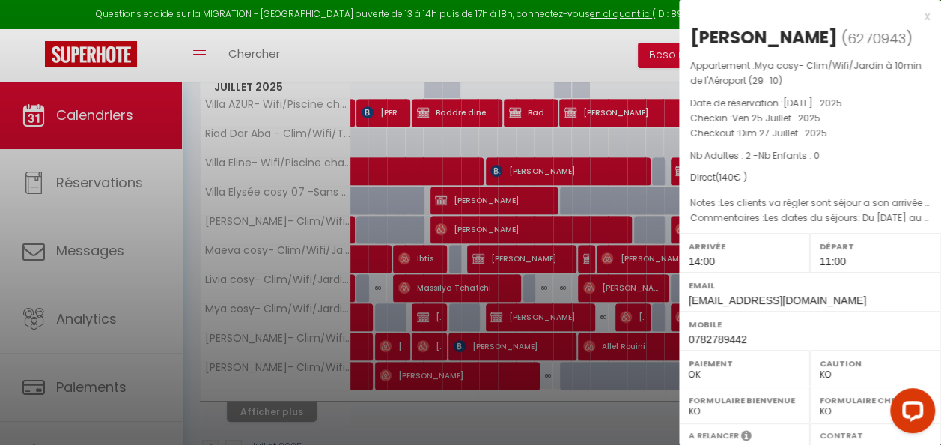
click at [452, 300] on div at bounding box center [470, 222] width 941 height 445
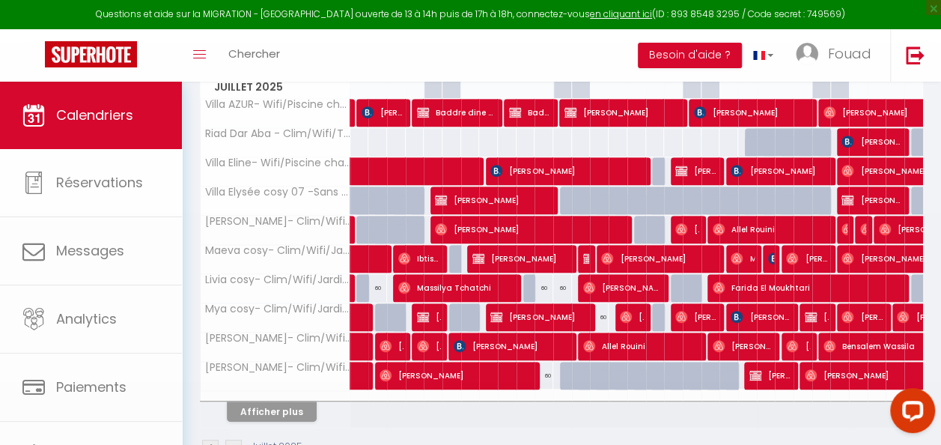
click at [435, 309] on div at bounding box center [470, 222] width 941 height 445
click at [517, 308] on span "[PERSON_NAME]" at bounding box center [539, 317] width 96 height 28
select select "OK"
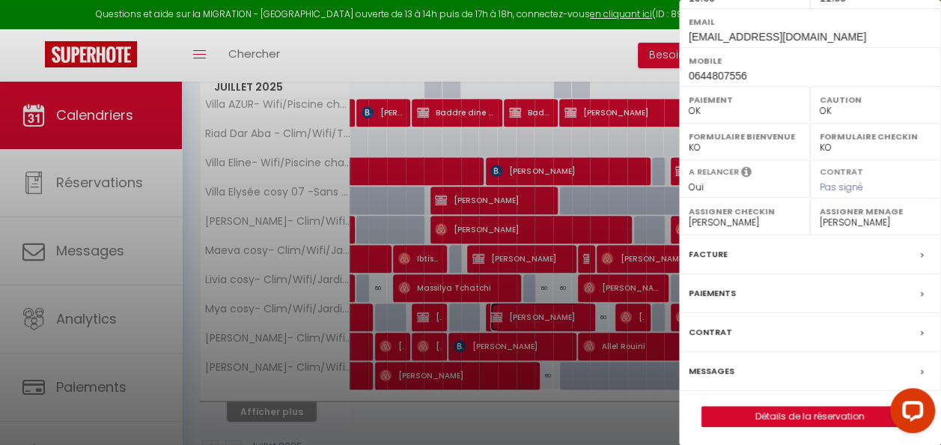
scroll to position [264, 0]
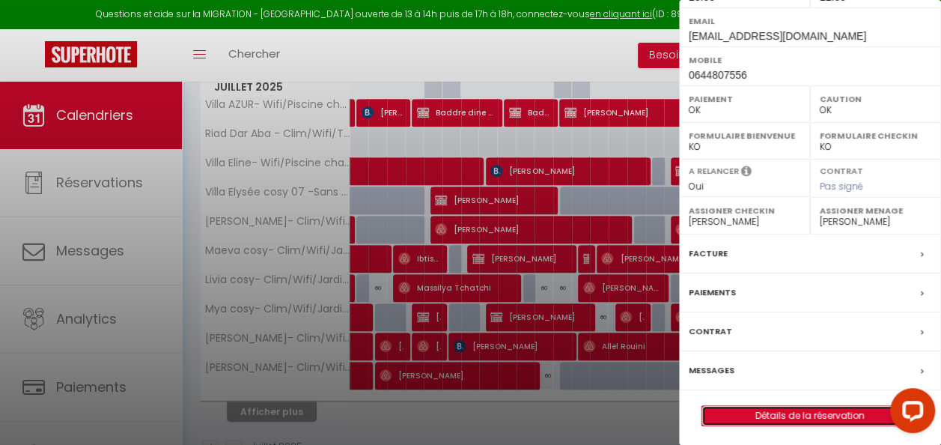
click at [844, 411] on link "Détails de la réservation" at bounding box center [811, 415] width 216 height 19
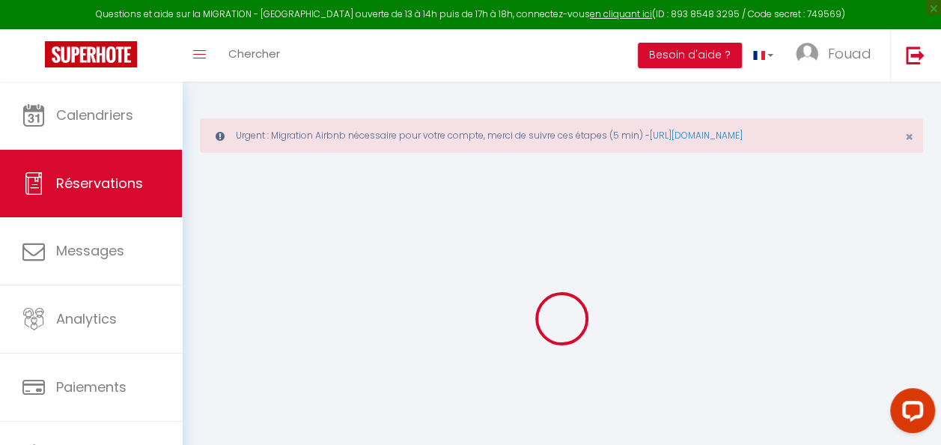
select select
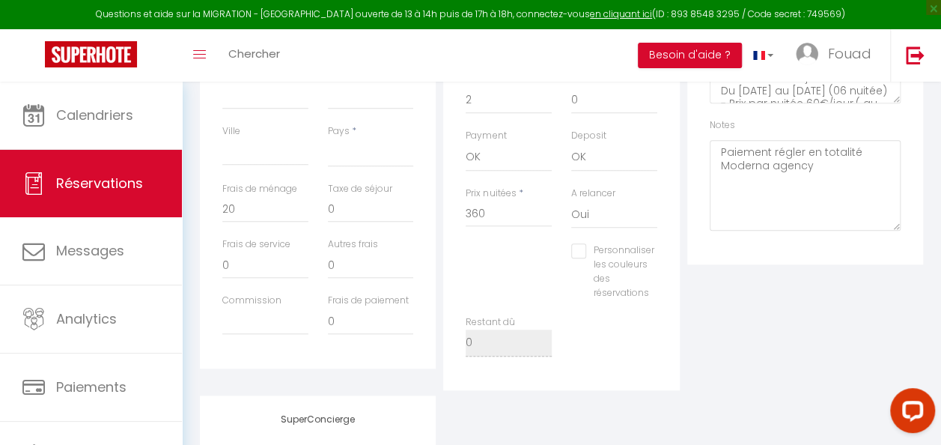
scroll to position [524, 0]
drag, startPoint x: 488, startPoint y: 210, endPoint x: 459, endPoint y: 214, distance: 28.8
click at [459, 214] on div "Prix nuitées * 360" at bounding box center [509, 213] width 106 height 58
click at [506, 259] on div "Personnaliser les couleurs des réservations #D7092E" at bounding box center [561, 276] width 211 height 71
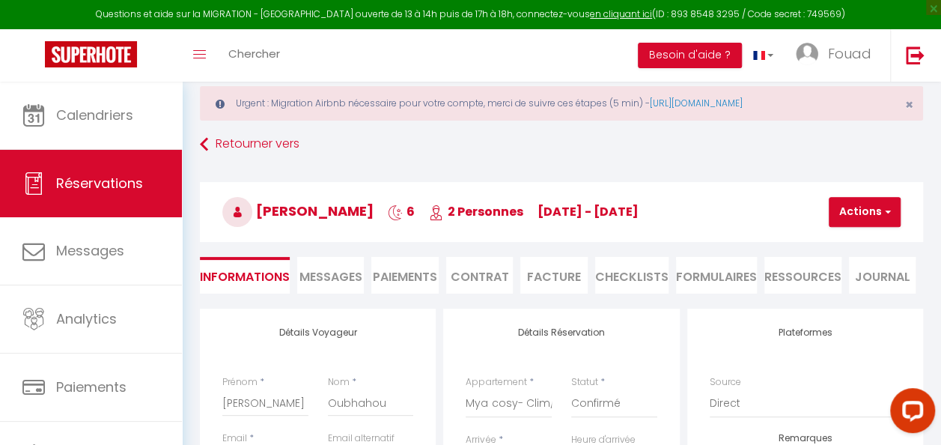
scroll to position [0, 0]
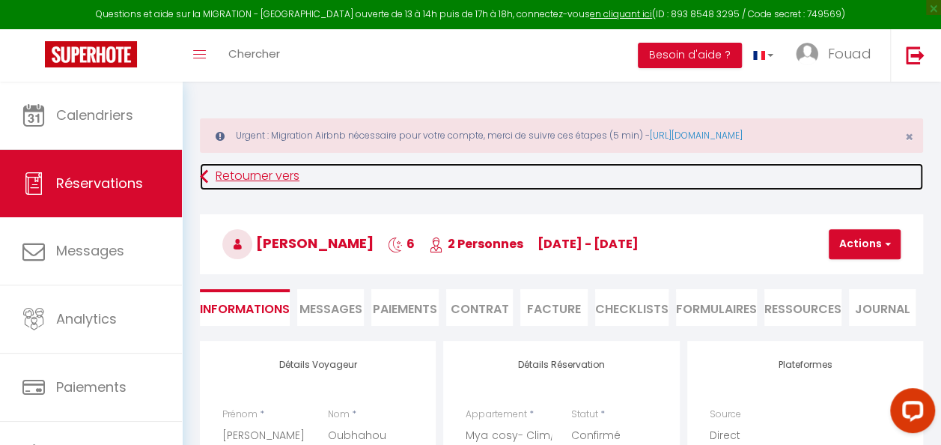
click at [261, 174] on link "Retourner vers" at bounding box center [562, 176] width 724 height 27
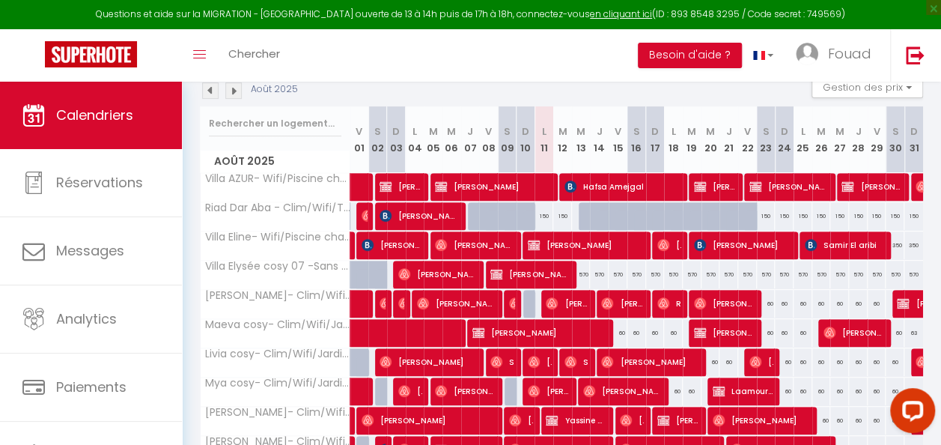
scroll to position [231, 0]
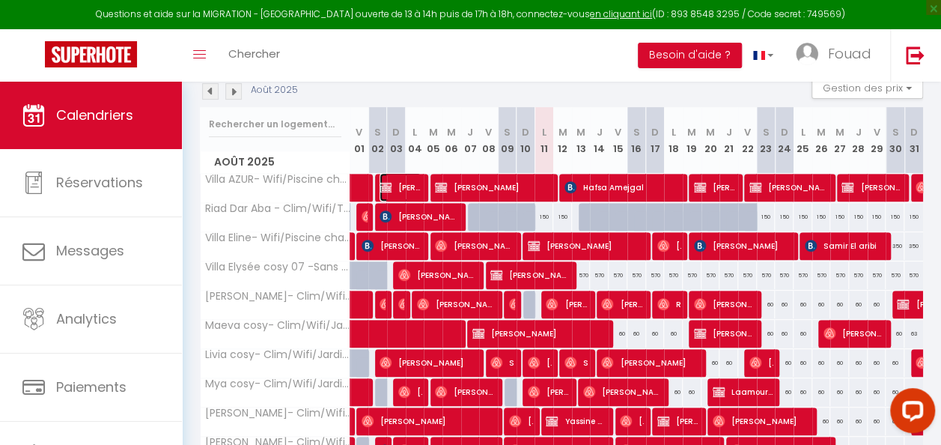
click at [395, 186] on span "[PERSON_NAME]" at bounding box center [401, 187] width 42 height 28
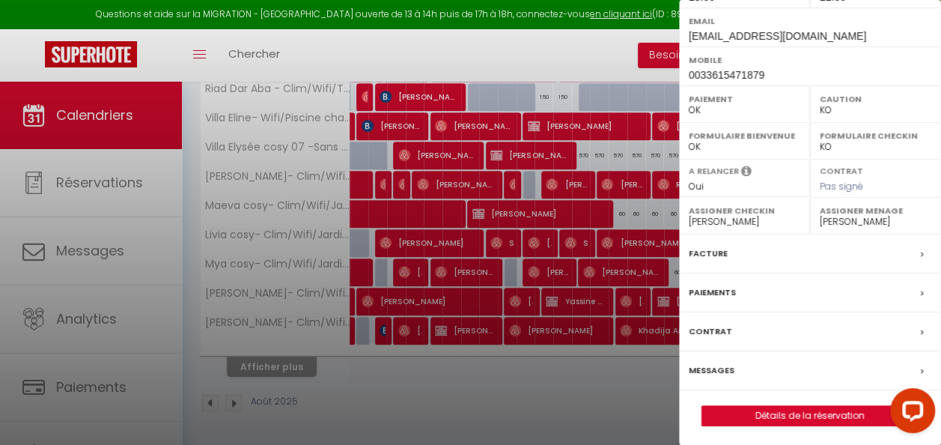
scroll to position [358, 0]
click at [827, 422] on div "x [PERSON_NAME] ( 5723150 ) Appartement : Villa AZUR- Wifi/Piscine chauffée/San…" at bounding box center [810, 92] width 262 height 713
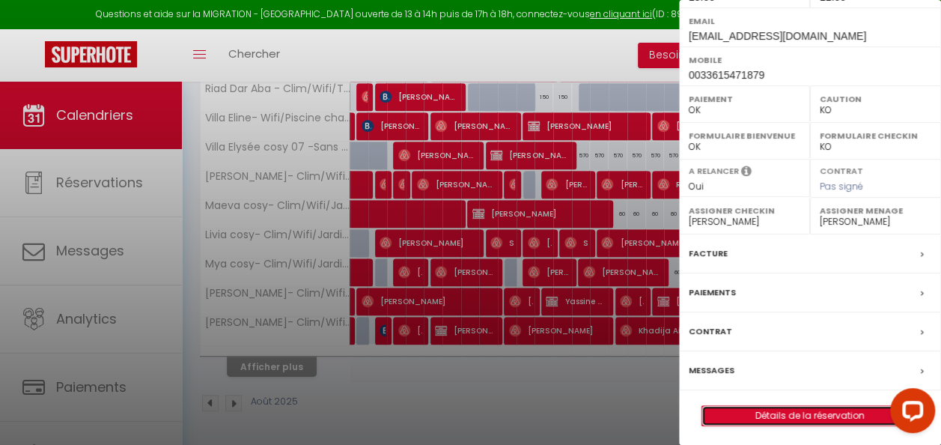
click at [827, 413] on link "Détails de la réservation" at bounding box center [811, 415] width 216 height 19
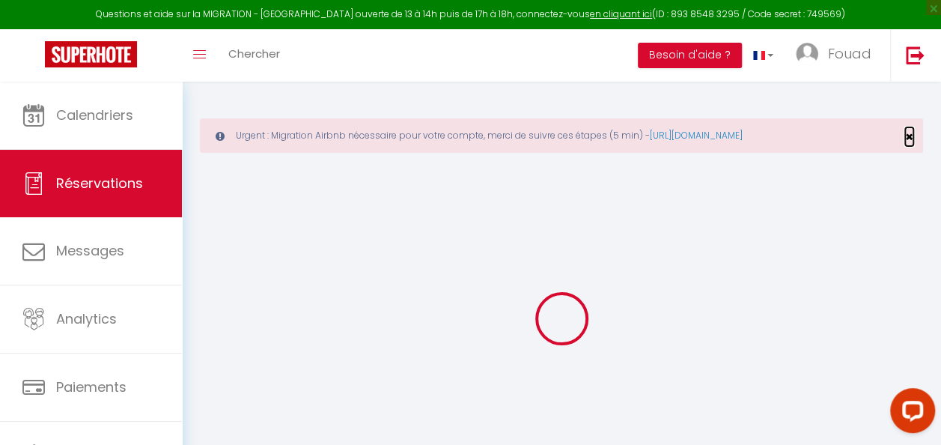
click at [912, 133] on span "×" at bounding box center [910, 136] width 8 height 19
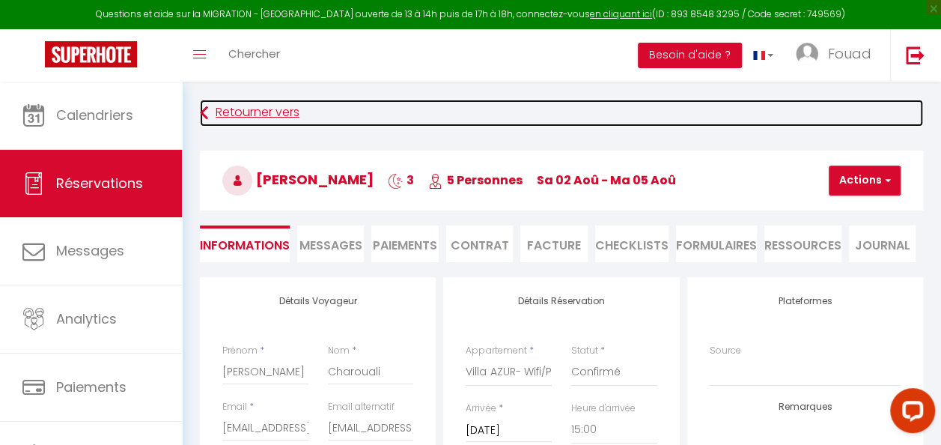
click at [286, 109] on link "Retourner vers" at bounding box center [562, 113] width 724 height 27
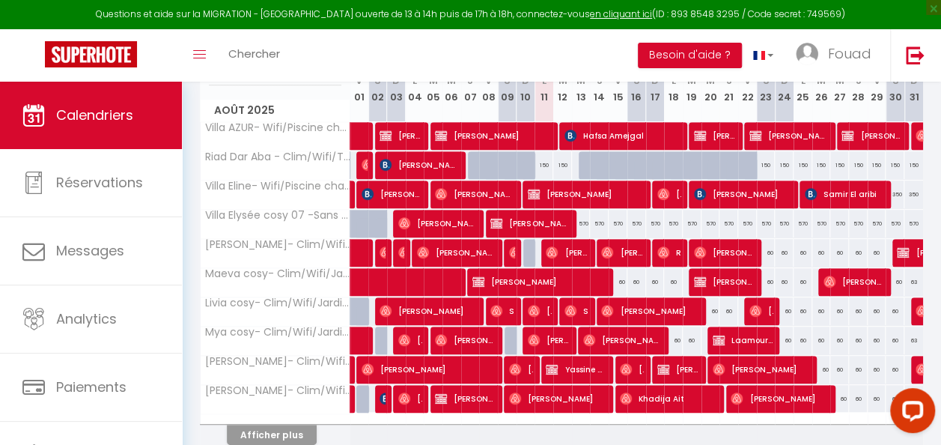
scroll to position [208, 0]
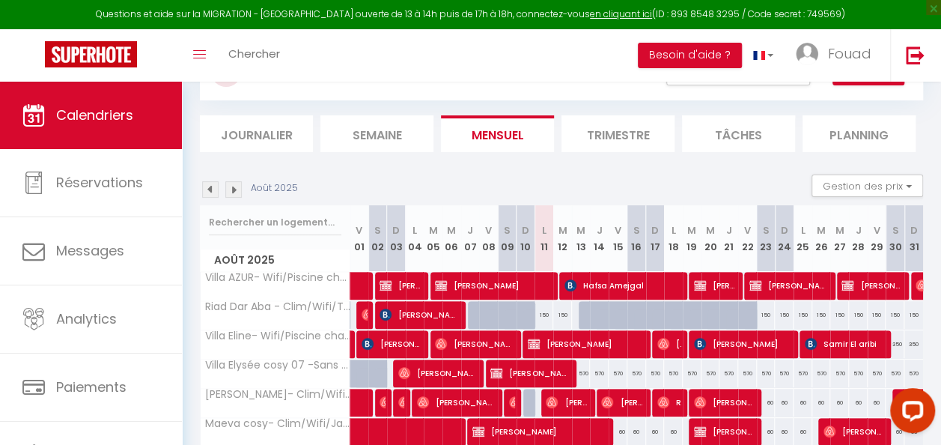
click at [204, 186] on img at bounding box center [210, 189] width 16 height 16
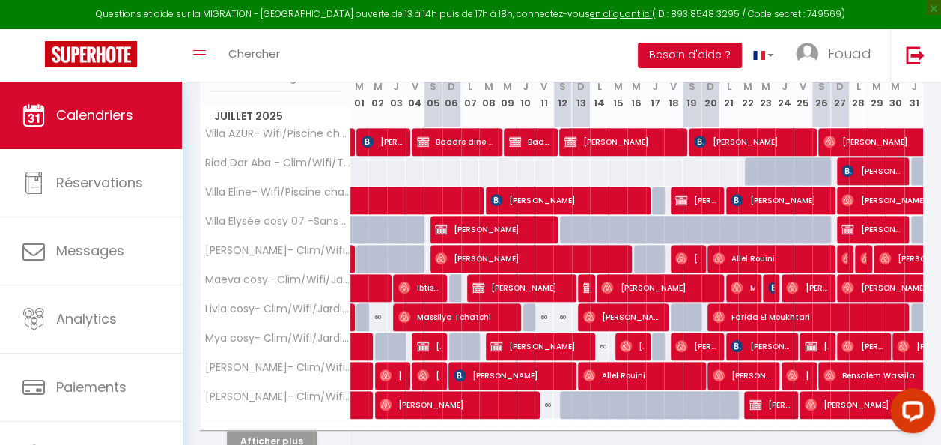
scroll to position [283, 0]
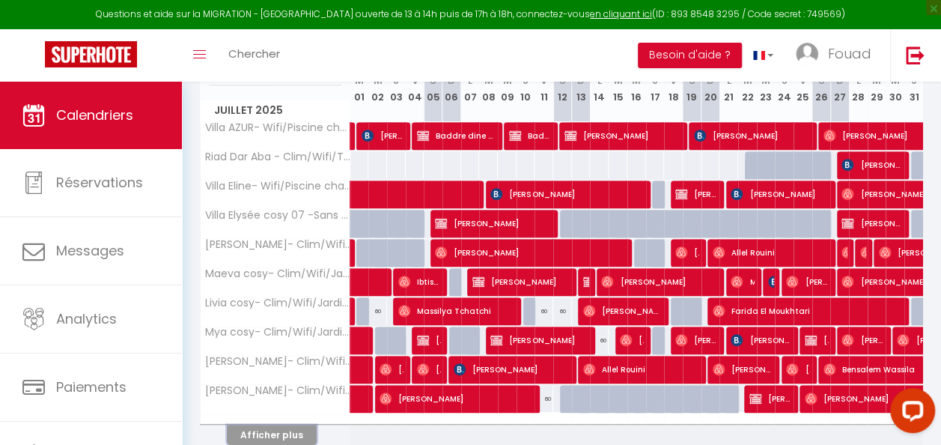
click at [293, 434] on button "Afficher plus" at bounding box center [272, 435] width 90 height 20
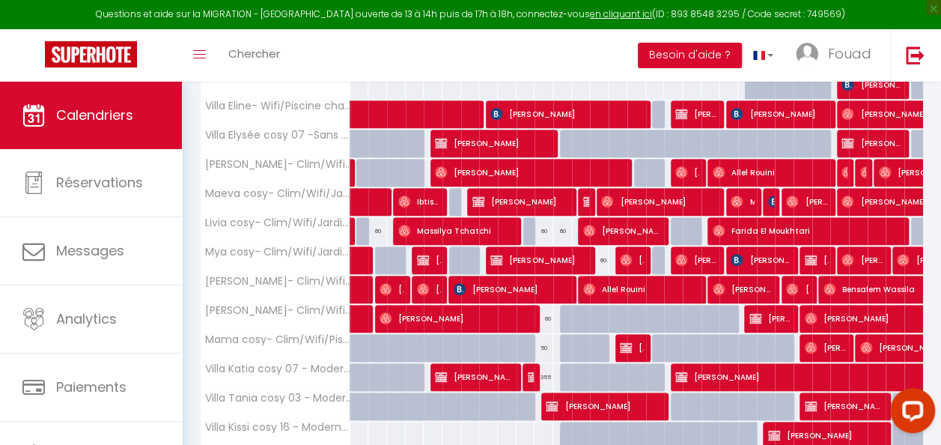
scroll to position [433, 0]
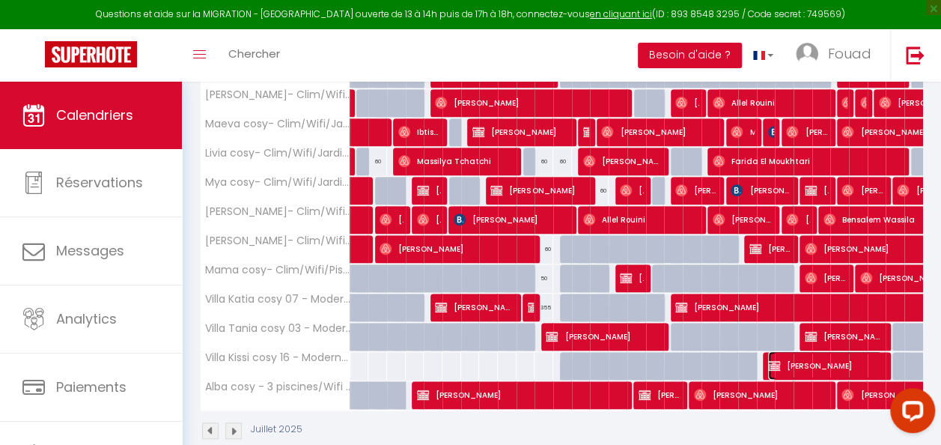
click at [823, 358] on span "[PERSON_NAME]" at bounding box center [825, 365] width 114 height 28
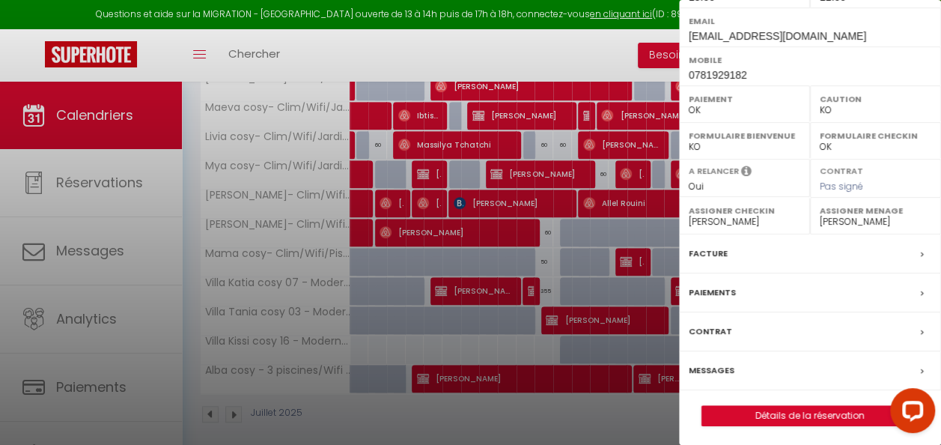
scroll to position [467, 0]
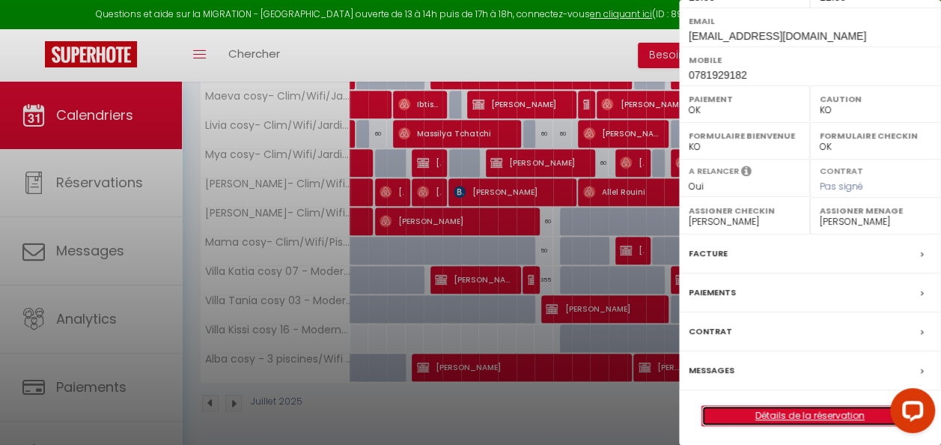
click at [833, 406] on link "Détails de la réservation" at bounding box center [811, 415] width 216 height 19
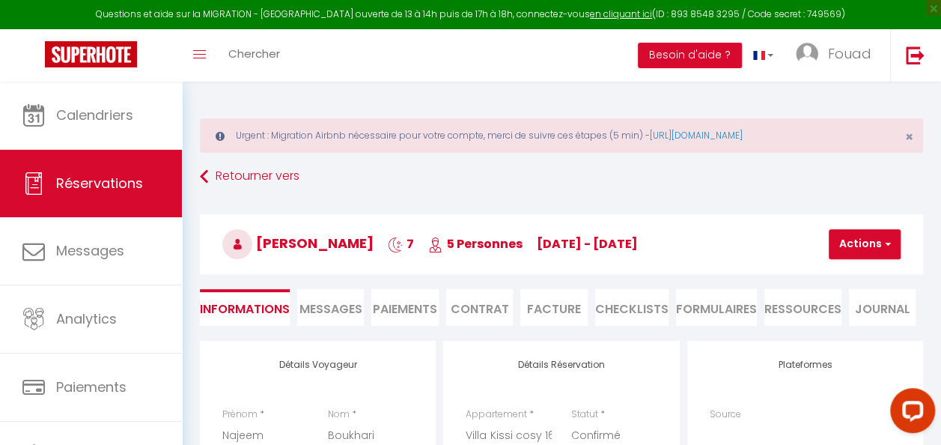
drag, startPoint x: 701, startPoint y: 355, endPoint x: 679, endPoint y: 384, distance: 36.9
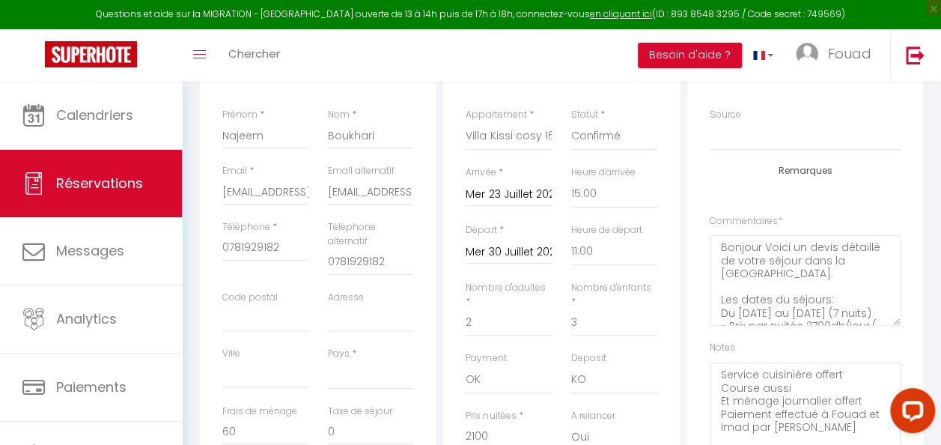
scroll to position [374, 0]
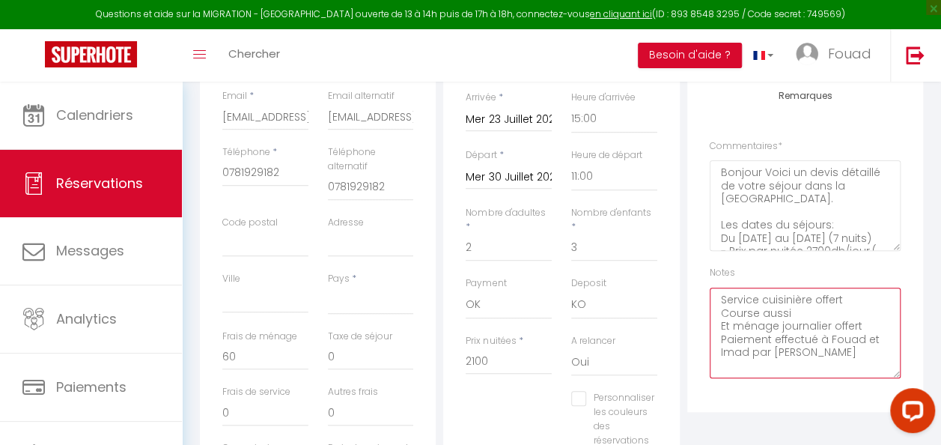
click at [839, 361] on textarea "Service cuisinière offert Course aussi Et ménage journalier offert Paiement eff…" at bounding box center [805, 333] width 191 height 91
